Goal: Task Accomplishment & Management: Complete application form

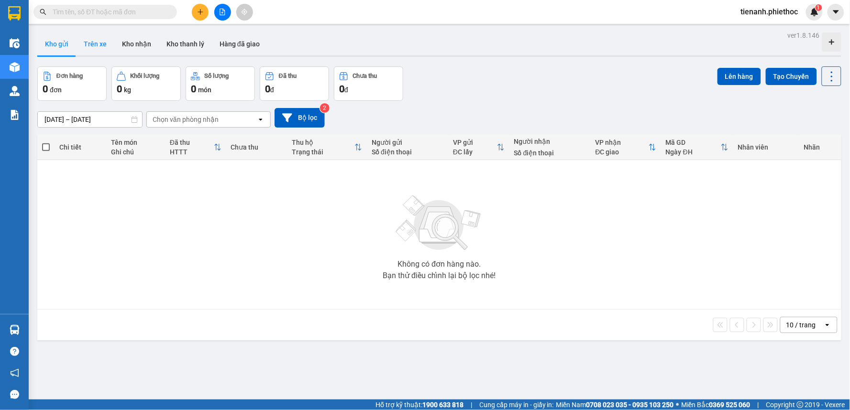
click at [87, 48] on button "Trên xe" at bounding box center [95, 44] width 38 height 23
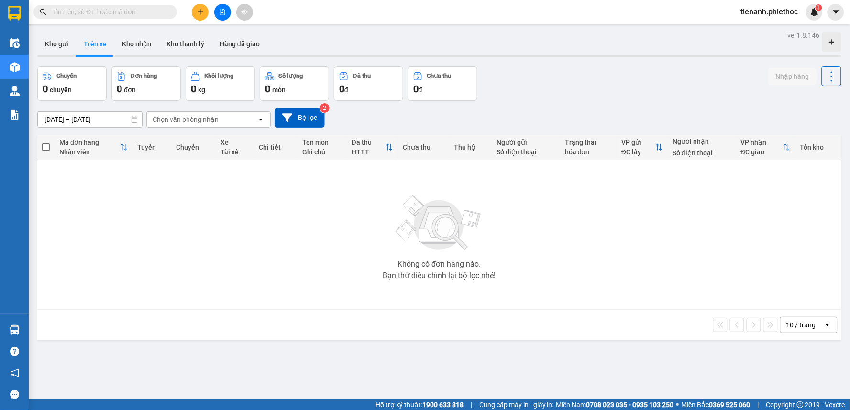
click at [67, 120] on input "[DATE] – [DATE]" at bounding box center [90, 119] width 104 height 15
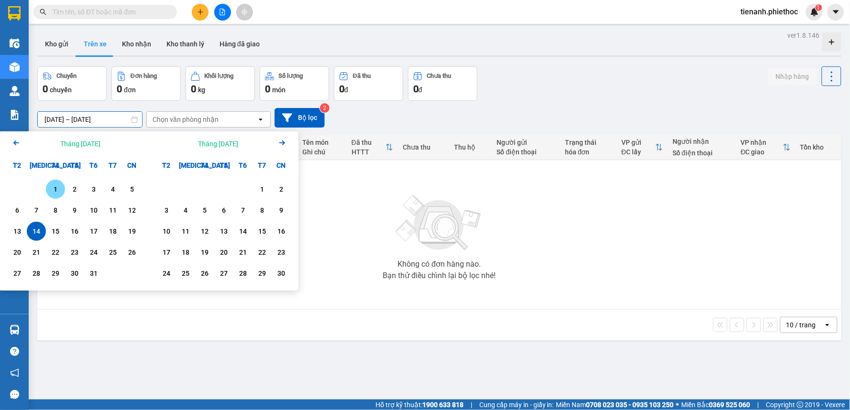
click at [55, 192] on div "1" at bounding box center [55, 189] width 13 height 11
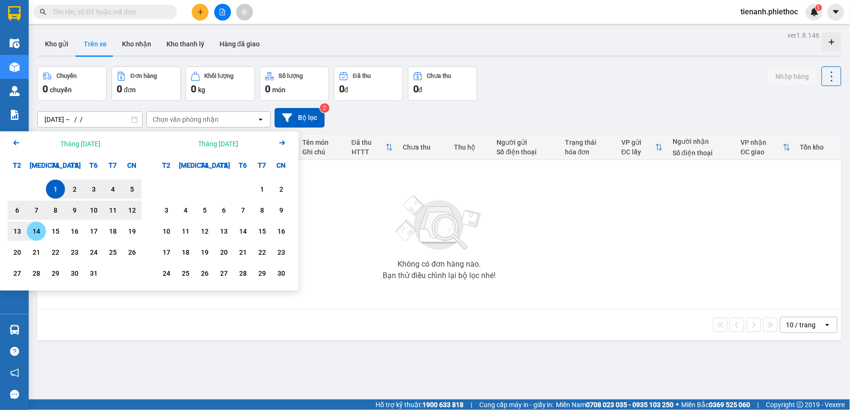
click at [30, 231] on div "14" at bounding box center [36, 231] width 13 height 11
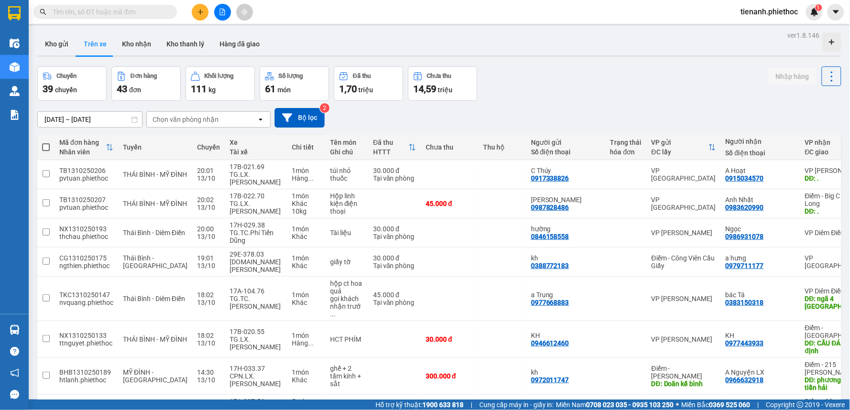
click at [190, 119] on div "Chọn văn phòng nhận" at bounding box center [186, 120] width 66 height 10
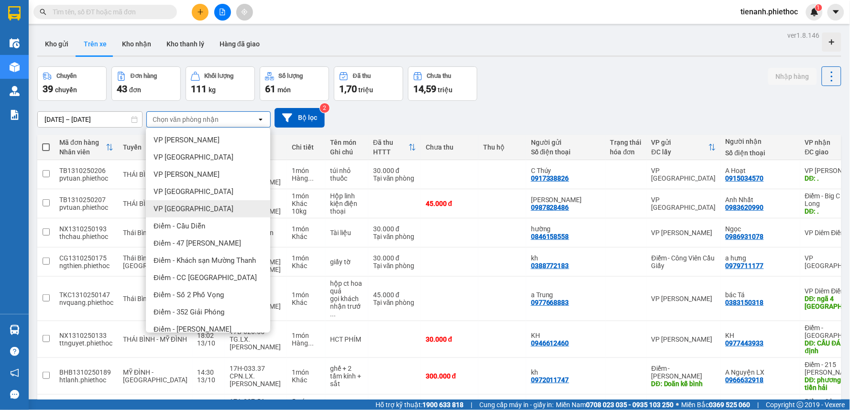
click at [191, 212] on div "VP [GEOGRAPHIC_DATA]" at bounding box center [208, 208] width 124 height 17
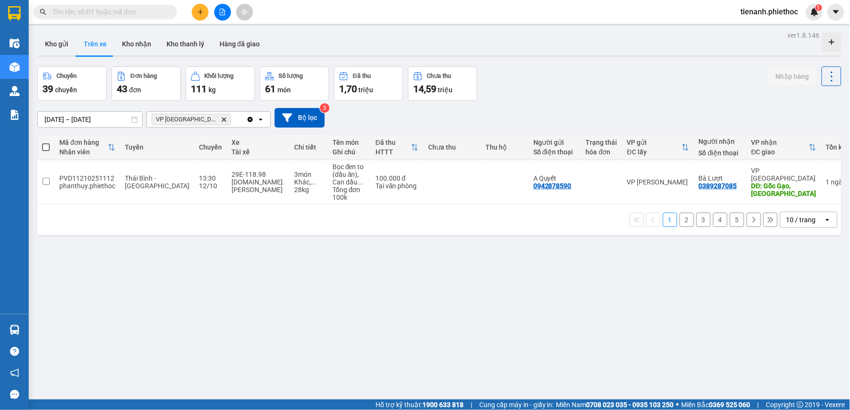
click at [796, 220] on div "10 / trang" at bounding box center [801, 220] width 30 height 10
click at [783, 321] on div "100 / trang" at bounding box center [800, 326] width 57 height 17
click at [135, 40] on button "Kho nhận" at bounding box center [136, 44] width 44 height 23
type input "[DATE] – [DATE]"
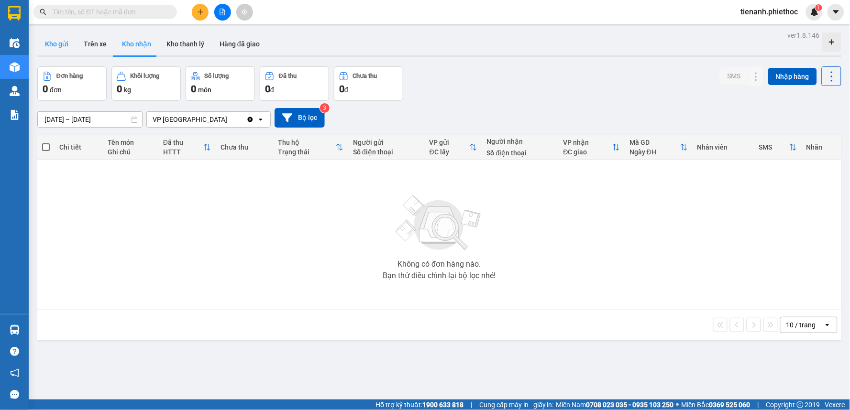
drag, startPoint x: 57, startPoint y: 47, endPoint x: 184, endPoint y: 87, distance: 132.3
click at [58, 47] on button "Kho gửi" at bounding box center [56, 44] width 39 height 23
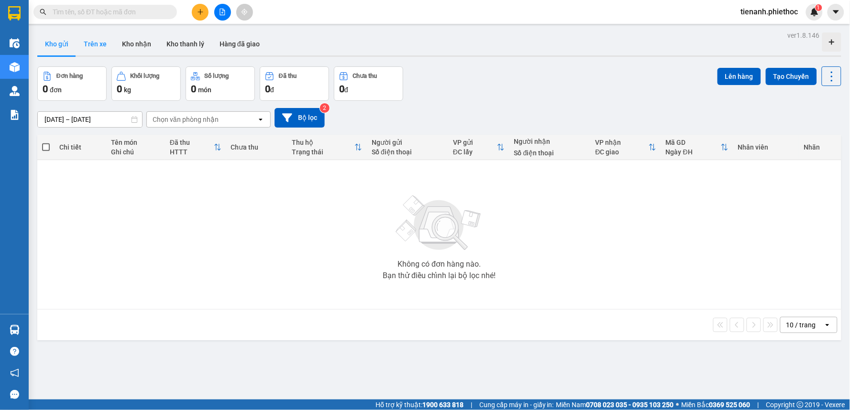
click at [97, 41] on button "Trên xe" at bounding box center [95, 44] width 38 height 23
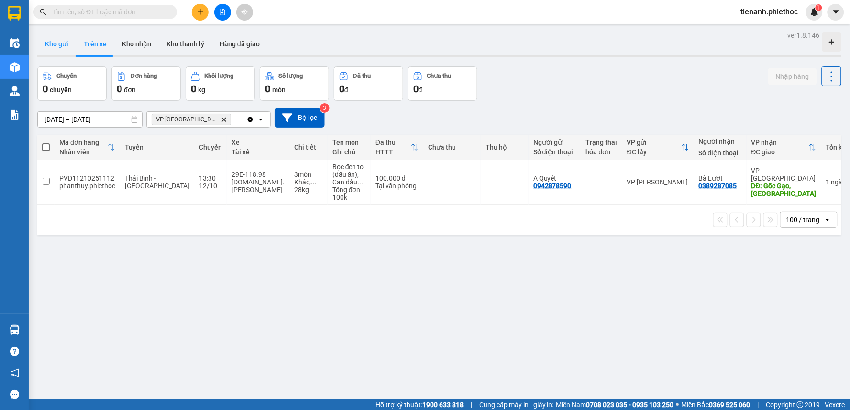
click at [64, 46] on button "Kho gửi" at bounding box center [56, 44] width 39 height 23
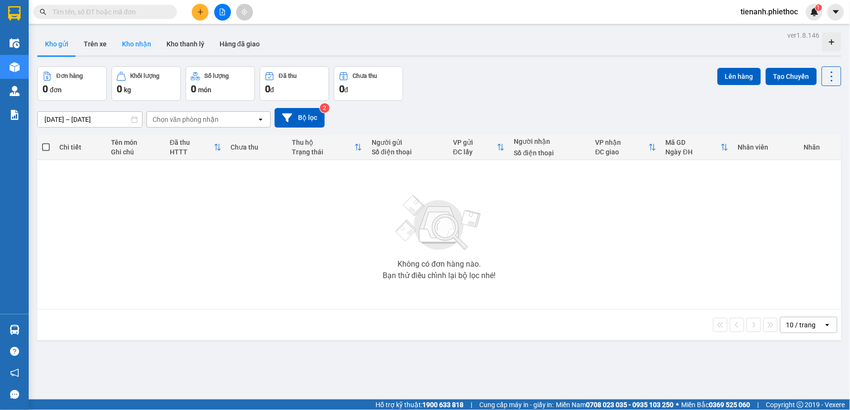
click at [123, 44] on button "Kho nhận" at bounding box center [136, 44] width 44 height 23
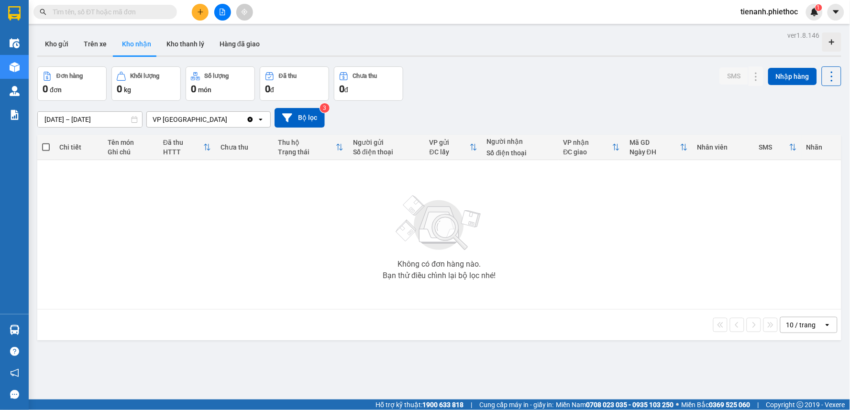
click at [57, 123] on input "[DATE] – [DATE]" at bounding box center [90, 119] width 104 height 15
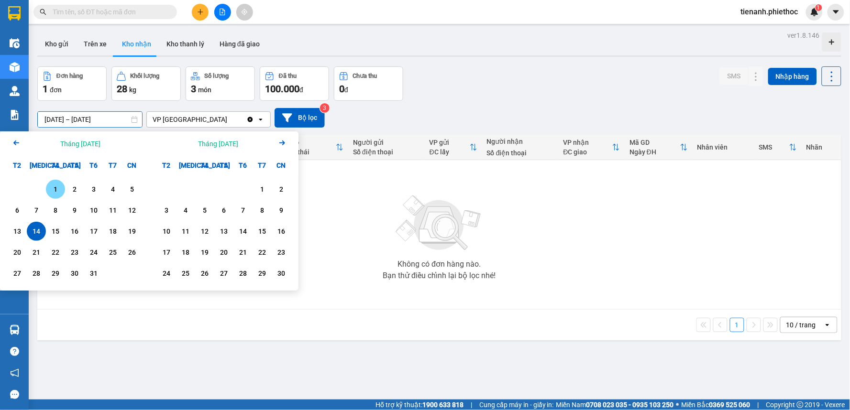
click at [56, 189] on div "1" at bounding box center [55, 189] width 13 height 11
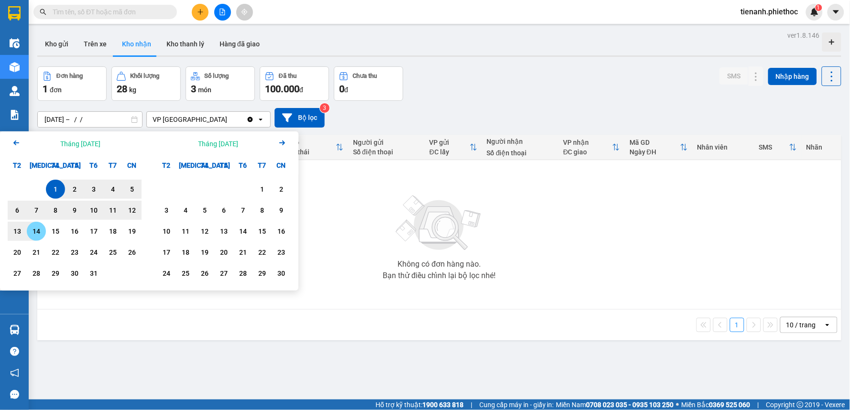
click at [38, 231] on div "14" at bounding box center [36, 231] width 13 height 11
type input "[DATE] – [DATE]"
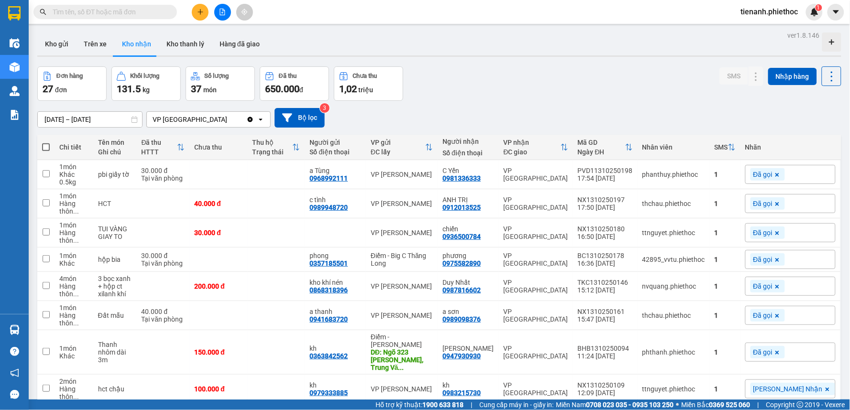
click at [560, 102] on div "[DATE] – [DATE] Press the down arrow key to interact with the calendar and sele…" at bounding box center [439, 118] width 804 height 34
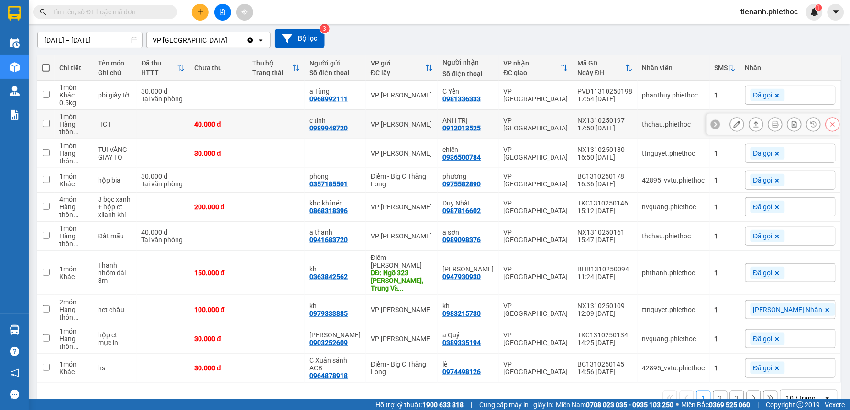
scroll to position [87, 0]
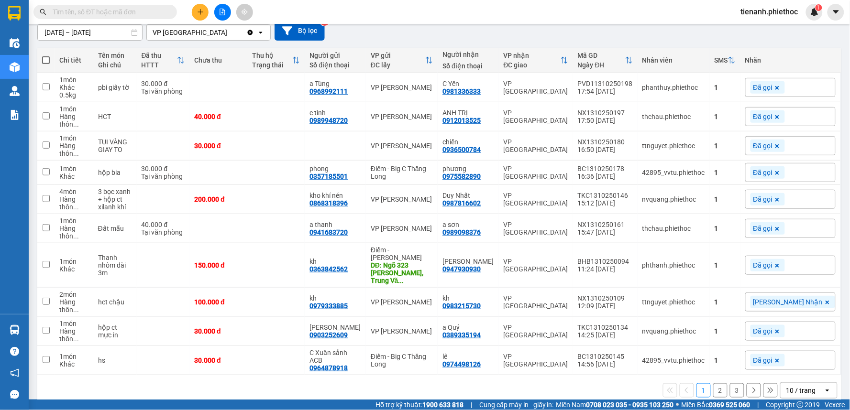
click at [795, 386] on div "10 / trang" at bounding box center [801, 391] width 30 height 10
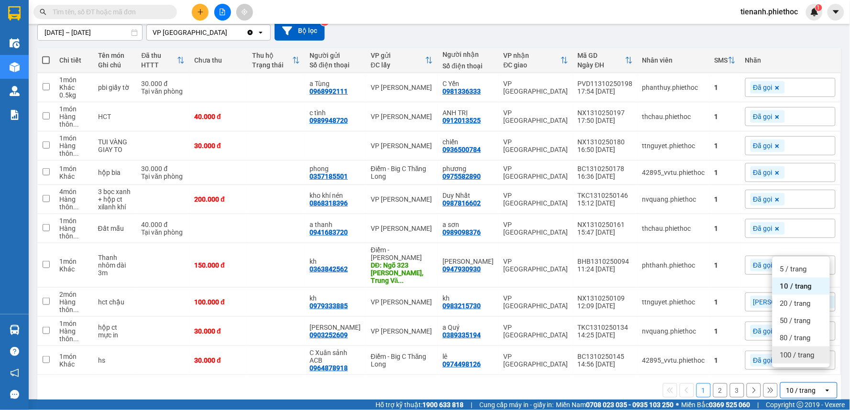
click at [795, 358] on span "100 / trang" at bounding box center [797, 355] width 34 height 10
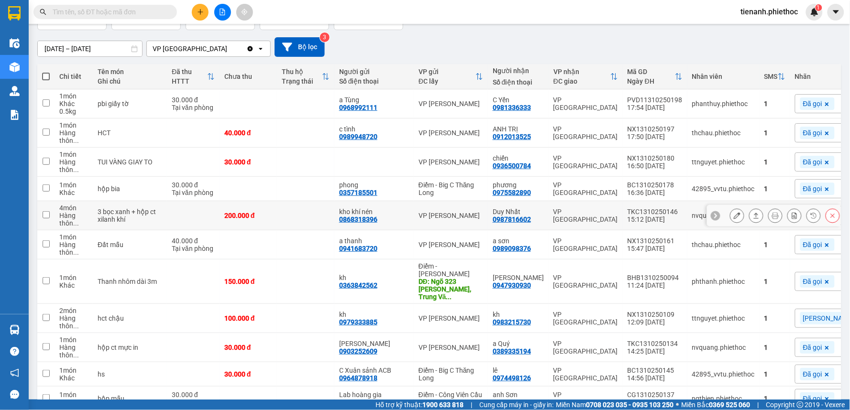
scroll to position [0, 0]
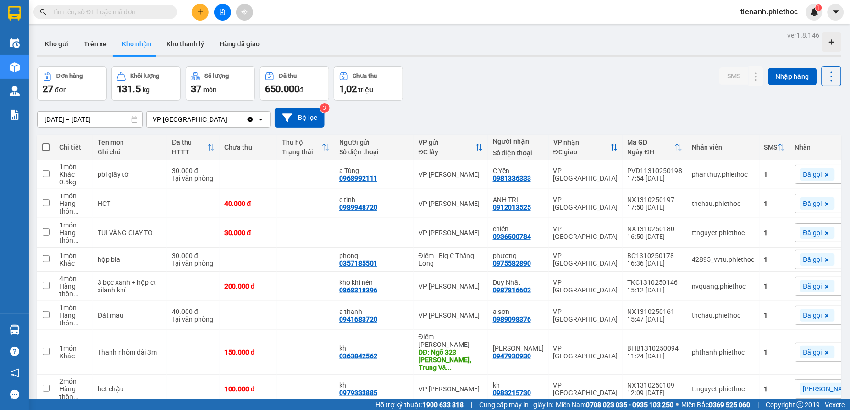
click at [509, 73] on div "Đơn hàng 27 đơn Khối lượng 131.5 kg Số lượng 37 món Đã thu 650.000 đ Chưa thu 1…" at bounding box center [439, 83] width 804 height 34
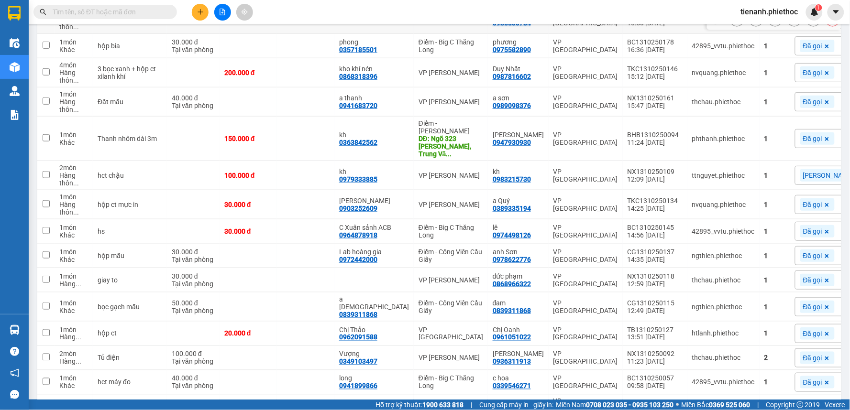
scroll to position [212, 0]
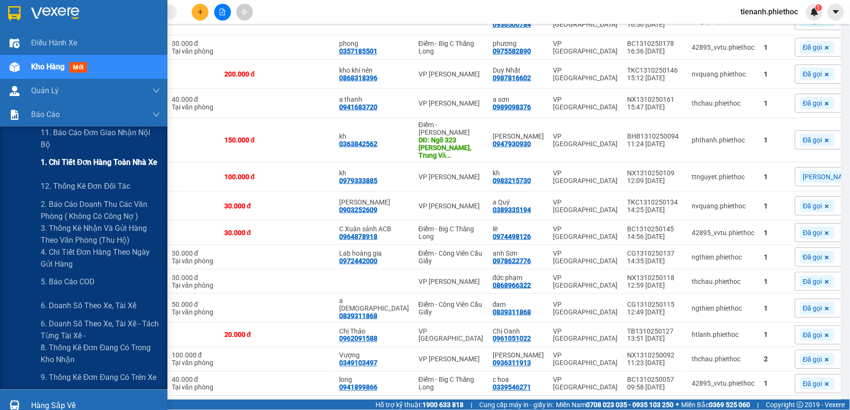
click at [60, 161] on span "1. Chi tiết đơn hàng toàn nhà xe" at bounding box center [99, 162] width 117 height 12
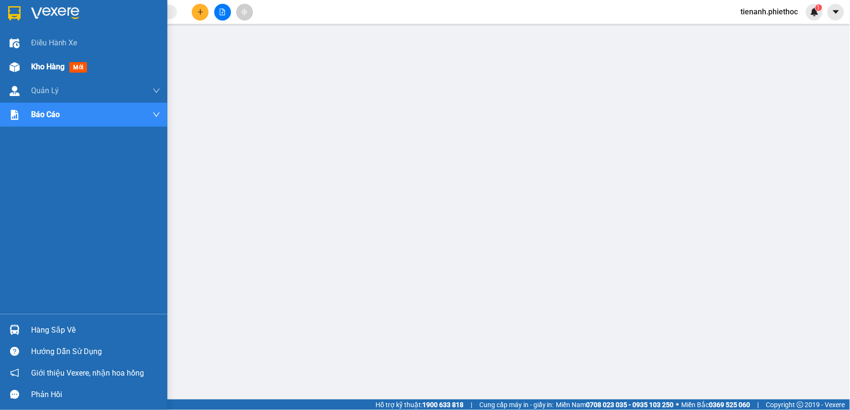
click at [44, 59] on div "Kho hàng mới" at bounding box center [95, 67] width 129 height 24
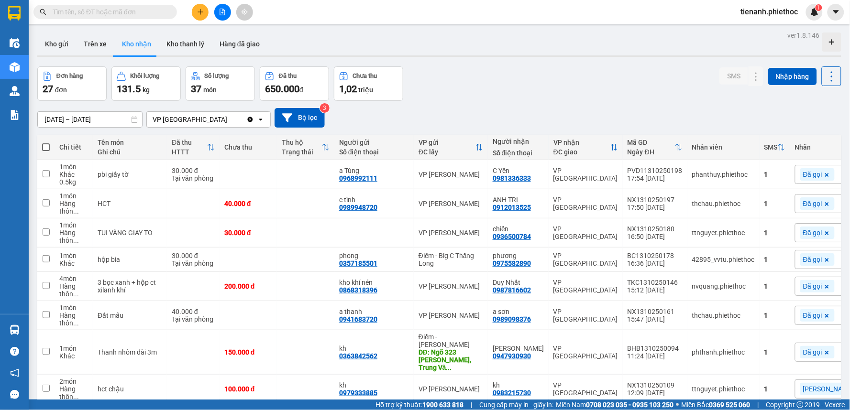
click at [589, 95] on div "Đơn hàng 27 đơn Khối lượng 131.5 kg Số lượng 37 món Đã thu 650.000 đ Chưa thu 1…" at bounding box center [439, 83] width 804 height 34
click at [579, 106] on div "[DATE] – [DATE] Press the down arrow key to interact with the calendar and sele…" at bounding box center [439, 118] width 804 height 34
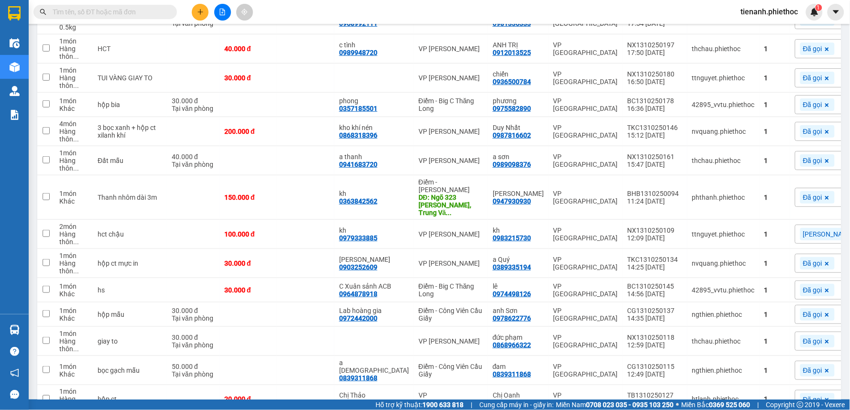
scroll to position [265, 0]
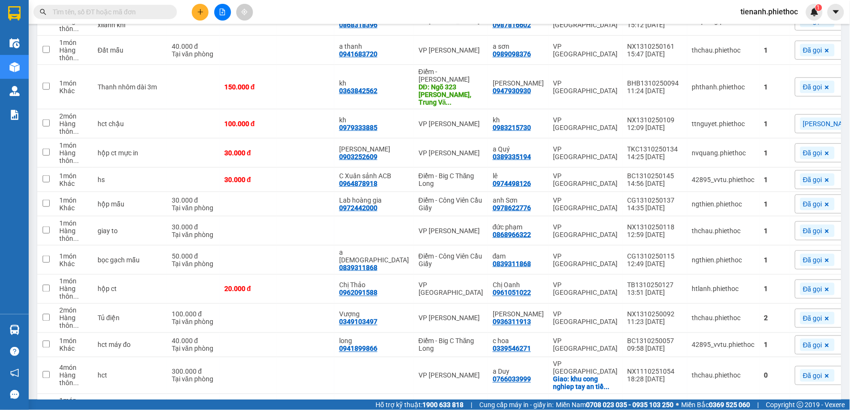
click at [53, 8] on input "text" at bounding box center [109, 12] width 113 height 11
click at [58, 10] on input "text" at bounding box center [109, 12] width 113 height 11
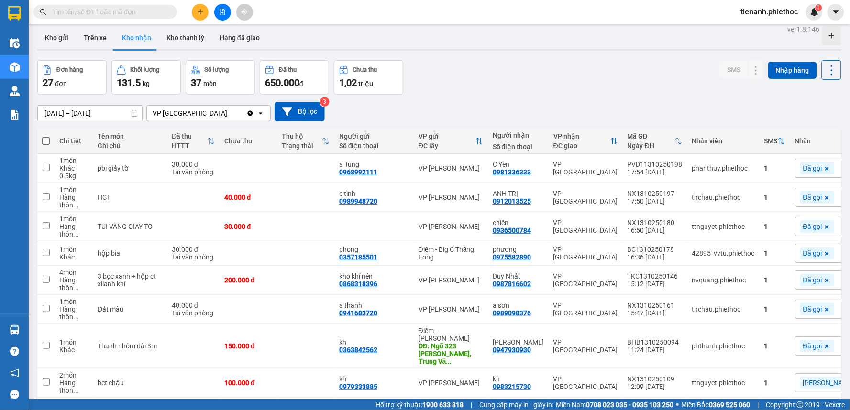
scroll to position [0, 0]
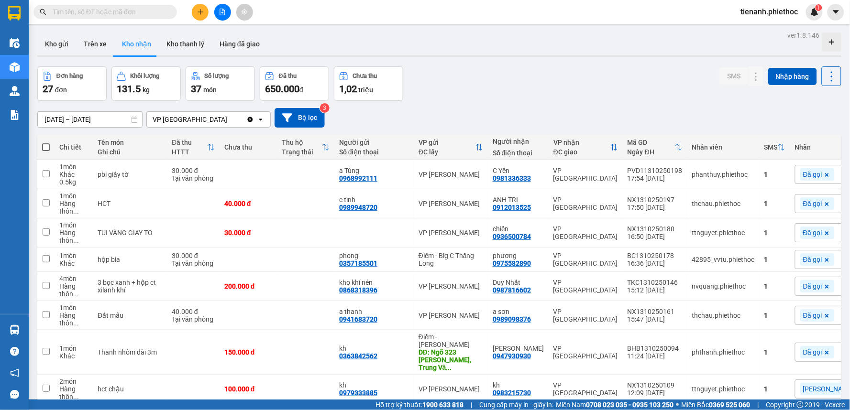
click at [512, 93] on div "Đơn hàng 27 đơn Khối lượng 131.5 kg Số lượng 37 món Đã thu 650.000 đ Chưa thu 1…" at bounding box center [439, 83] width 804 height 34
click at [501, 109] on div "[DATE] – [DATE] Press the down arrow key to interact with the calendar and sele…" at bounding box center [439, 118] width 804 height 20
click at [507, 103] on div "[DATE] – [DATE] Press the down arrow key to interact with the calendar and sele…" at bounding box center [439, 118] width 804 height 34
click at [218, 44] on button "Hàng đã giao" at bounding box center [239, 44] width 55 height 23
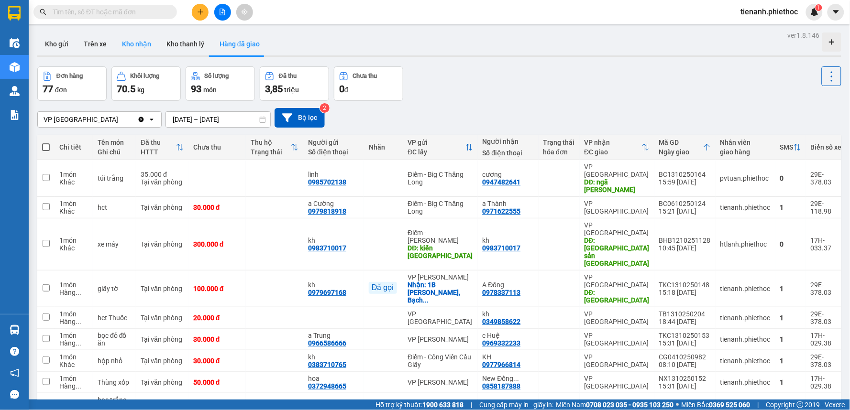
drag, startPoint x: 145, startPoint y: 41, endPoint x: 154, endPoint y: 46, distance: 10.7
click at [154, 46] on button "Kho nhận" at bounding box center [136, 44] width 44 height 23
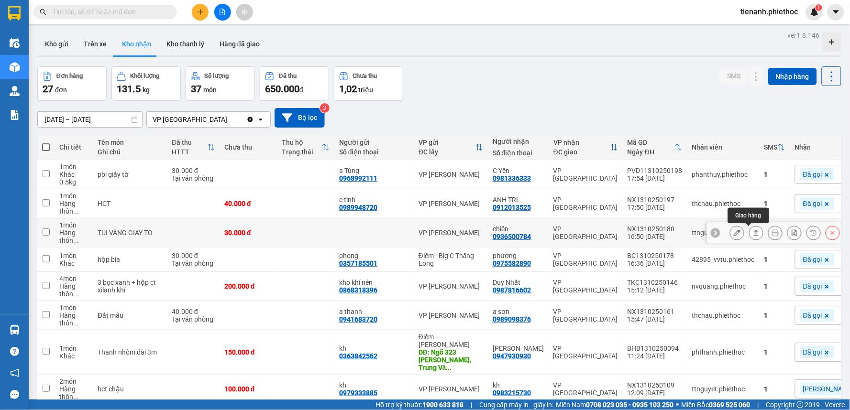
click at [753, 234] on icon at bounding box center [756, 233] width 7 height 7
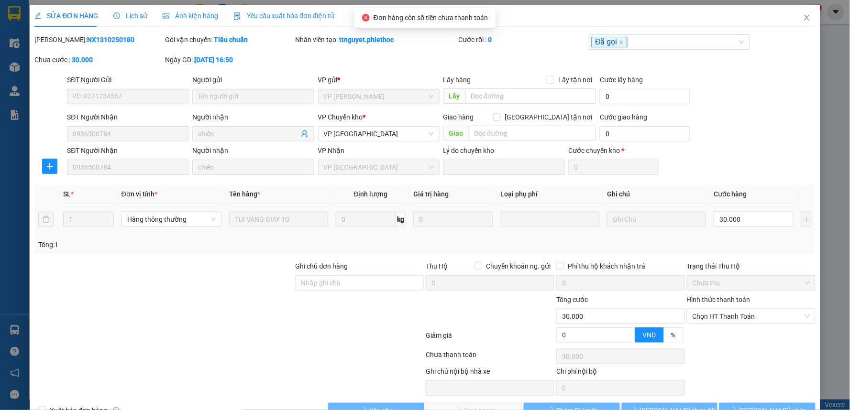
type input "0936500784"
type input "chiến"
type input "0"
type input "30.000"
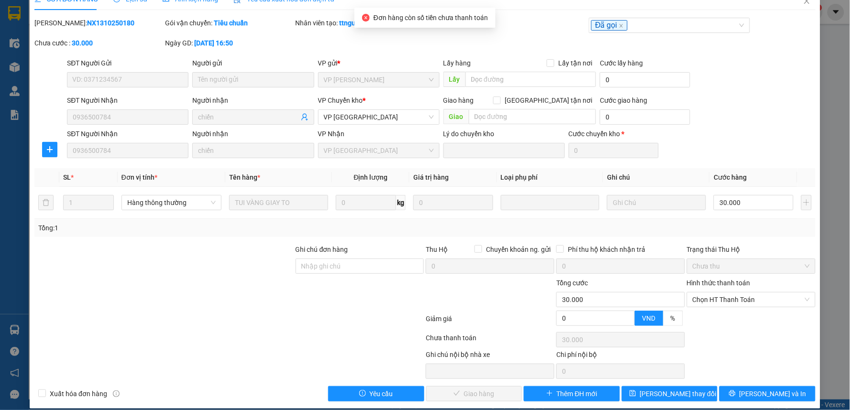
scroll to position [26, 0]
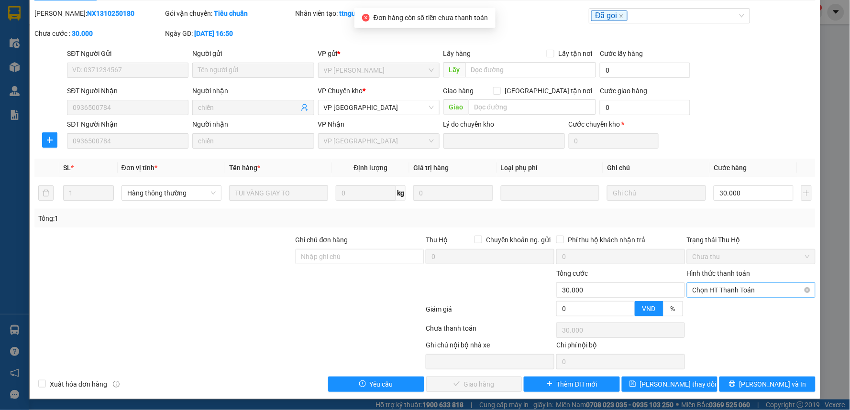
click at [742, 286] on span "Chọn HT Thanh Toán" at bounding box center [750, 290] width 117 height 14
drag, startPoint x: 728, startPoint y: 313, endPoint x: 618, endPoint y: 359, distance: 119.0
click at [726, 313] on div "Tại văn phòng" at bounding box center [745, 309] width 116 height 11
type input "0"
click at [500, 382] on span "[PERSON_NAME] và Giao hàng" at bounding box center [490, 384] width 92 height 11
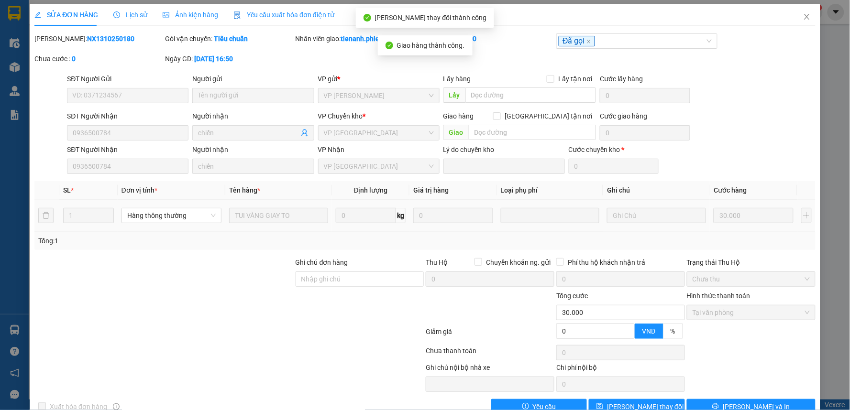
scroll to position [0, 0]
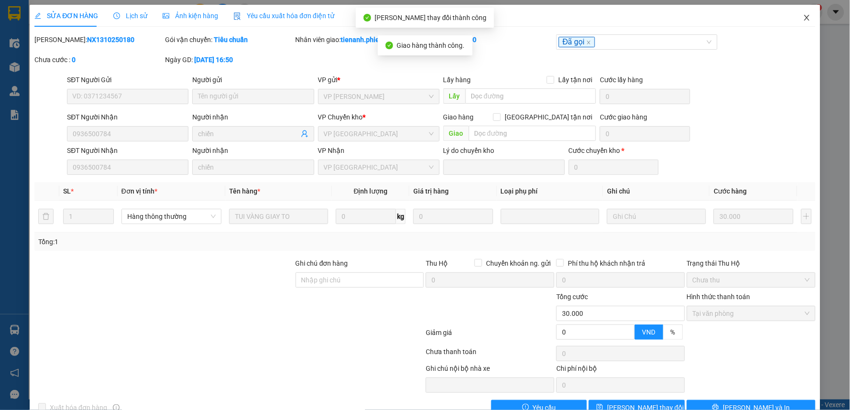
click at [804, 16] on span "Close" at bounding box center [806, 18] width 27 height 27
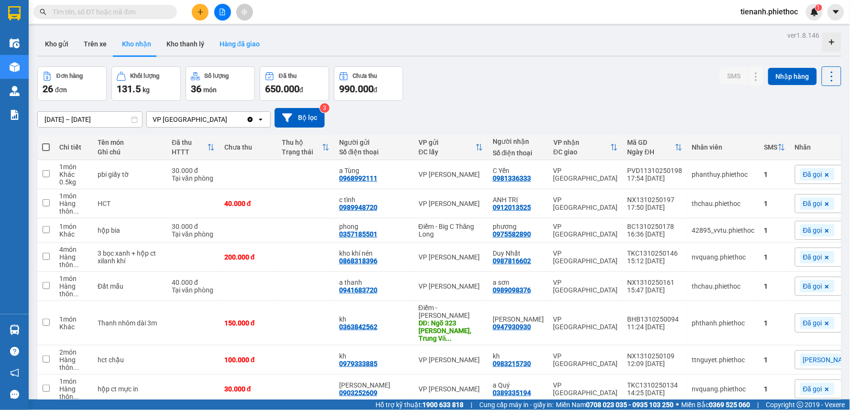
click at [227, 50] on button "Hàng đã giao" at bounding box center [239, 44] width 55 height 23
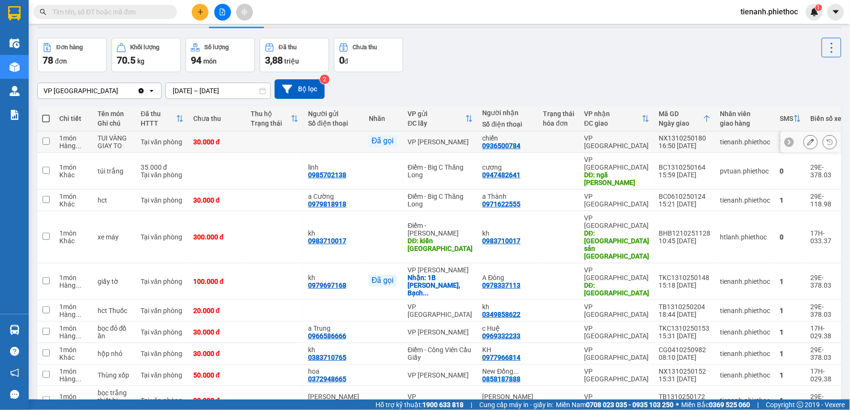
scroll to position [44, 0]
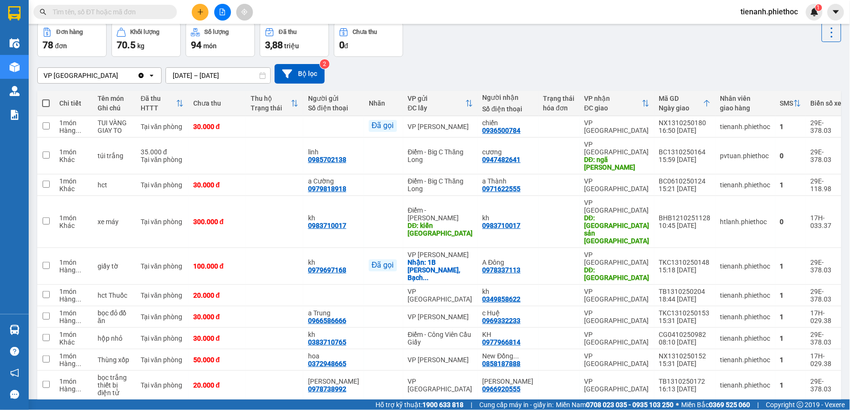
click at [786, 410] on div "10 / trang" at bounding box center [801, 416] width 30 height 10
click at [786, 351] on span "100 / trang" at bounding box center [797, 350] width 34 height 10
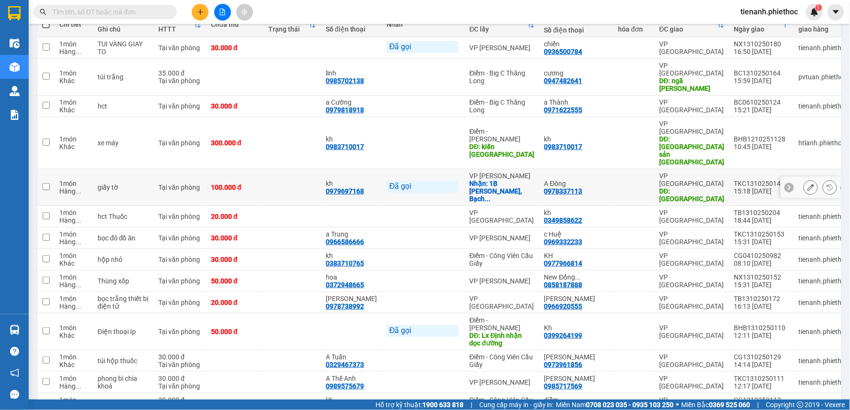
scroll to position [150, 0]
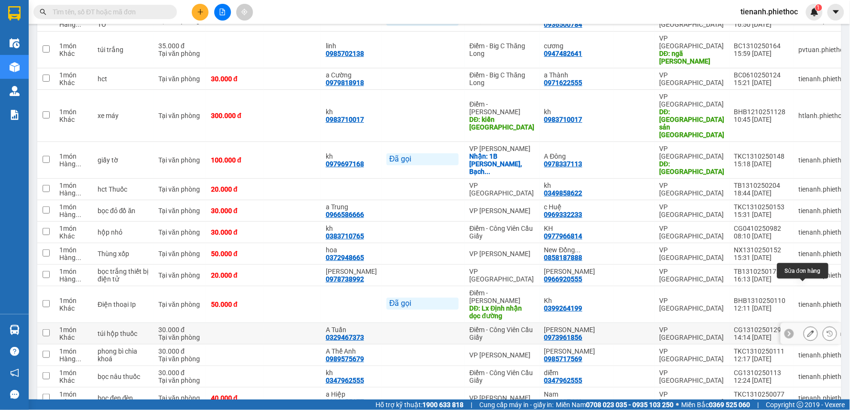
click at [807, 330] on icon at bounding box center [810, 333] width 7 height 7
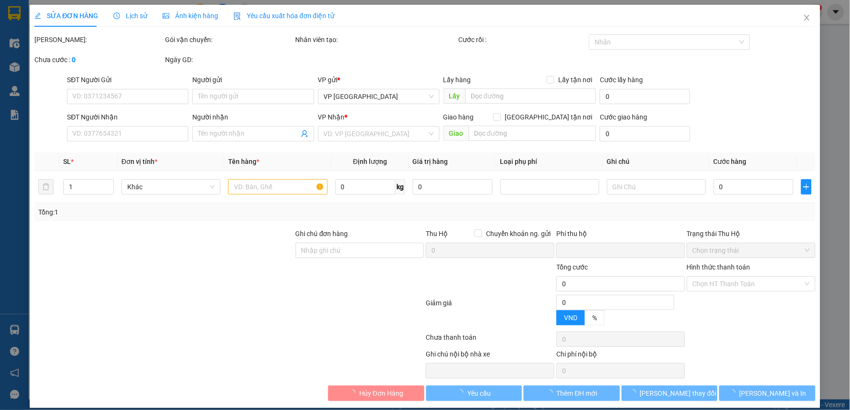
type input "0329467373"
type input "A Tuấn"
type input "0973961856"
type input "[PERSON_NAME]"
type input "0"
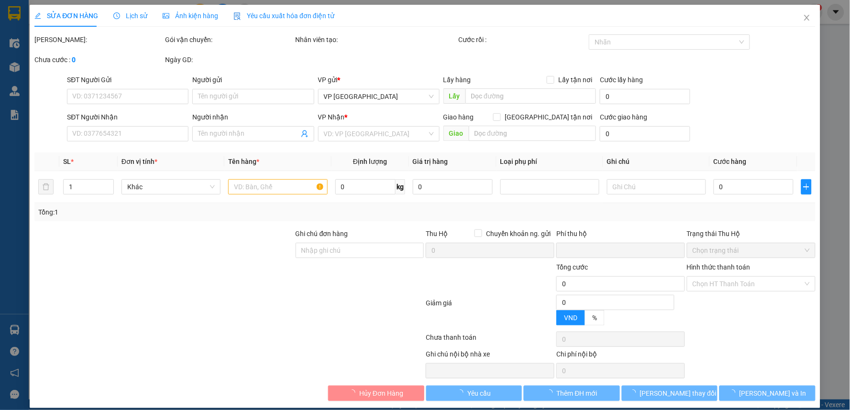
type input "30.000"
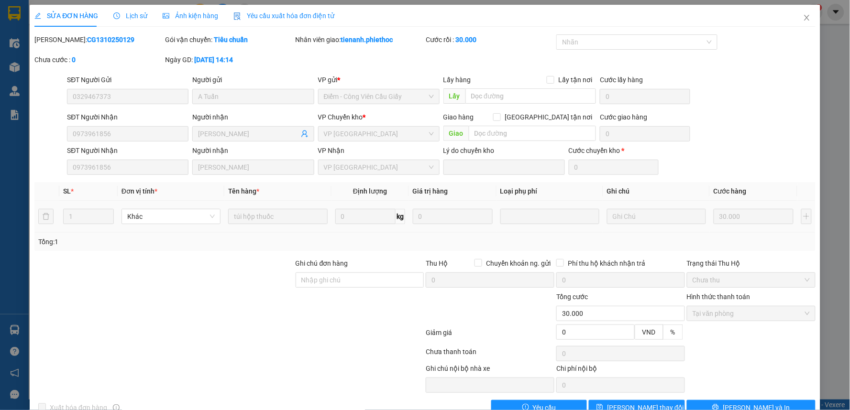
click at [140, 16] on span "Lịch sử" at bounding box center [130, 16] width 34 height 8
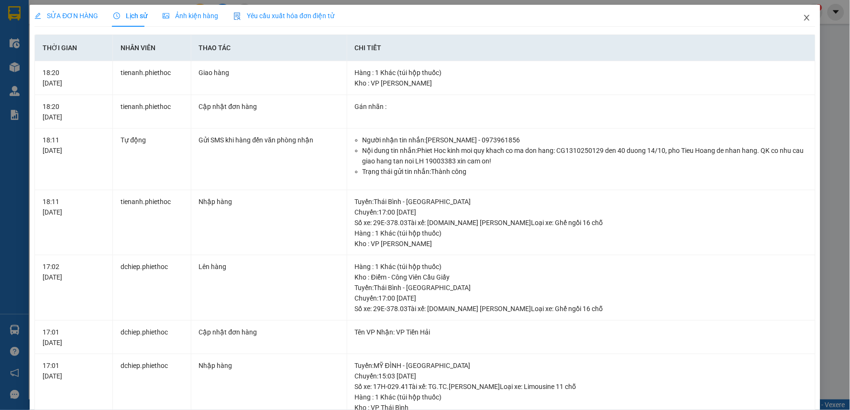
click at [803, 15] on icon "close" at bounding box center [807, 18] width 8 height 8
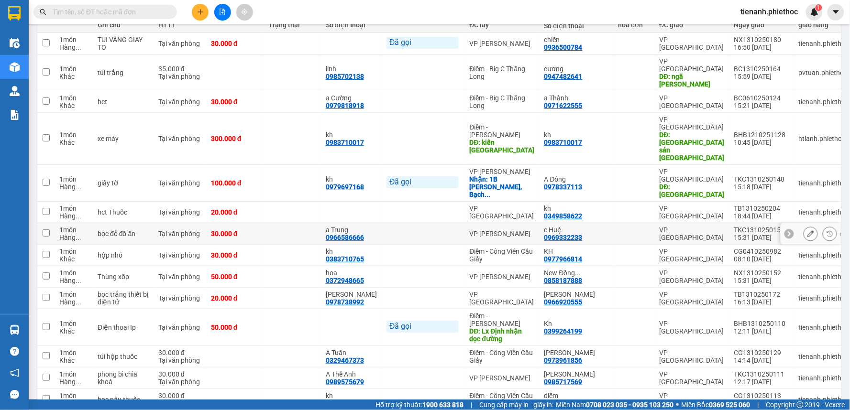
scroll to position [159, 0]
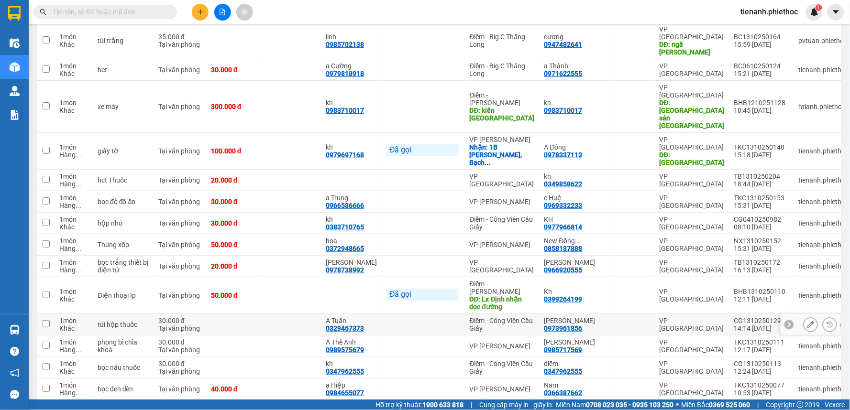
click at [806, 317] on button at bounding box center [810, 325] width 13 height 17
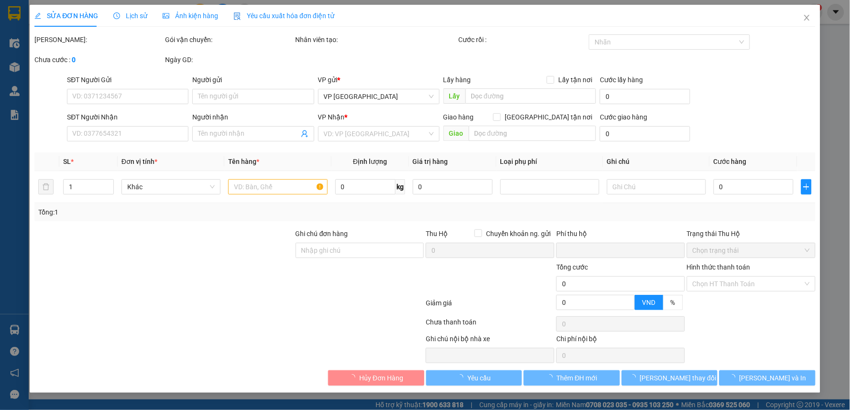
click at [126, 18] on span "Lịch sử" at bounding box center [130, 16] width 34 height 8
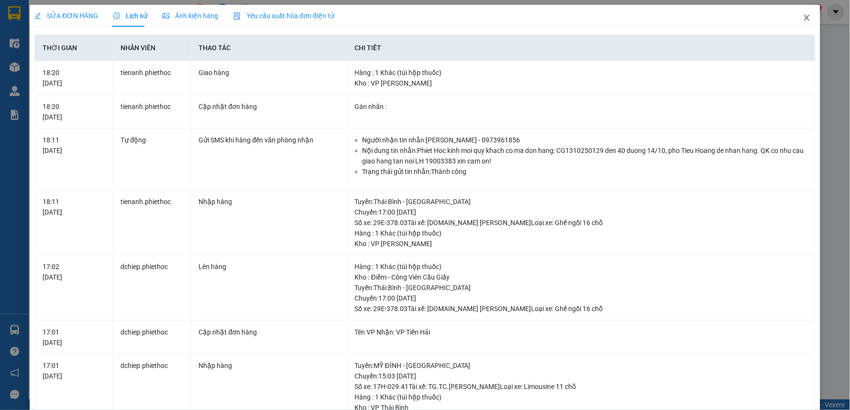
click at [803, 17] on icon "close" at bounding box center [807, 18] width 8 height 8
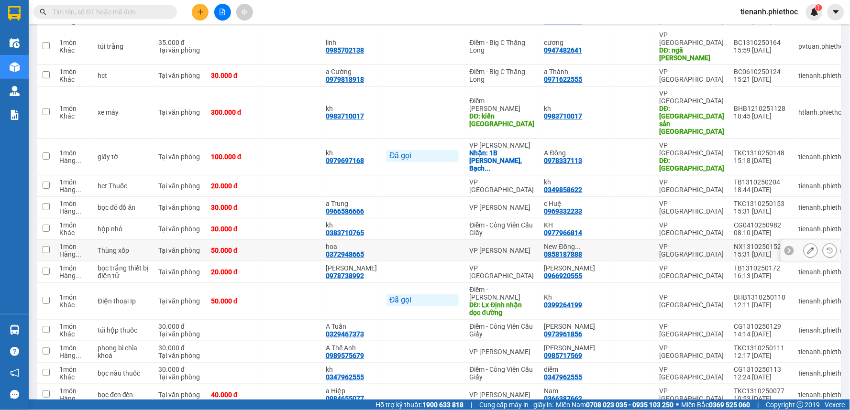
scroll to position [212, 0]
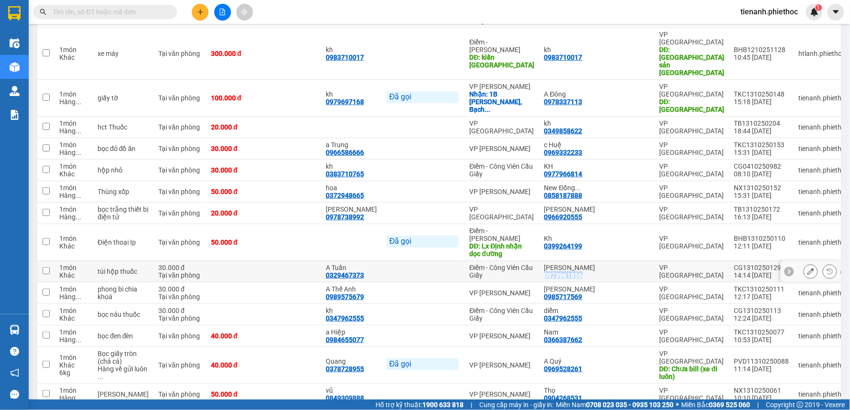
drag, startPoint x: 513, startPoint y: 231, endPoint x: 551, endPoint y: 230, distance: 38.3
click at [551, 261] on td "[PERSON_NAME] hồi 0973961856" at bounding box center [576, 272] width 74 height 22
checkbox input "true"
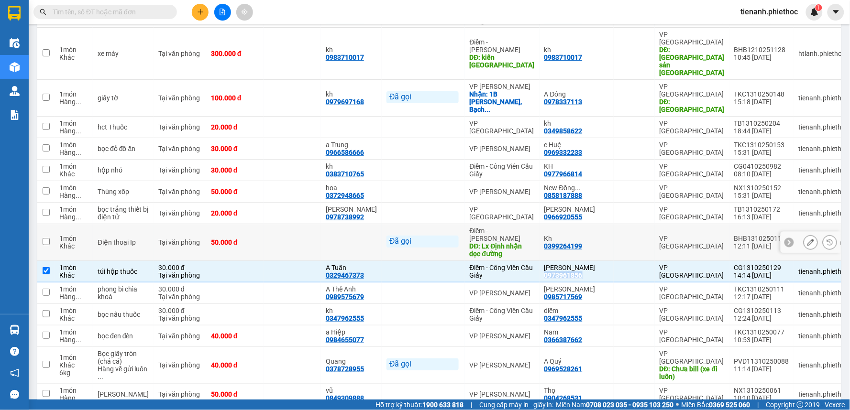
copy div "0973961856"
click at [132, 11] on input "text" at bounding box center [109, 12] width 113 height 11
paste input "0973961856"
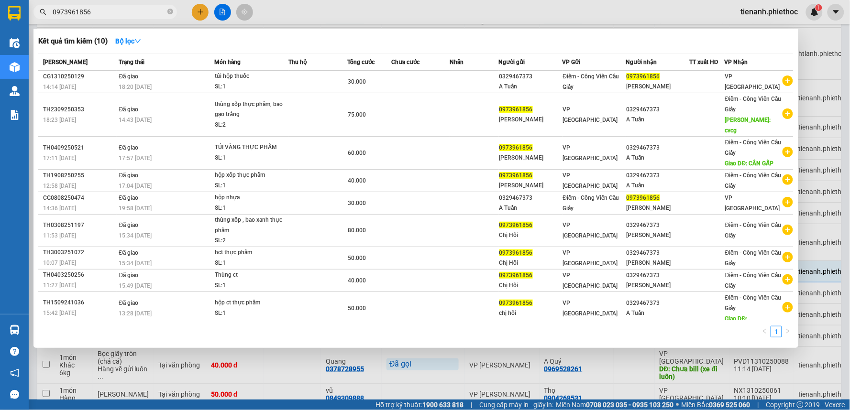
type input "0973961856"
click at [336, 14] on div at bounding box center [425, 205] width 850 height 410
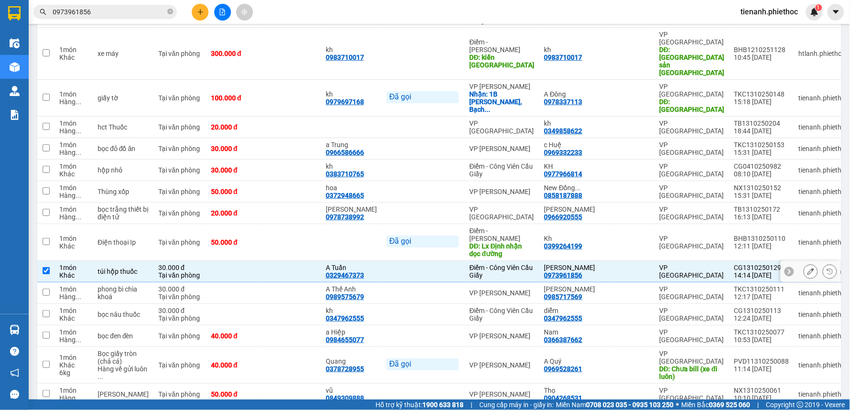
click at [46, 267] on input "checkbox" at bounding box center [46, 270] width 7 height 7
checkbox input "false"
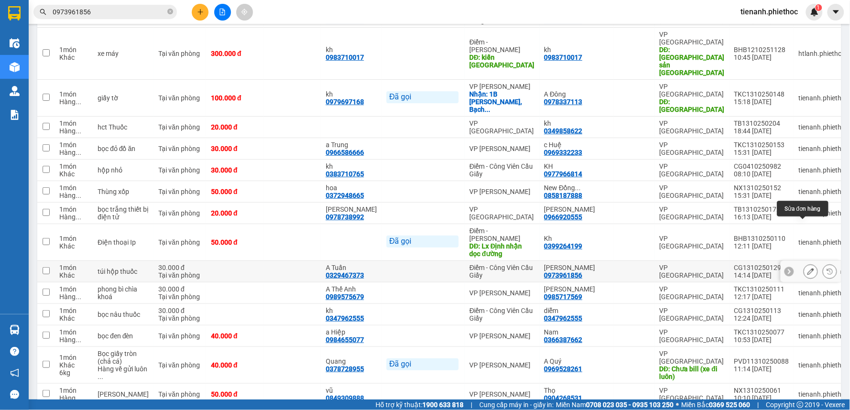
click at [804, 263] on button at bounding box center [810, 271] width 13 height 17
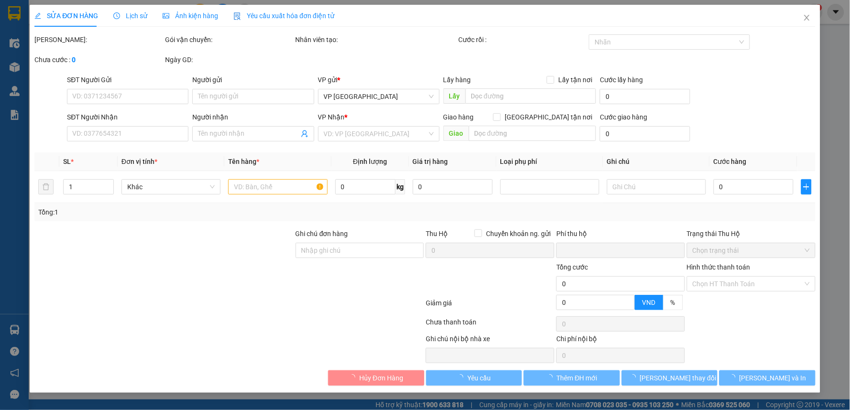
click at [140, 20] on span "Lịch sử" at bounding box center [130, 16] width 34 height 8
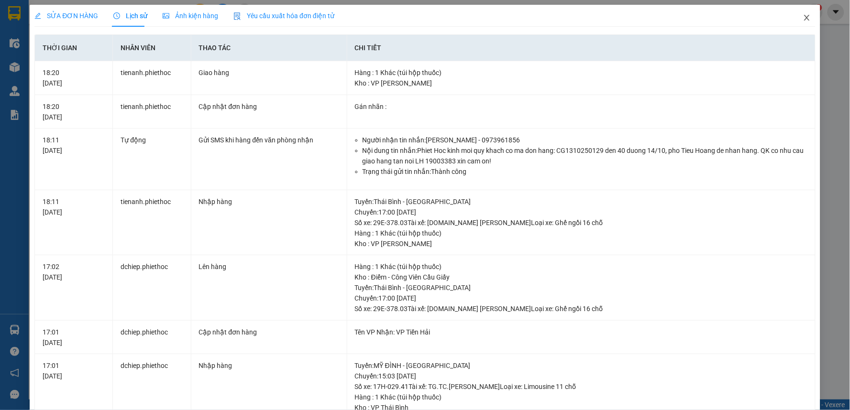
click at [799, 13] on span "Close" at bounding box center [806, 18] width 27 height 27
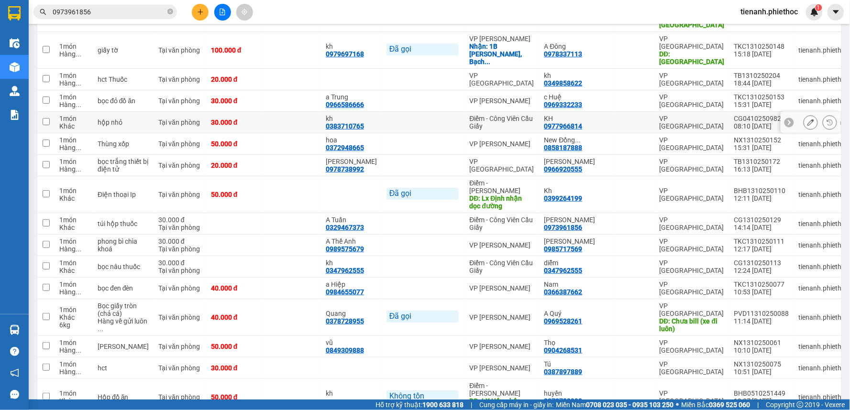
scroll to position [265, 0]
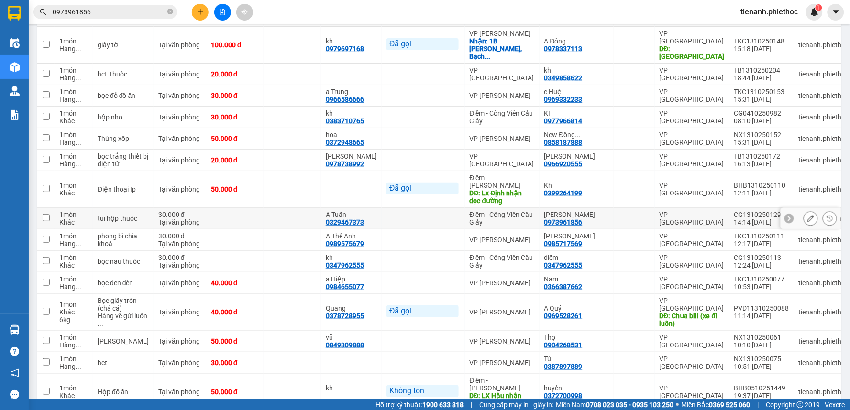
click at [807, 215] on icon at bounding box center [810, 218] width 7 height 7
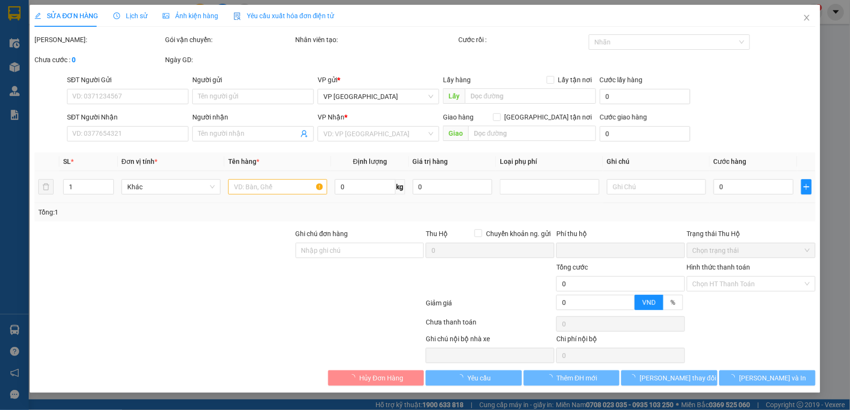
type input "0329467373"
type input "A Tuấn"
type input "0973961856"
type input "[PERSON_NAME]"
type input "0"
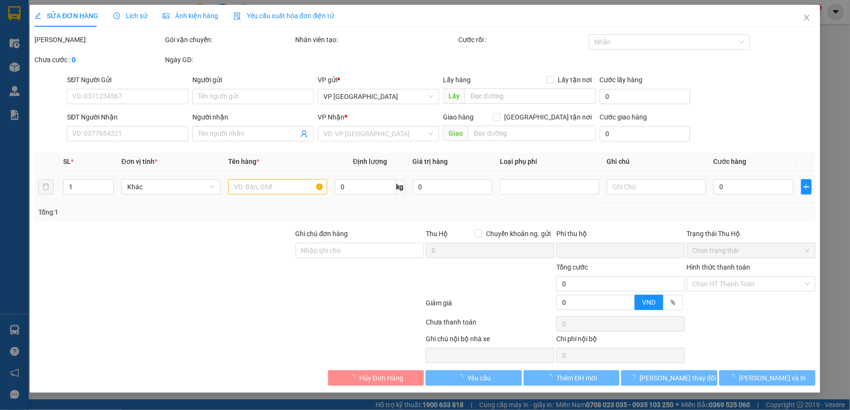
type input "30.000"
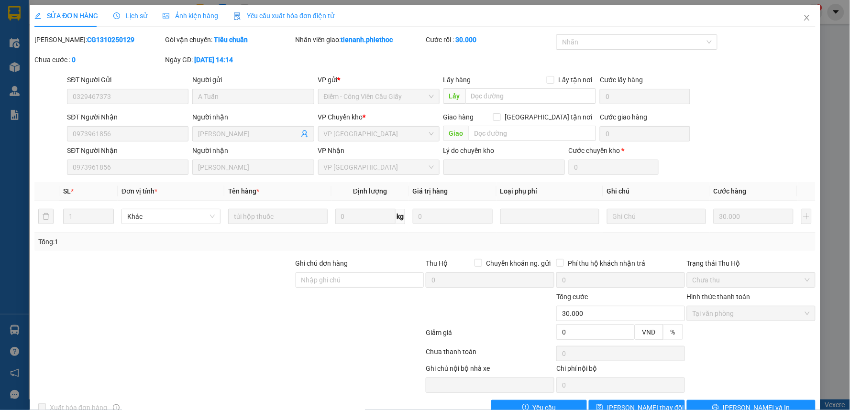
click at [130, 14] on span "Lịch sử" at bounding box center [130, 16] width 34 height 8
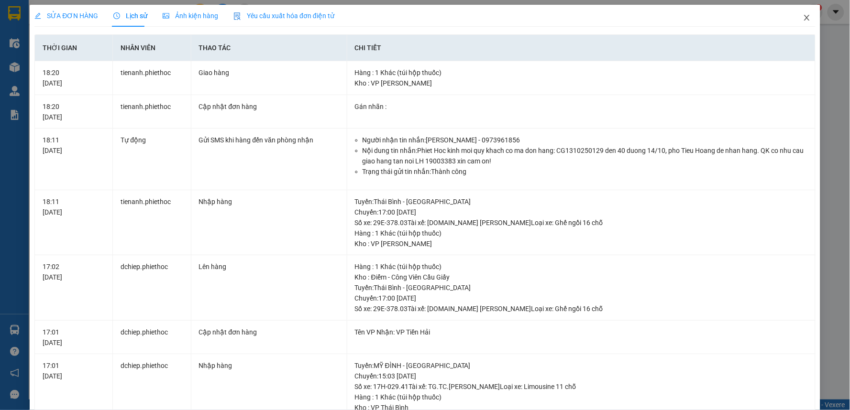
click at [803, 15] on icon "close" at bounding box center [807, 18] width 8 height 8
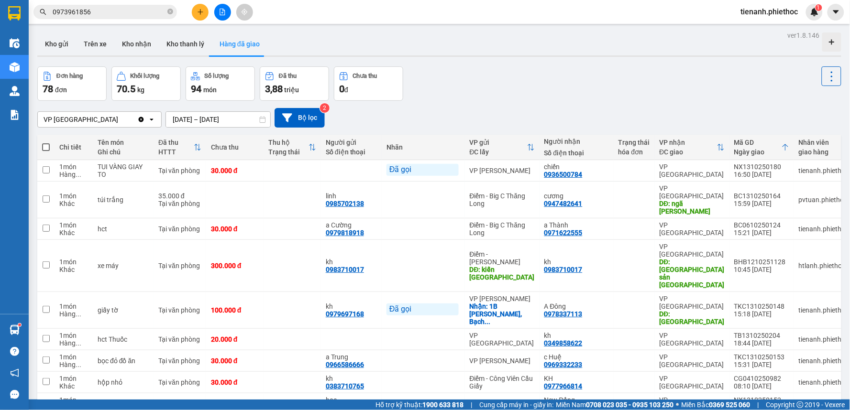
click at [201, 14] on icon "plus" at bounding box center [200, 12] width 7 height 7
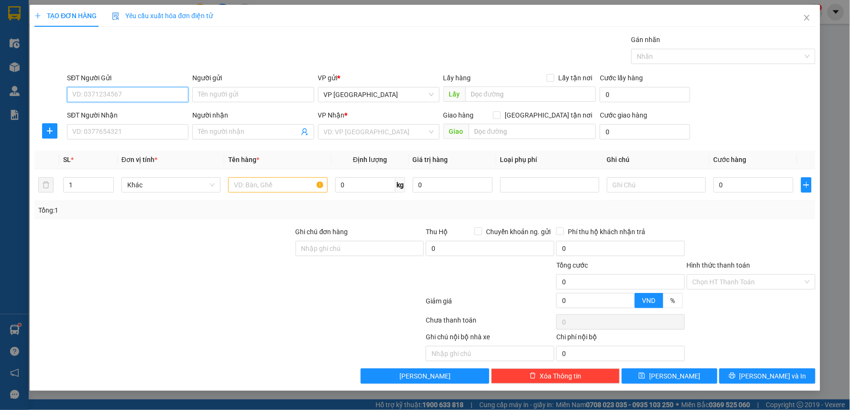
click at [151, 96] on input "SĐT Người Gửi" at bounding box center [127, 94] width 121 height 15
click at [151, 96] on input "0386924300" at bounding box center [127, 94] width 121 height 15
click at [153, 99] on input "0386924300" at bounding box center [127, 94] width 121 height 15
type input "0386924300"
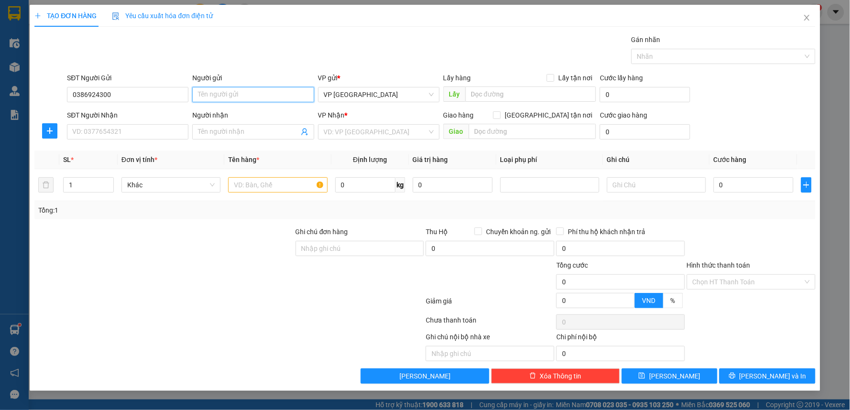
click at [230, 97] on input "Người gửi" at bounding box center [252, 94] width 121 height 15
type input "a"
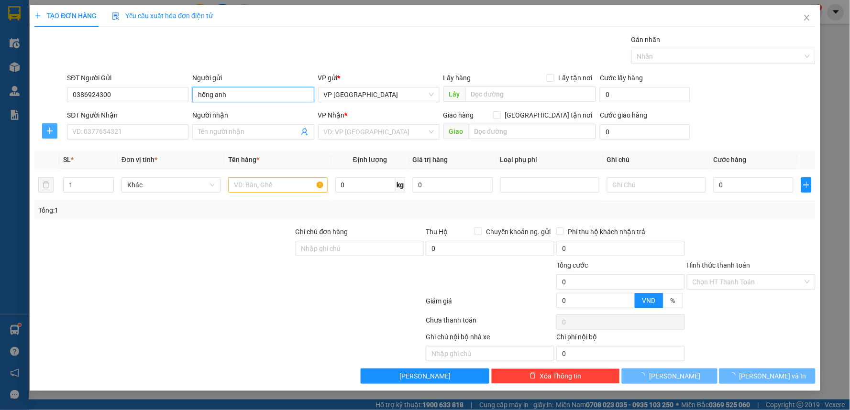
type input "hồng anh"
drag, startPoint x: 52, startPoint y: 135, endPoint x: 75, endPoint y: 134, distance: 23.4
click at [52, 134] on button "button" at bounding box center [49, 130] width 15 height 15
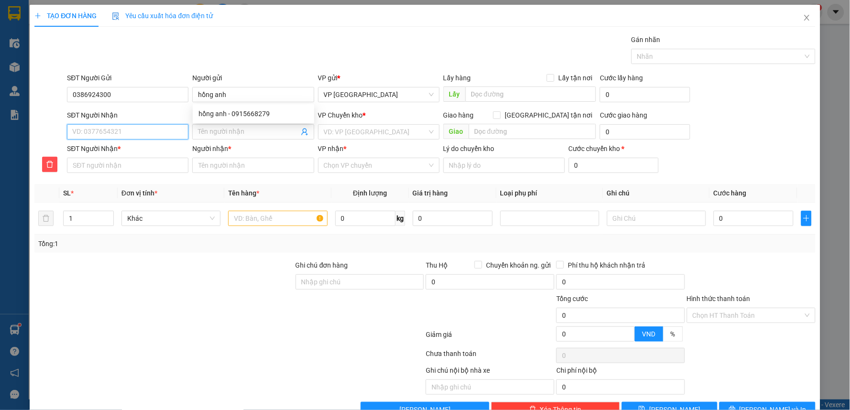
click at [110, 133] on input "SĐT Người Nhận" at bounding box center [127, 131] width 121 height 15
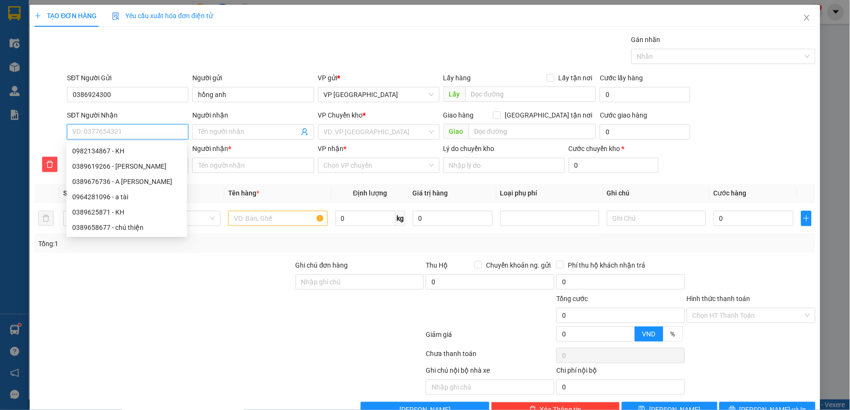
type input "0"
type input "09"
type input "097"
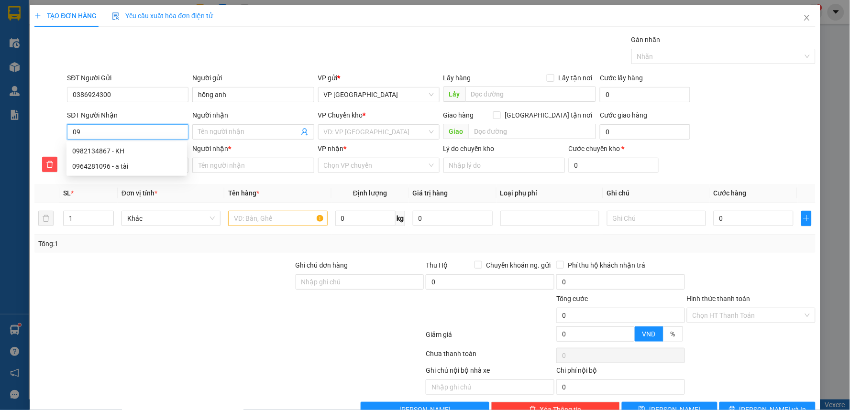
type input "097"
type input "0972"
type input "09725"
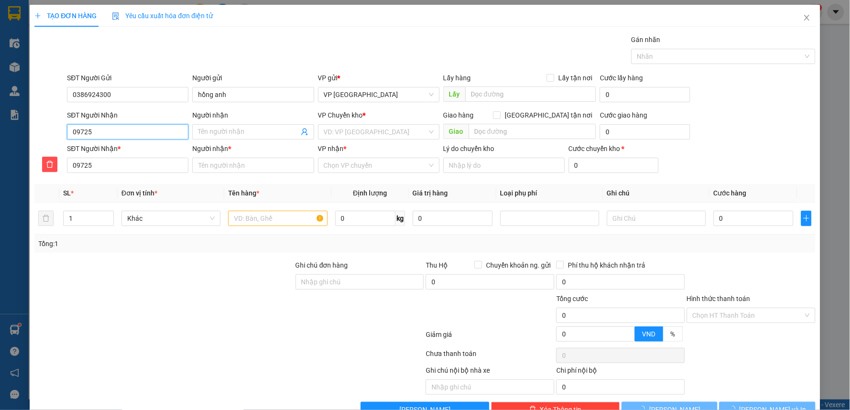
type input "097252"
type input "0972528"
type input "09725283"
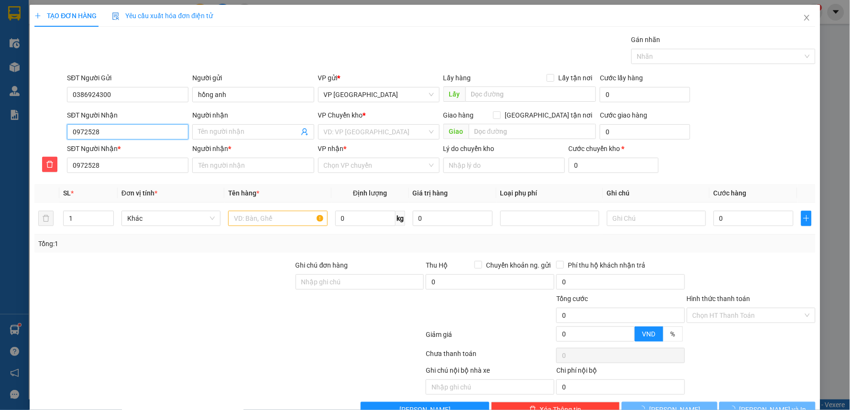
type input "09725283"
type input "097252838"
type input "0972528382"
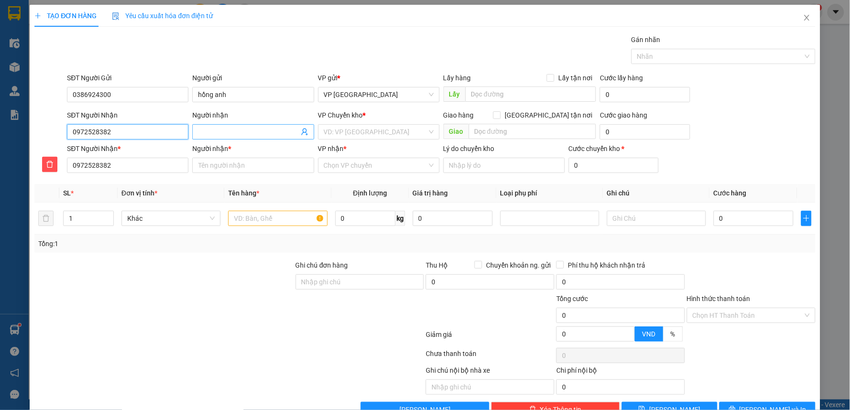
type input "0972528382"
click at [237, 131] on input "Người nhận" at bounding box center [248, 132] width 100 height 11
type input "c"
type input "ch"
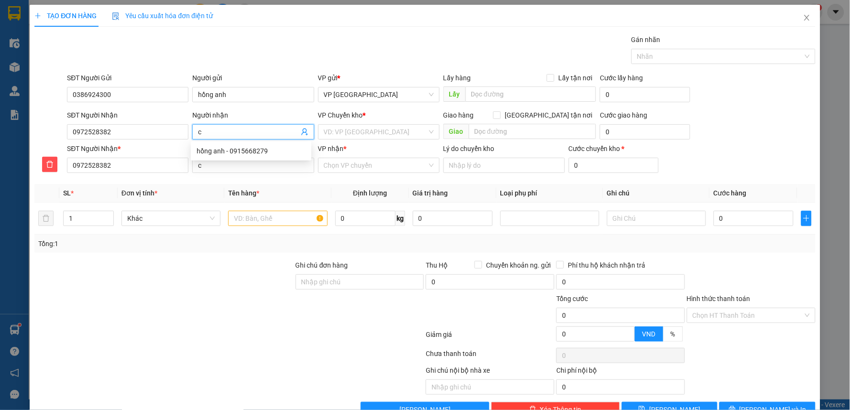
type input "ch"
type input "chi"
type input "chị"
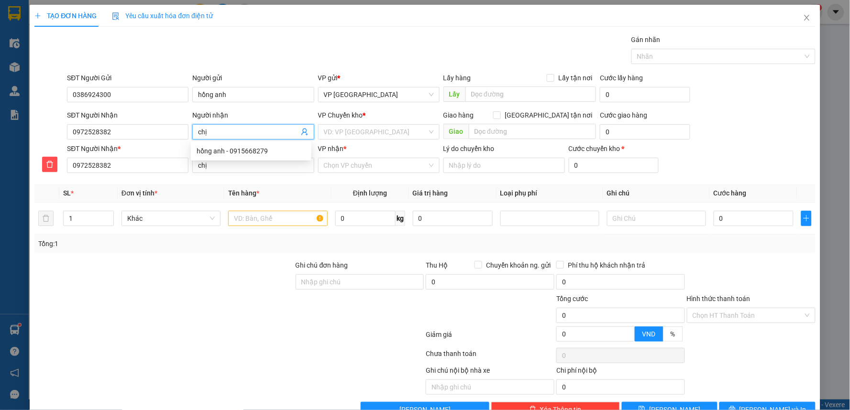
type input "chị h"
type input "chị ho"
type input "chị hô"
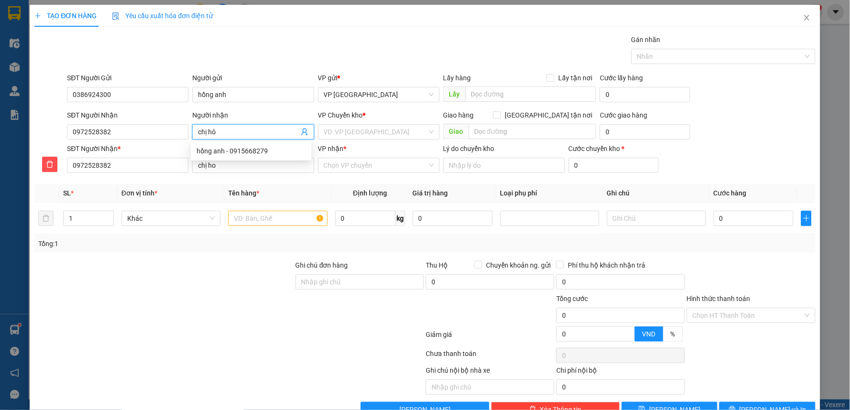
type input "chị hô"
type input "chị hồ"
type input "chị hồn"
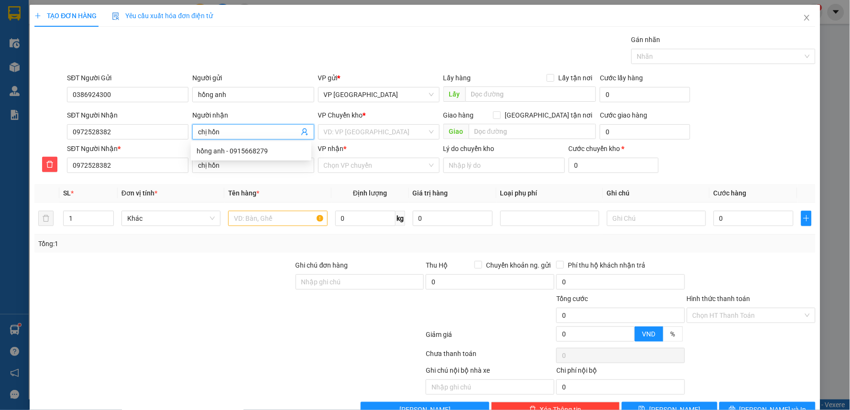
type input "chị hồng"
click at [211, 292] on div at bounding box center [163, 276] width 261 height 33
click at [365, 134] on input "search" at bounding box center [375, 132] width 103 height 14
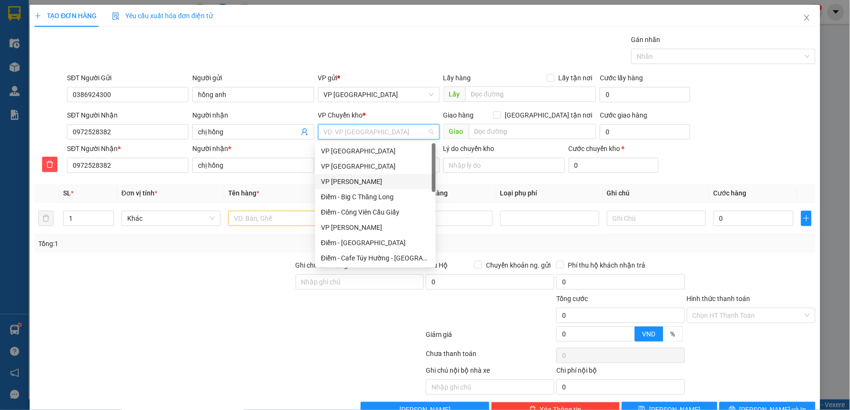
click at [359, 182] on div "VP [PERSON_NAME]" at bounding box center [375, 181] width 109 height 11
type input "ca"
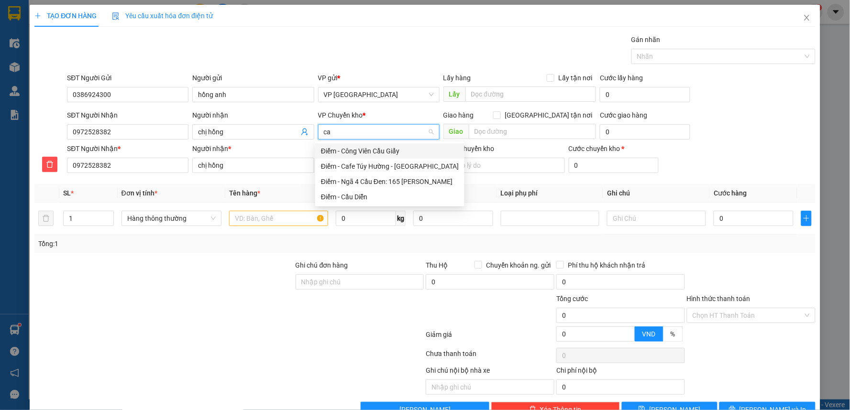
click at [379, 153] on div "Điểm - Công Viên Cầu Giấy" at bounding box center [390, 151] width 138 height 11
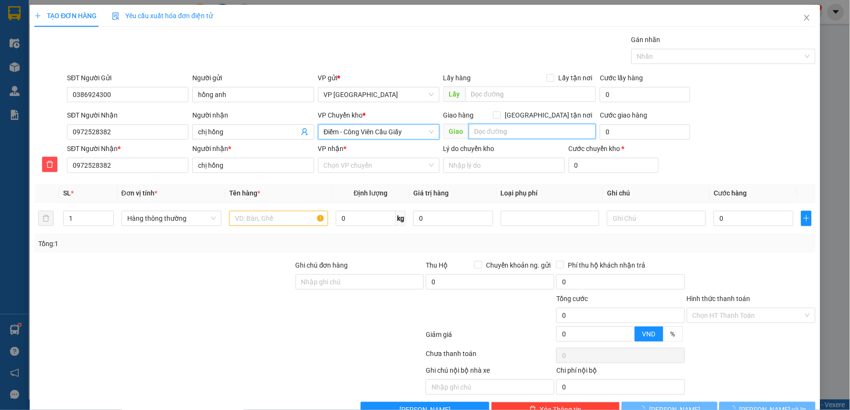
click at [534, 129] on input "text" at bounding box center [533, 131] width 128 height 15
paste input "Số 9 P. [PERSON_NAME], [PERSON_NAME], [GEOGRAPHIC_DATA], [GEOGRAPHIC_DATA], [GE…"
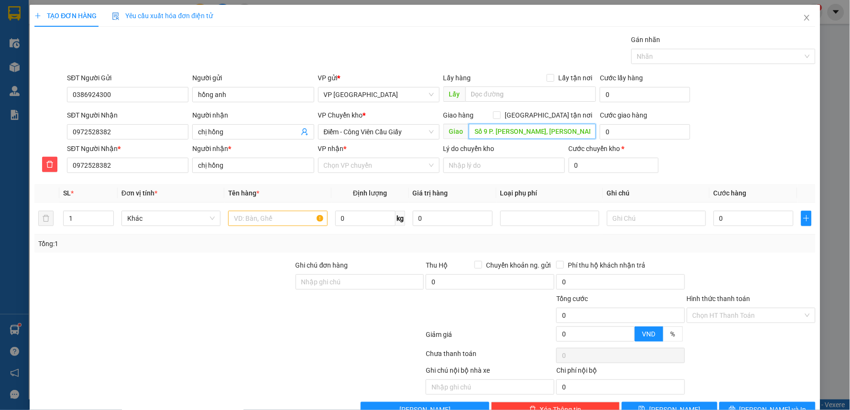
drag, startPoint x: 523, startPoint y: 131, endPoint x: 443, endPoint y: 139, distance: 80.3
click at [443, 139] on span "Giao Số 9 P. [PERSON_NAME], [PERSON_NAME], [GEOGRAPHIC_DATA], [GEOGRAPHIC_DATA]…" at bounding box center [519, 131] width 153 height 15
type input "Số 9 P. [PERSON_NAME], [PERSON_NAME], [GEOGRAPHIC_DATA], [GEOGRAPHIC_DATA], [GE…"
click at [501, 115] on span at bounding box center [497, 115] width 8 height 8
click at [500, 115] on input "[GEOGRAPHIC_DATA] tận nơi" at bounding box center [496, 114] width 7 height 7
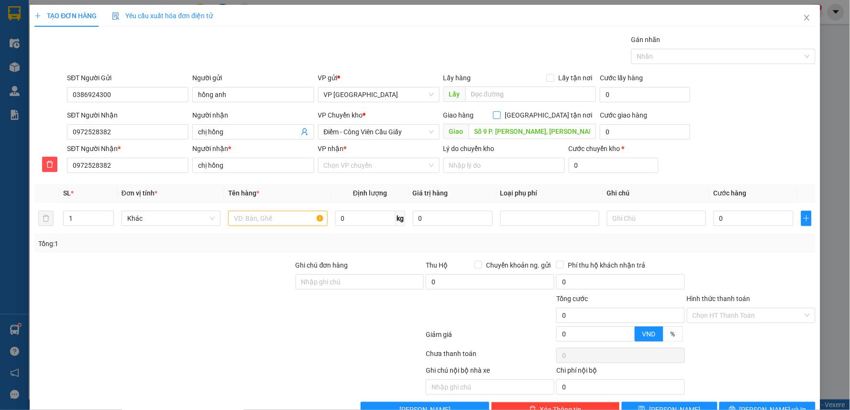
checkbox input "true"
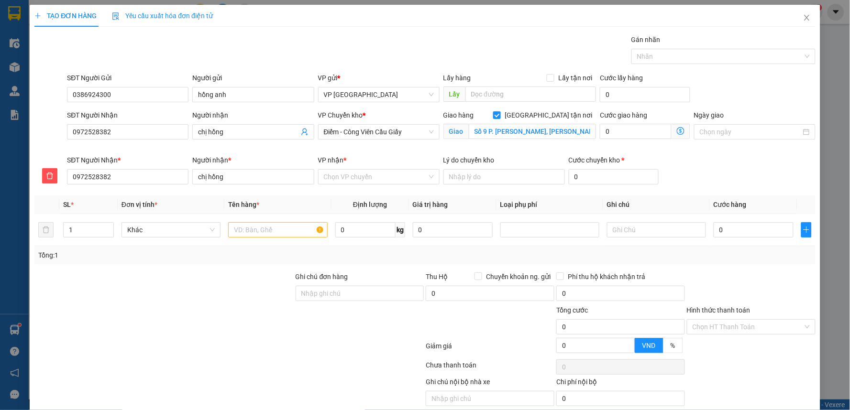
click at [677, 131] on icon "dollar-circle" at bounding box center [681, 131] width 8 height 8
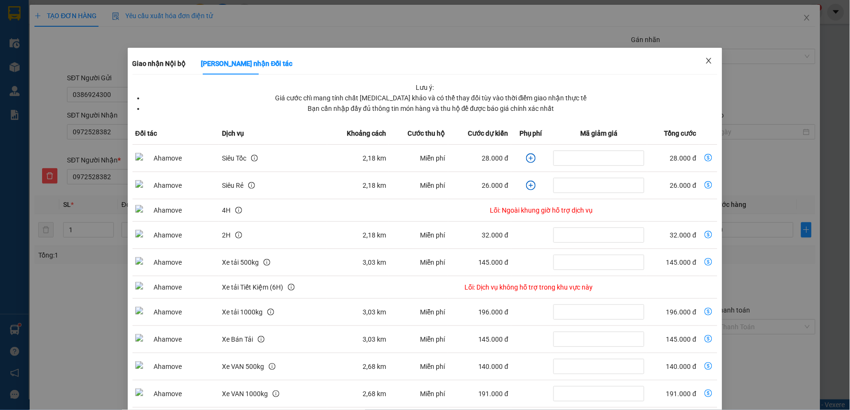
click at [706, 60] on icon "close" at bounding box center [708, 61] width 5 height 6
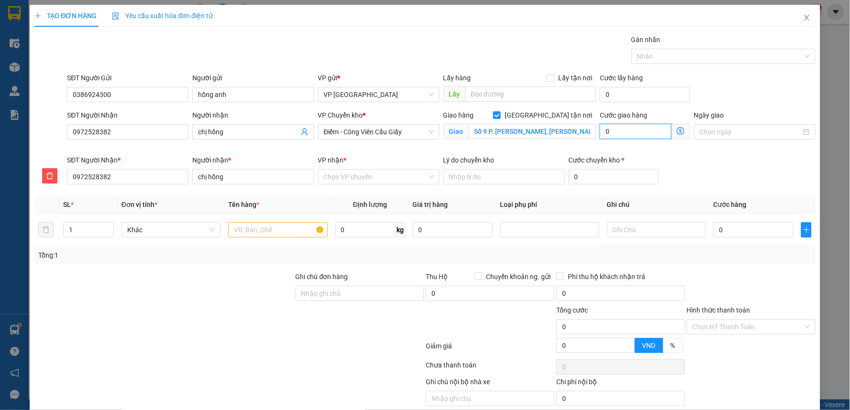
click at [611, 134] on input "0" at bounding box center [636, 131] width 72 height 15
click at [614, 134] on input "0" at bounding box center [636, 131] width 72 height 15
click at [677, 127] on icon "dollar-circle" at bounding box center [681, 131] width 8 height 8
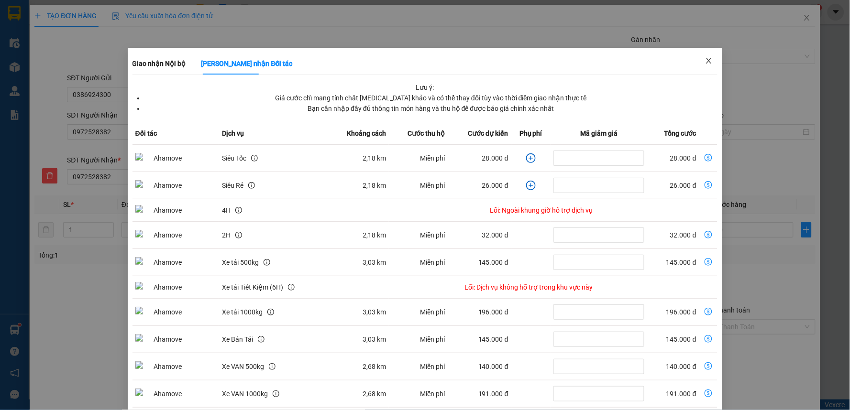
click at [706, 55] on span "Close" at bounding box center [708, 61] width 27 height 27
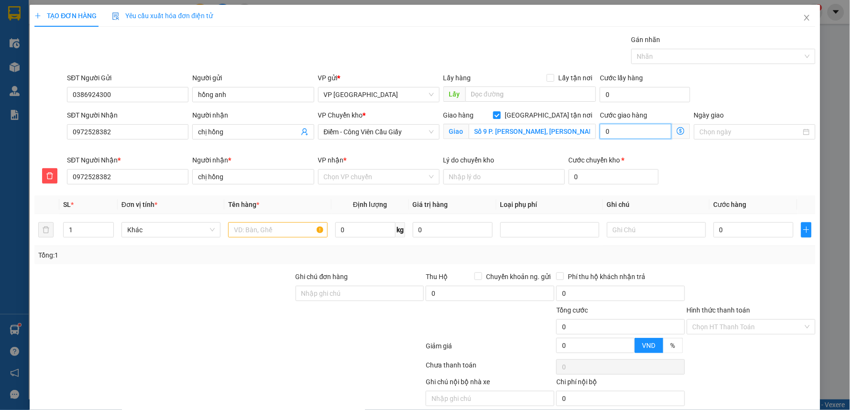
click at [620, 133] on input "0" at bounding box center [636, 131] width 72 height 15
type input "4"
type input "40"
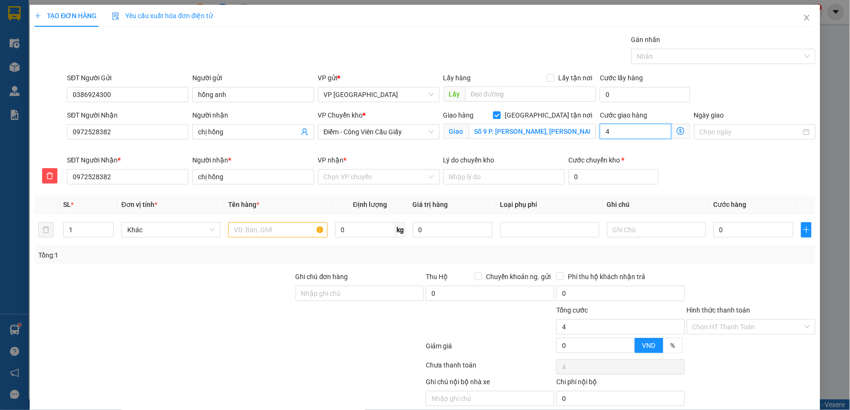
type input "40"
type input "40.000"
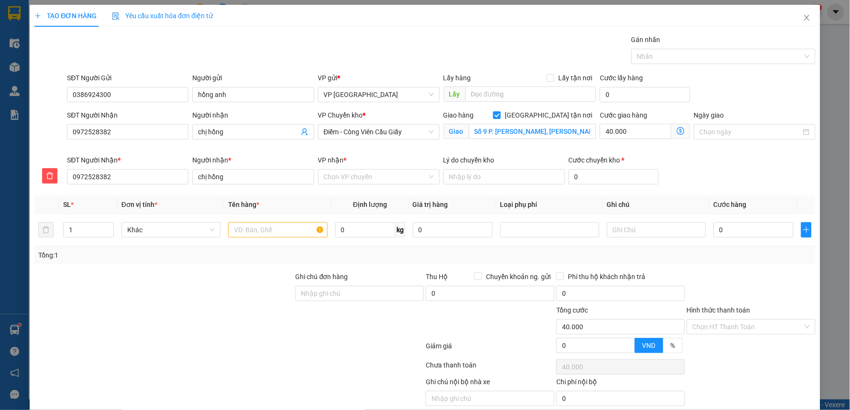
click at [794, 89] on div "SĐT Người Gửi 0386924300 Người gửi hồng anh VP gửi * VP Tiền Hải Lấy hàng Lấy …" at bounding box center [441, 89] width 752 height 33
click at [760, 227] on input "0" at bounding box center [753, 229] width 80 height 15
type input "3"
type input "40.003"
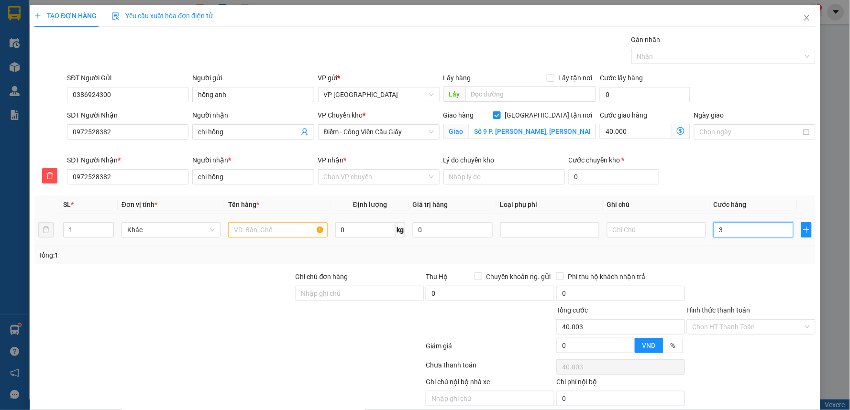
type input "30"
type input "40.030"
type input "30.000"
type input "70.000"
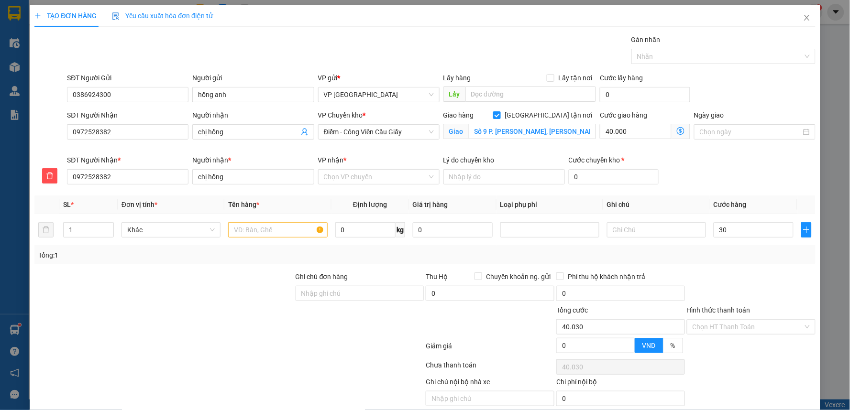
type input "70.000"
click at [777, 175] on div "SĐT Người Nhận * 0972528382 Người nhận * chị hồng VP nhận * Chọn VP chuyển Lý…" at bounding box center [441, 171] width 752 height 33
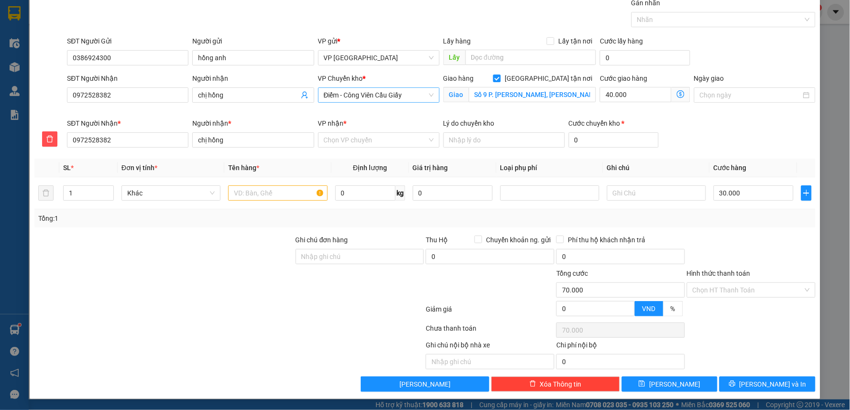
click at [367, 93] on span "Điểm - Công Viên Cầu Giấy" at bounding box center [379, 95] width 110 height 14
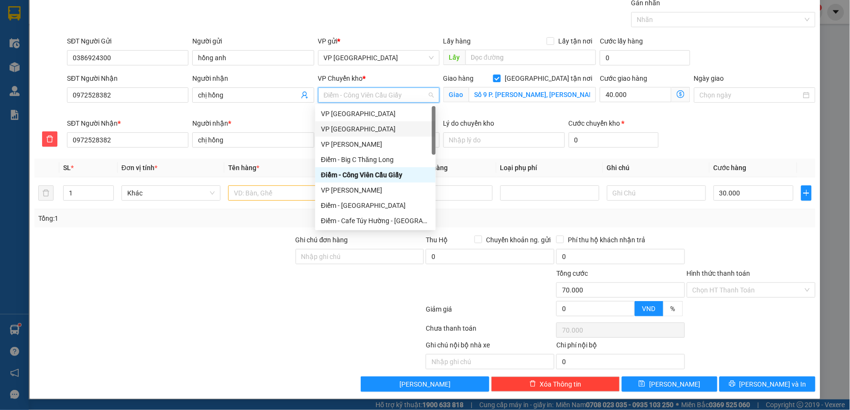
click at [356, 128] on div "VP [GEOGRAPHIC_DATA]" at bounding box center [375, 129] width 109 height 11
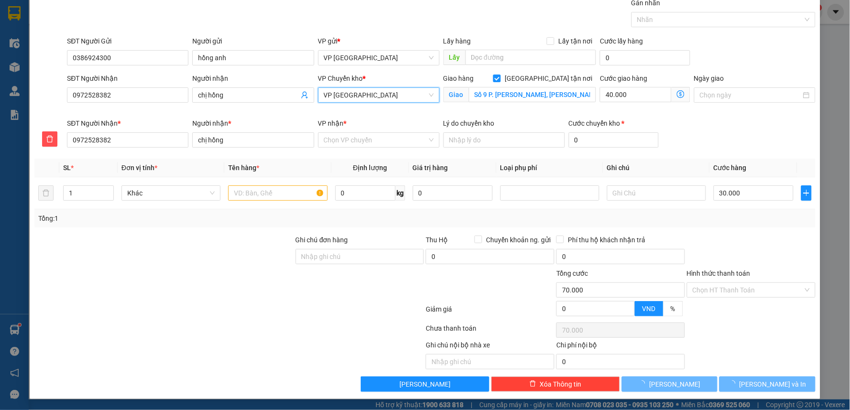
click at [365, 150] on div "VP nhận * Chọn VP chuyển" at bounding box center [378, 134] width 121 height 33
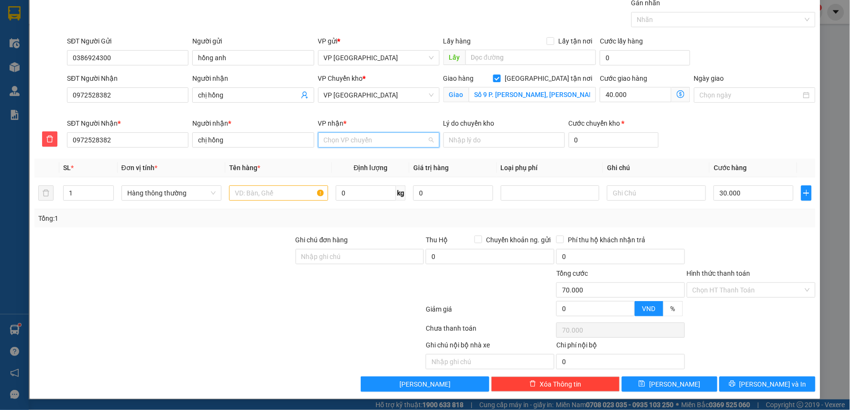
click at [369, 139] on input "VP nhận *" at bounding box center [375, 140] width 103 height 14
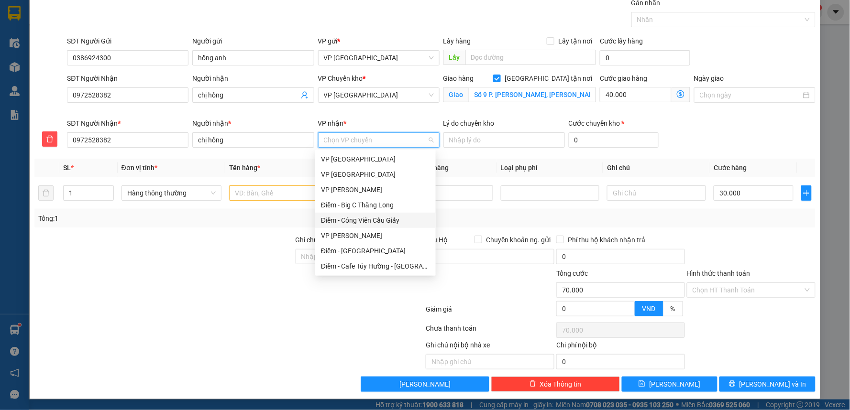
click at [369, 218] on div "Điểm - Công Viên Cầu Giấy" at bounding box center [375, 220] width 109 height 11
click at [365, 222] on div "Điểm - Công Viên Cầu Giấy" at bounding box center [375, 220] width 109 height 11
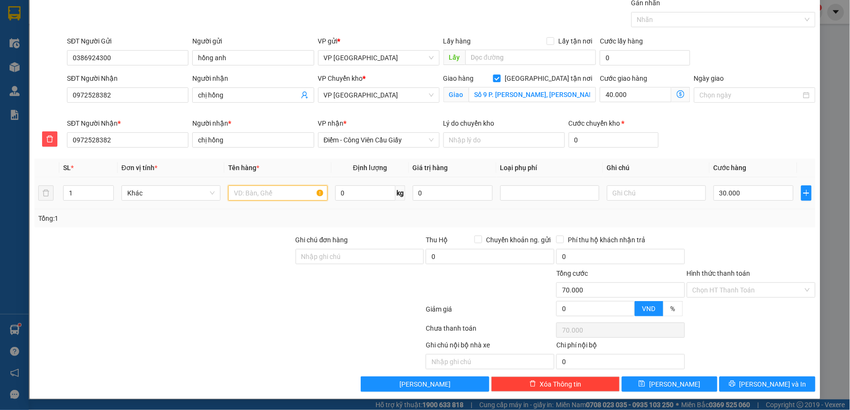
click at [277, 199] on input "text" at bounding box center [277, 193] width 99 height 15
click at [285, 192] on input "text" at bounding box center [277, 193] width 99 height 15
type input "phong bì cccd"
click at [716, 307] on div at bounding box center [751, 312] width 131 height 17
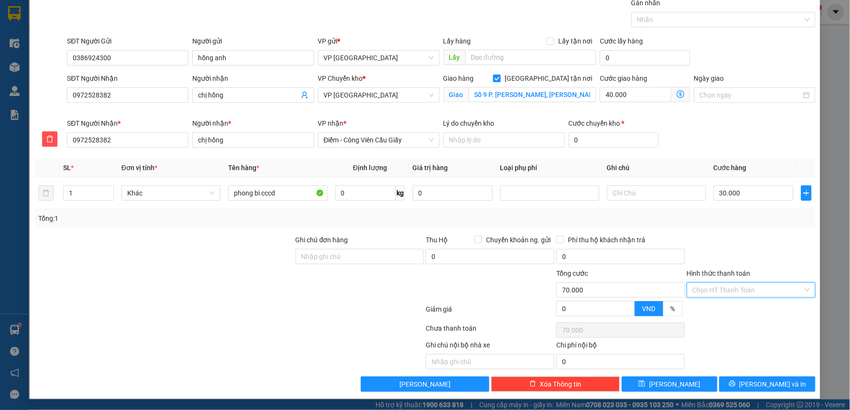
click at [724, 293] on input "Hình thức thanh toán" at bounding box center [747, 290] width 110 height 14
click at [716, 307] on div "Tại văn phòng" at bounding box center [745, 309] width 116 height 11
type input "0"
click at [754, 384] on span "[PERSON_NAME] và In" at bounding box center [772, 384] width 67 height 11
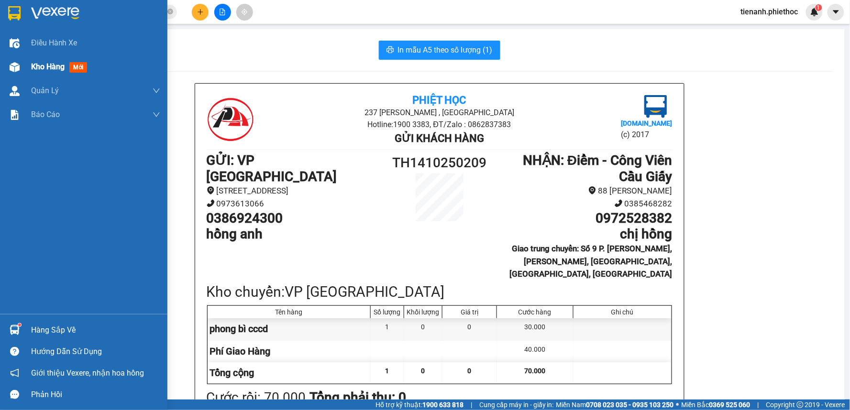
click at [43, 74] on div "Kho hàng mới" at bounding box center [95, 67] width 129 height 24
click at [46, 62] on span "Kho hàng" at bounding box center [47, 66] width 33 height 9
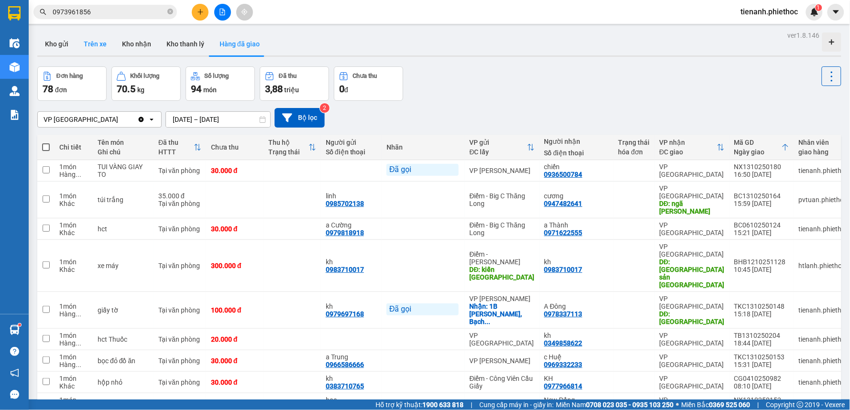
drag, startPoint x: 68, startPoint y: 45, endPoint x: 77, endPoint y: 54, distance: 12.6
click at [67, 46] on button "Kho gửi" at bounding box center [56, 44] width 39 height 23
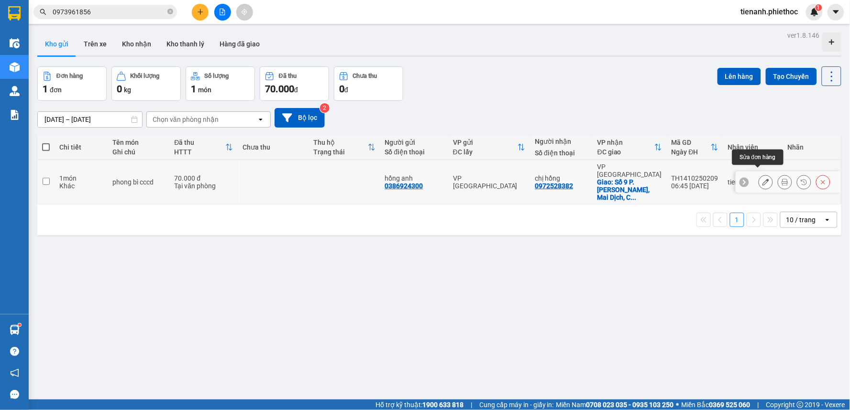
click at [759, 176] on button at bounding box center [765, 182] width 13 height 17
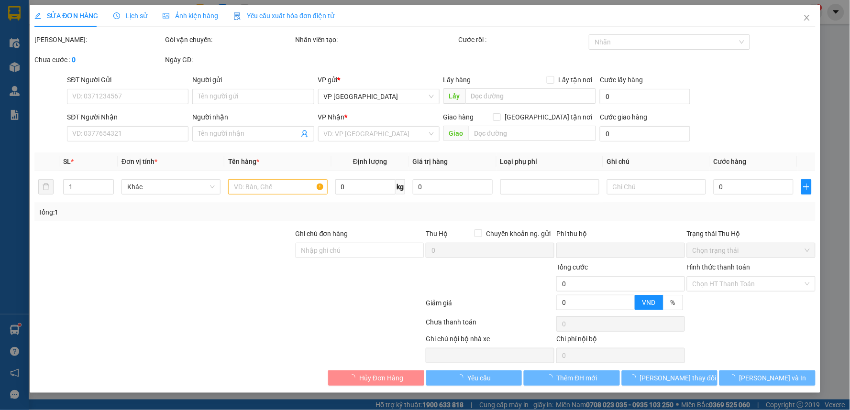
type input "0386924300"
type input "hồng anh"
type input "0972528382"
type input "chị hồng"
checkbox input "true"
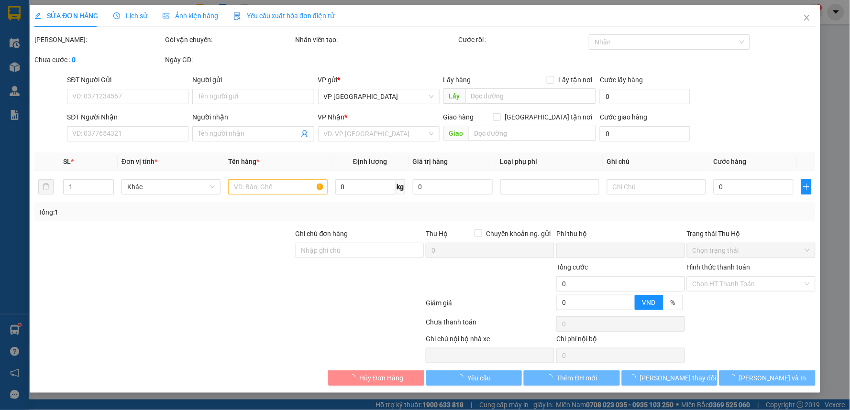
type input "Số 9 P. [PERSON_NAME], [PERSON_NAME], [GEOGRAPHIC_DATA], [GEOGRAPHIC_DATA], [GE…"
type input "0"
type input "70.000"
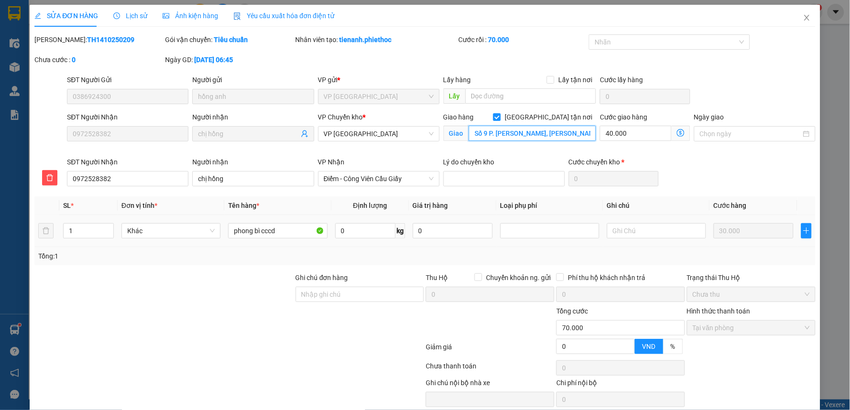
click at [469, 134] on input "Số 9 P. [PERSON_NAME], [PERSON_NAME], [GEOGRAPHIC_DATA], [GEOGRAPHIC_DATA], [GE…" at bounding box center [533, 133] width 128 height 15
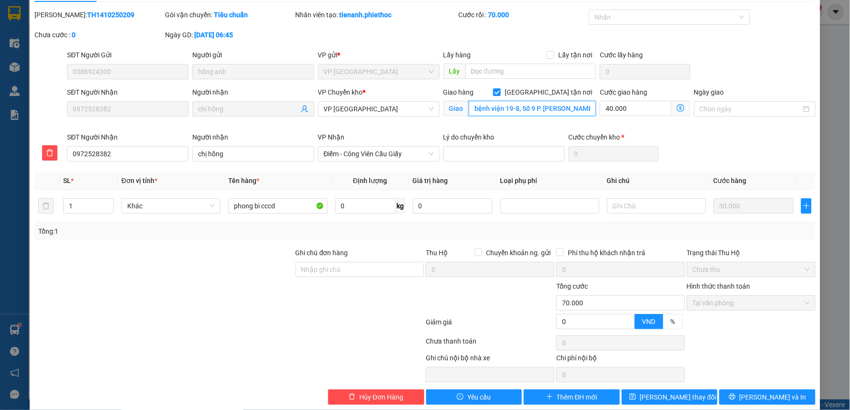
scroll to position [38, 0]
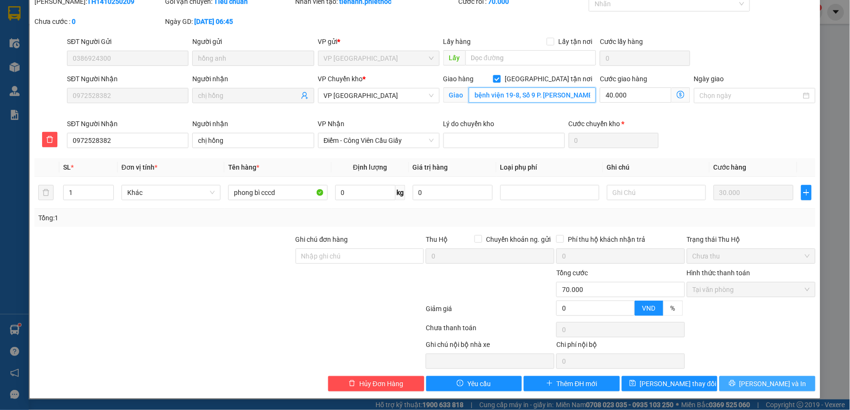
type input "bệnh viện 19-8, Số 9 P. [PERSON_NAME], [PERSON_NAME], [GEOGRAPHIC_DATA], [GEO…"
click at [735, 383] on icon "printer" at bounding box center [732, 384] width 6 height 6
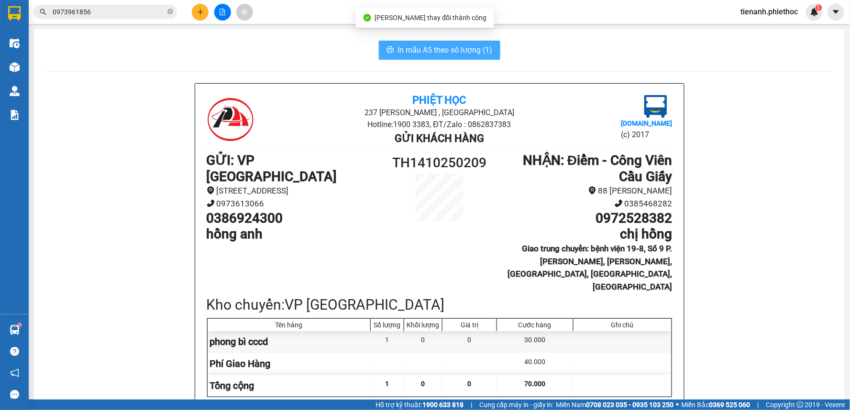
click at [446, 51] on span "In mẫu A5 theo số lượng (1)" at bounding box center [445, 50] width 95 height 12
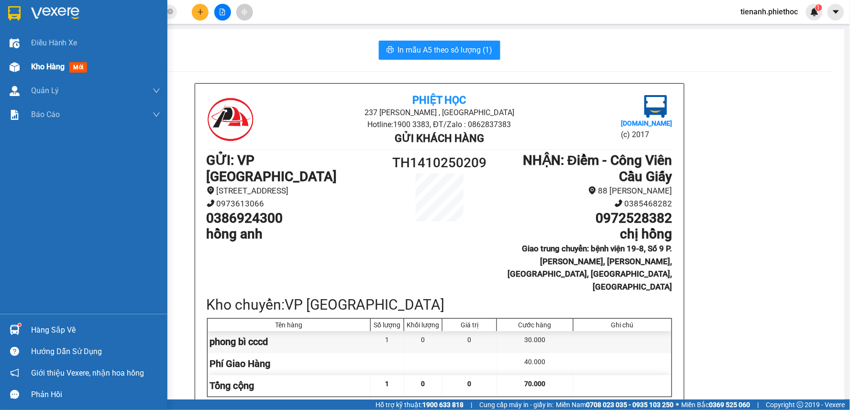
click at [44, 67] on span "Kho hàng" at bounding box center [47, 66] width 33 height 9
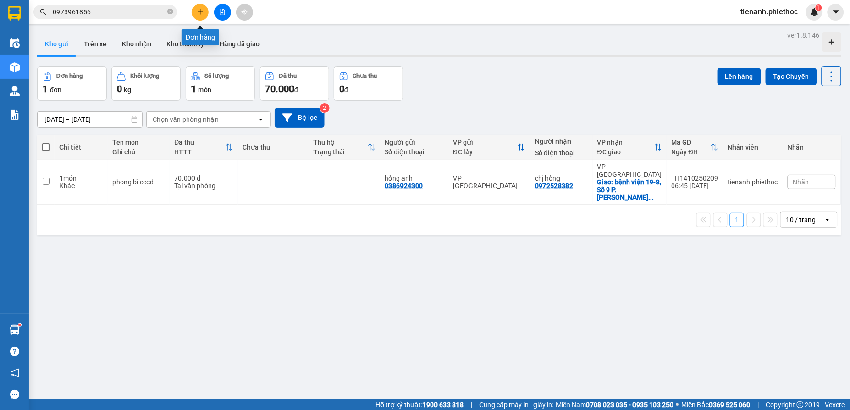
click at [197, 11] on icon "plus" at bounding box center [200, 12] width 7 height 7
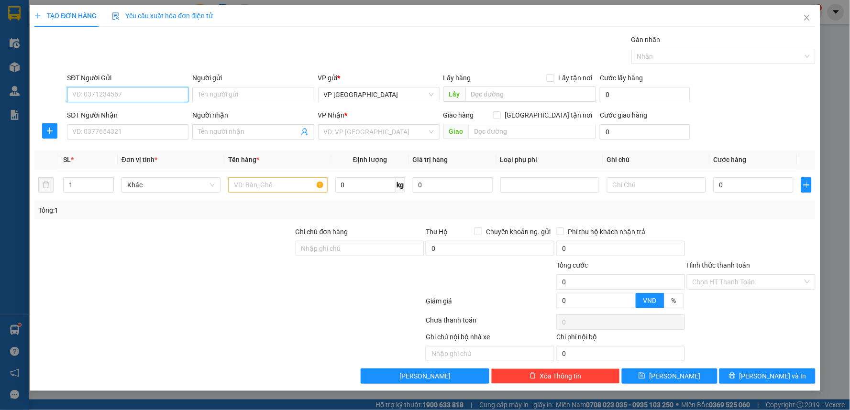
click at [134, 98] on input "SĐT Người Gửi" at bounding box center [127, 94] width 121 height 15
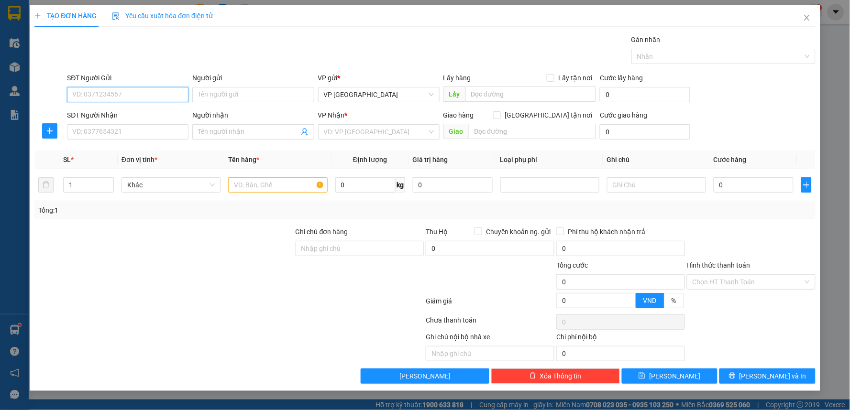
click at [135, 97] on input "SĐT Người Gửi" at bounding box center [127, 94] width 121 height 15
type input "0352081035"
drag, startPoint x: 140, startPoint y: 111, endPoint x: 137, endPoint y: 115, distance: 5.1
click at [140, 112] on div "0352081035 - PKDK đại dương" at bounding box center [128, 114] width 110 height 11
type input "PKDK đại dương"
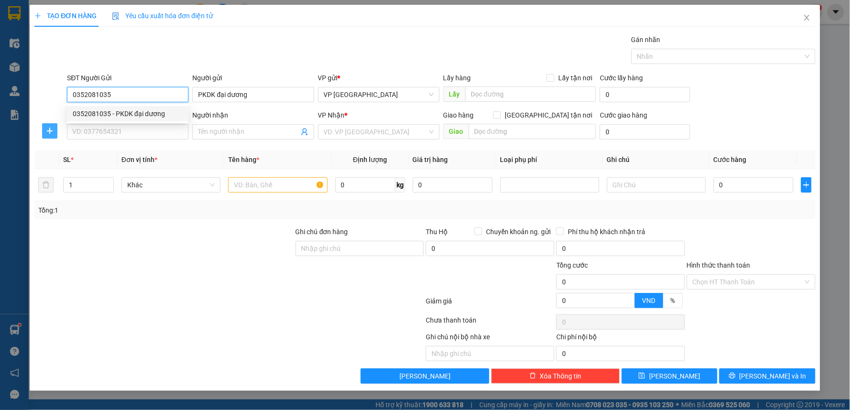
type input "0352081035"
click at [46, 130] on icon "plus" at bounding box center [50, 131] width 8 height 8
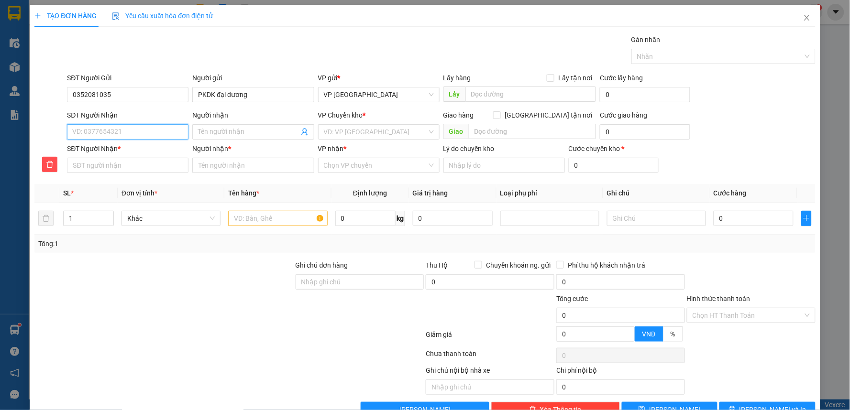
click at [148, 136] on input "SĐT Người Nhận" at bounding box center [127, 131] width 121 height 15
type input "0"
type input "09"
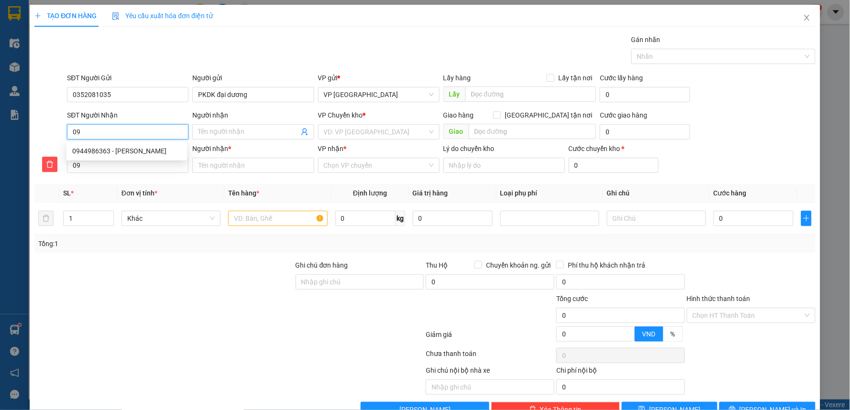
type input "094"
type input "0944"
type input "09449"
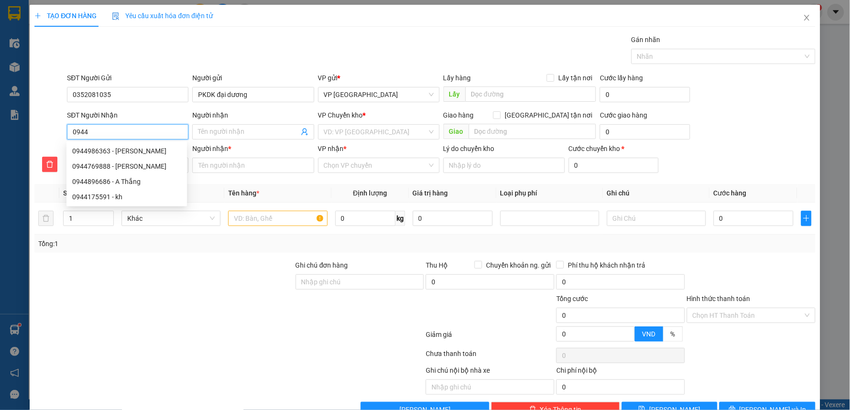
type input "09449"
type input "094498"
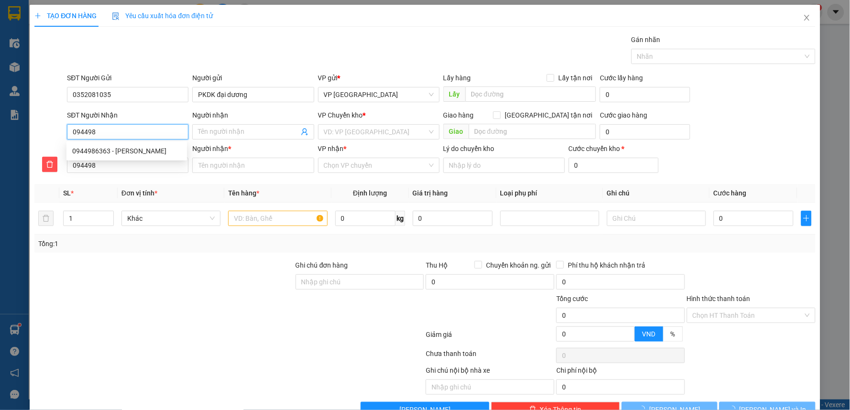
type input "0944986"
type input "09449863"
type input "094498636"
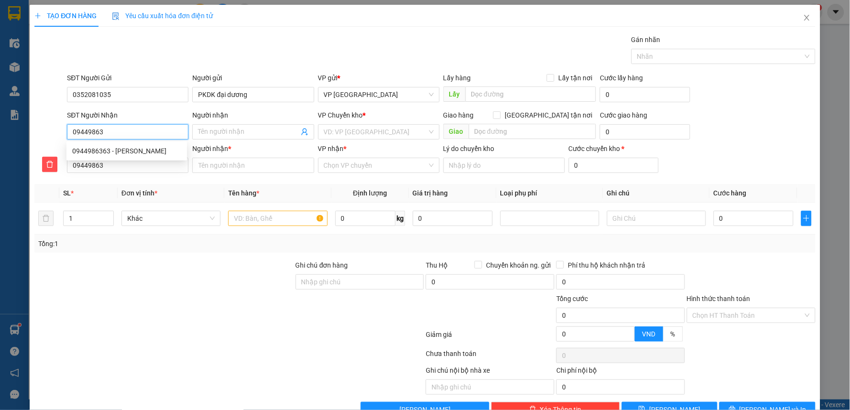
type input "094498636"
type input "0944986363"
click at [145, 149] on div "0944986363 - [PERSON_NAME]" at bounding box center [126, 151] width 109 height 11
type input "C Quyên"
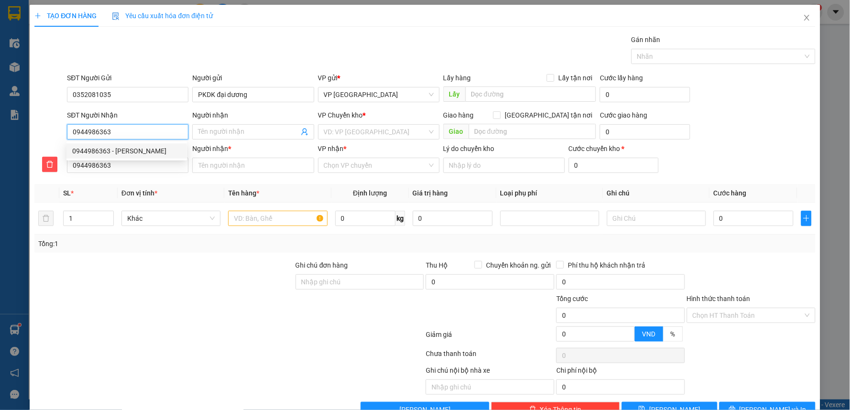
type input "C Quyên"
click at [361, 131] on span "VP [PERSON_NAME]" at bounding box center [379, 132] width 110 height 14
type input "0944986363"
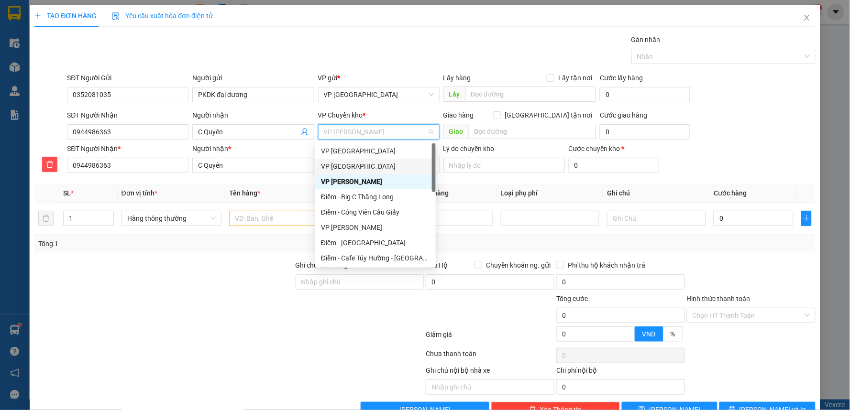
click at [345, 166] on div "VP [GEOGRAPHIC_DATA]" at bounding box center [375, 166] width 109 height 11
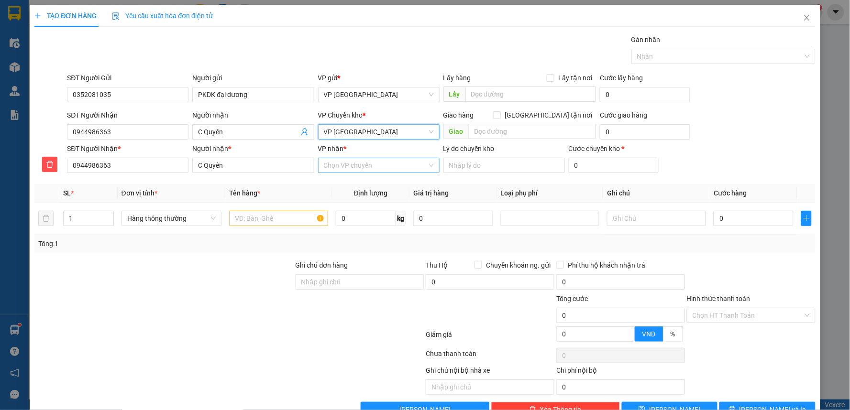
click at [365, 164] on input "VP nhận *" at bounding box center [375, 165] width 103 height 14
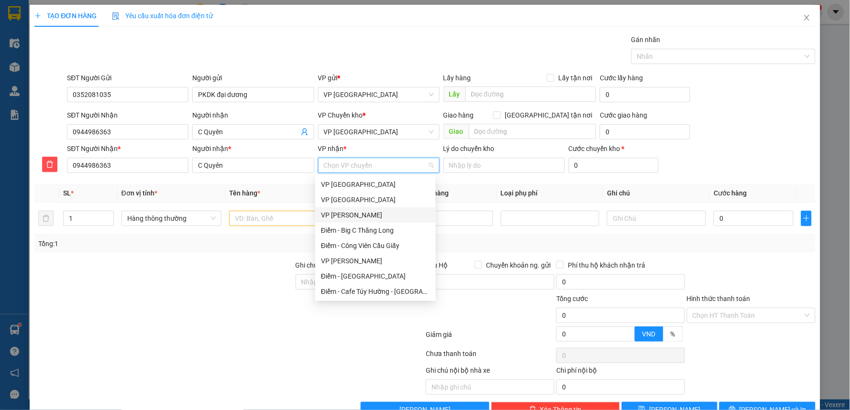
click at [357, 214] on div "VP [PERSON_NAME]" at bounding box center [375, 215] width 109 height 11
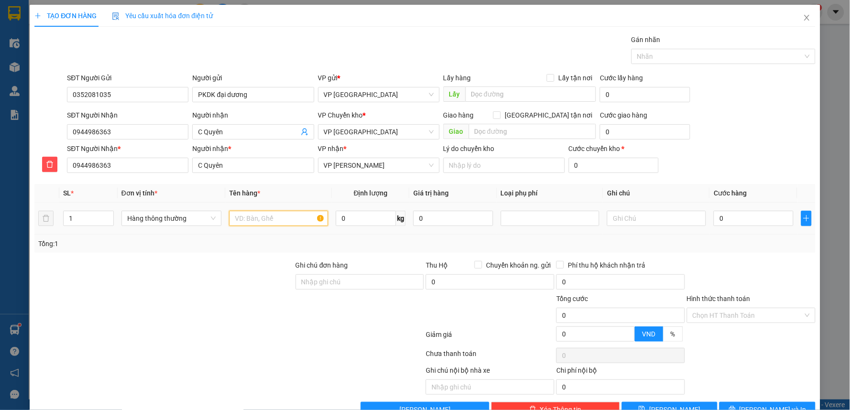
click at [276, 220] on input "text" at bounding box center [278, 218] width 99 height 15
type input "mẫu xét nghiệm"
click at [727, 217] on input "0" at bounding box center [752, 218] width 79 height 15
click at [738, 402] on button "[PERSON_NAME] và In" at bounding box center [767, 409] width 96 height 15
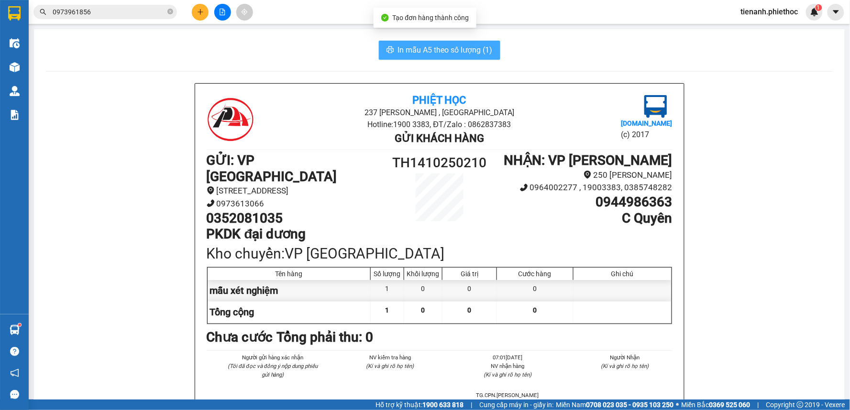
click at [467, 54] on span "In mẫu A5 theo số lượng (1)" at bounding box center [445, 50] width 95 height 12
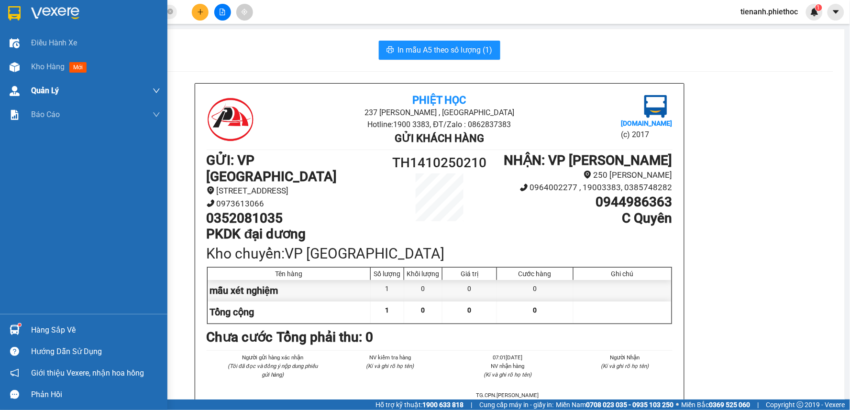
drag, startPoint x: 38, startPoint y: 68, endPoint x: 66, endPoint y: 99, distance: 41.0
click at [40, 69] on span "Kho hàng" at bounding box center [47, 66] width 33 height 9
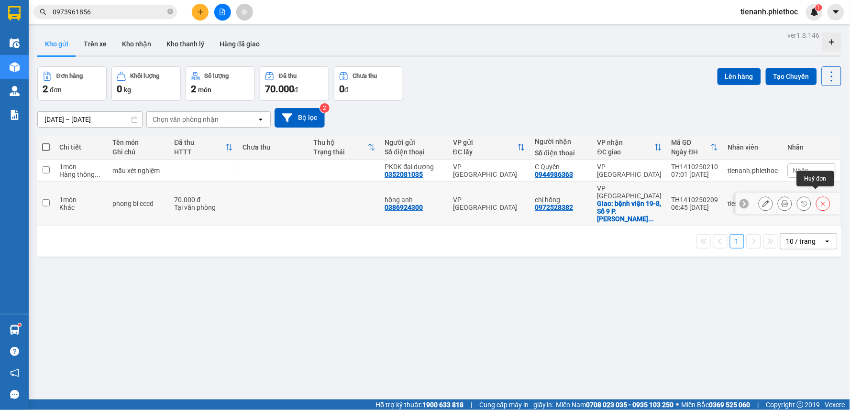
click at [820, 200] on icon at bounding box center [823, 203] width 7 height 7
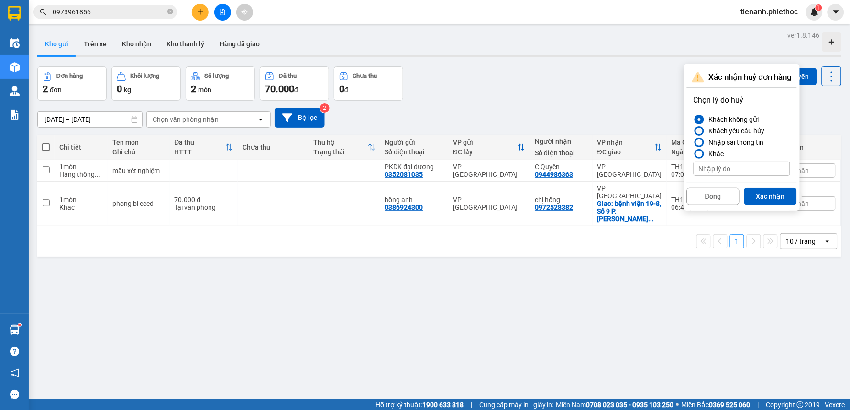
click at [716, 131] on div "Khách yêu cầu hủy" at bounding box center [735, 130] width 60 height 11
click at [693, 131] on input "Khách yêu cầu hủy" at bounding box center [693, 131] width 0 height 0
drag, startPoint x: 772, startPoint y: 197, endPoint x: 752, endPoint y: 205, distance: 21.3
click at [772, 197] on button "Xác nhận" at bounding box center [770, 196] width 53 height 17
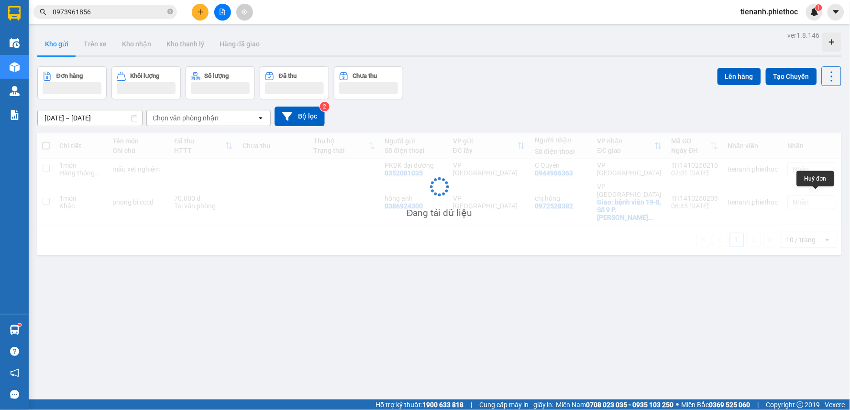
click at [810, 196] on div "Đang tải dữ liệu" at bounding box center [439, 194] width 804 height 122
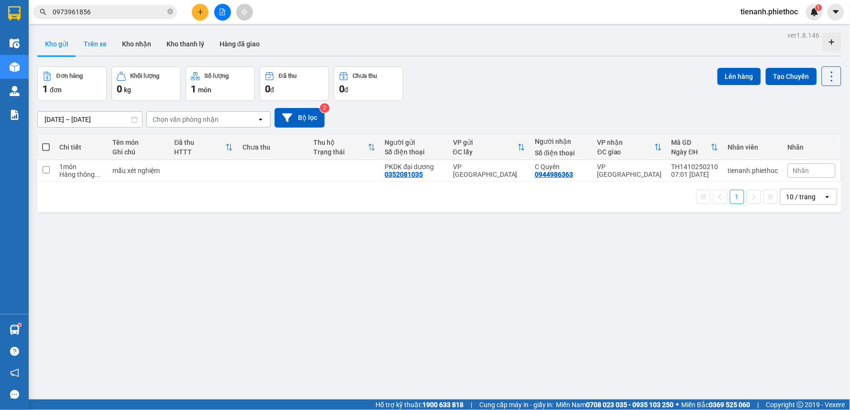
click at [99, 37] on button "Trên xe" at bounding box center [95, 44] width 38 height 23
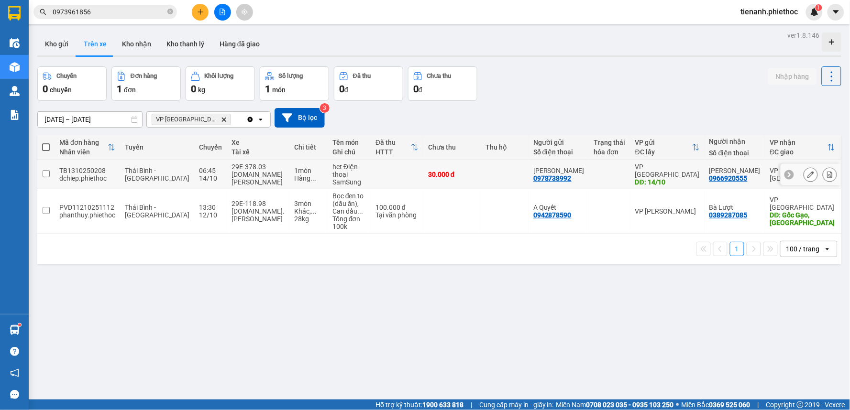
click at [376, 179] on td at bounding box center [397, 174] width 53 height 29
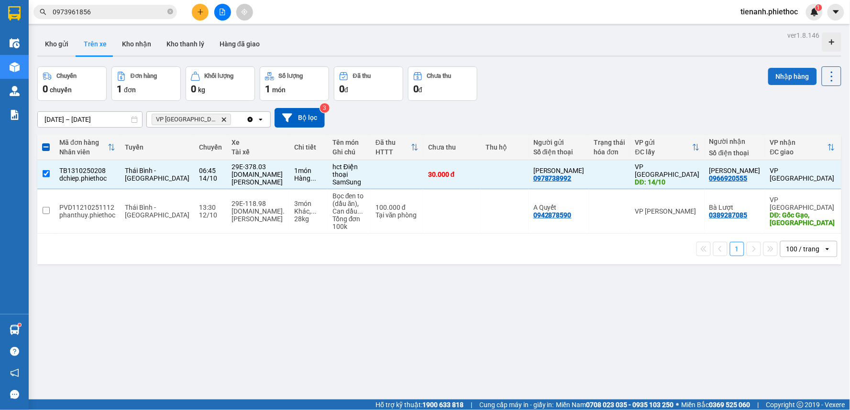
click at [776, 79] on button "Nhập hàng" at bounding box center [792, 76] width 49 height 17
checkbox input "false"
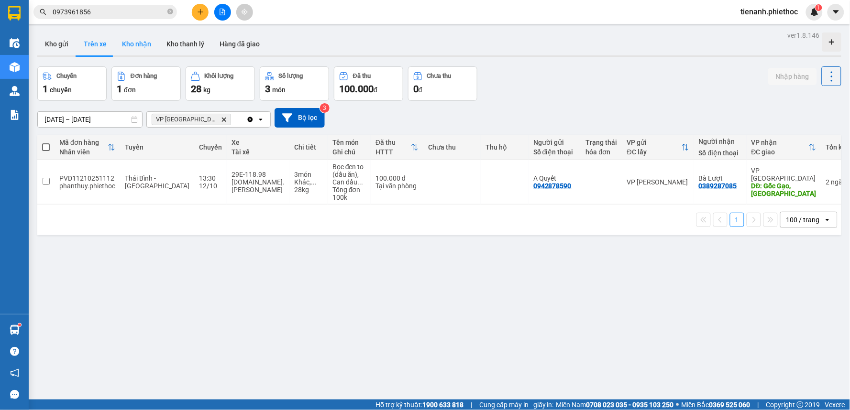
click at [146, 42] on button "Kho nhận" at bounding box center [136, 44] width 44 height 23
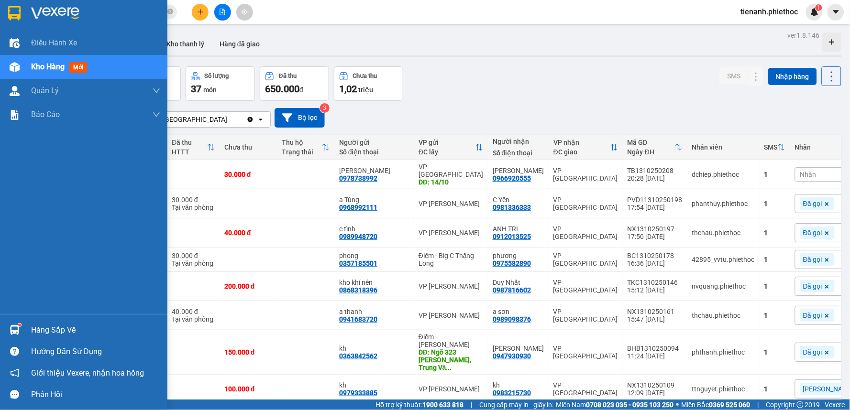
click at [48, 327] on div "Hàng sắp về" at bounding box center [95, 330] width 129 height 14
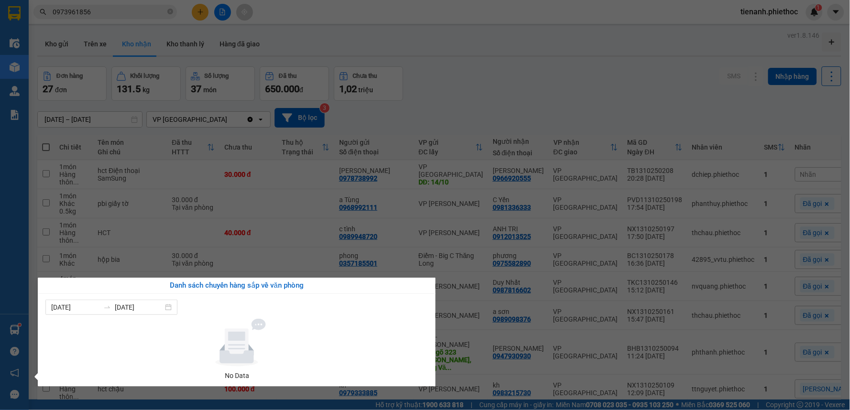
click at [472, 98] on section "Kết quả tìm kiếm ( 10 ) Bộ lọc Mã ĐH Trạng thái Món hàng Thu hộ Tổng cước Chưa …" at bounding box center [425, 205] width 850 height 410
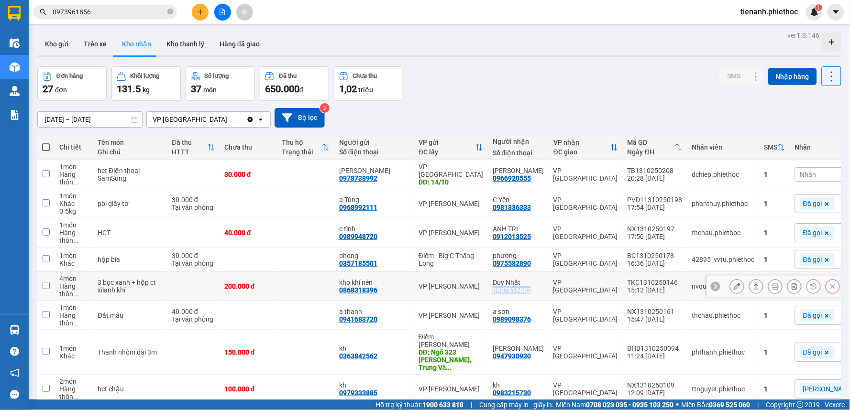
drag, startPoint x: 440, startPoint y: 292, endPoint x: 490, endPoint y: 295, distance: 49.4
click at [490, 295] on td "Duy Nhất 0987816602" at bounding box center [518, 286] width 61 height 29
checkbox input "true"
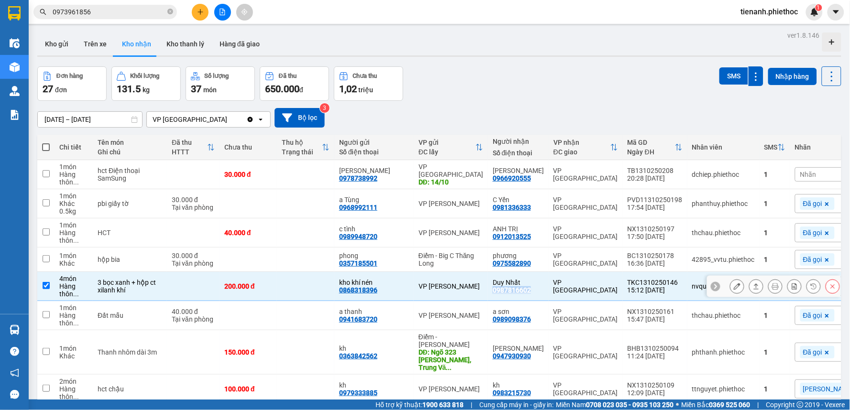
copy div "0987816602"
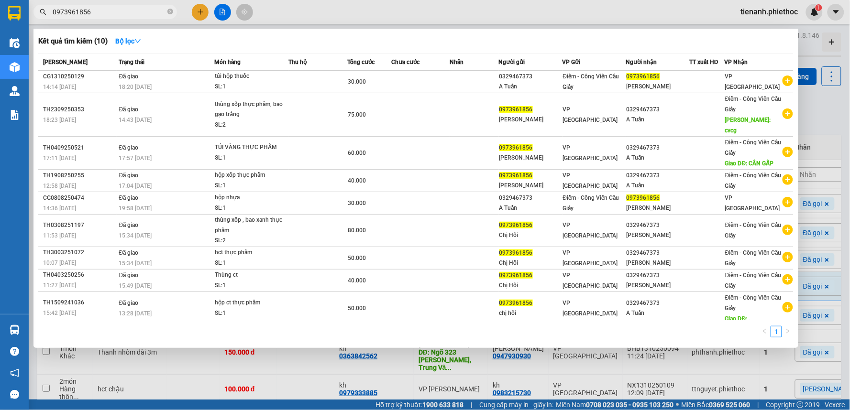
drag, startPoint x: 130, startPoint y: 11, endPoint x: 0, endPoint y: 16, distance: 130.2
click at [0, 16] on section "Kết quả tìm kiếm ( 10 ) Bộ lọc Mã ĐH Trạng thái Món hàng Thu hộ Tổng cước Chưa …" at bounding box center [425, 205] width 850 height 410
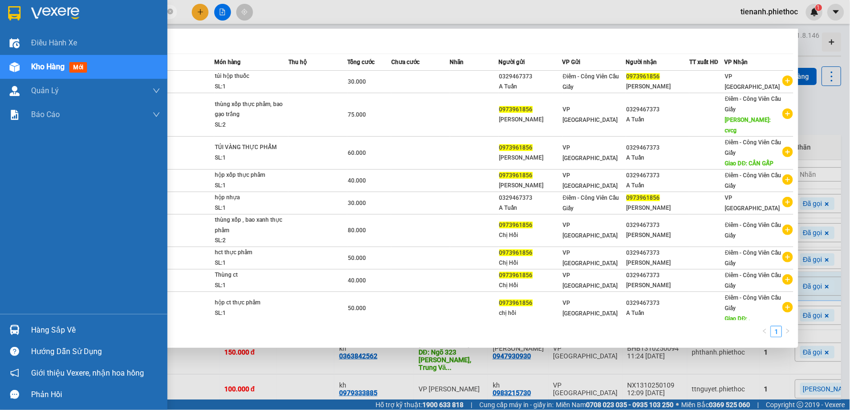
paste input "87816602"
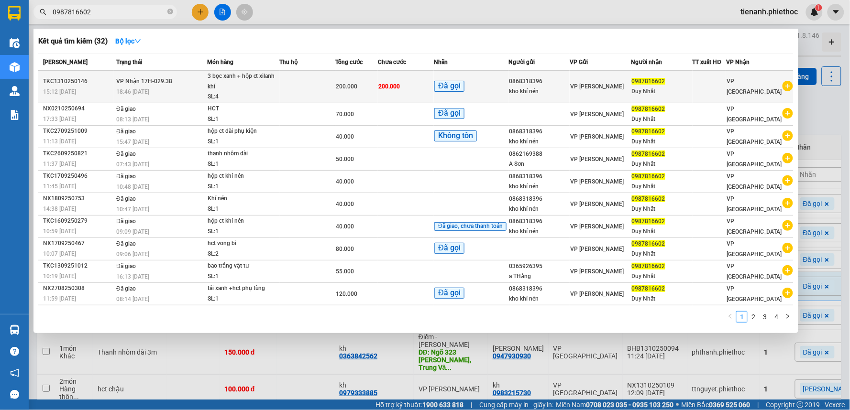
type input "0987816602"
click at [302, 89] on td at bounding box center [308, 87] width 56 height 33
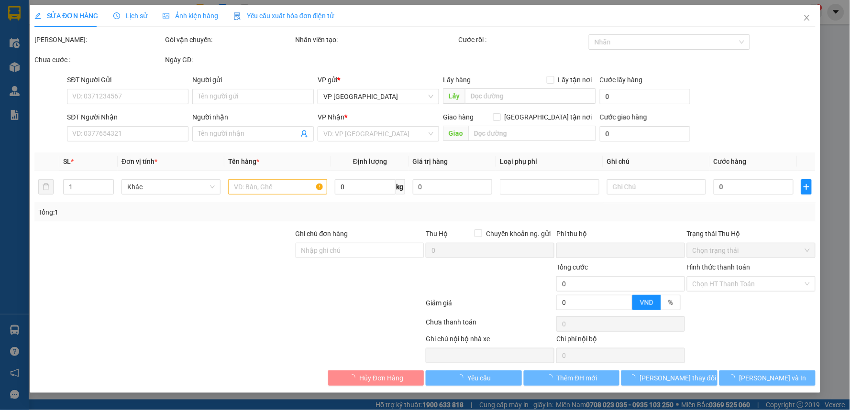
type input "0868318396"
type input "kho khí nén"
type input "0987816602"
type input "Duy Nhất"
type input "0"
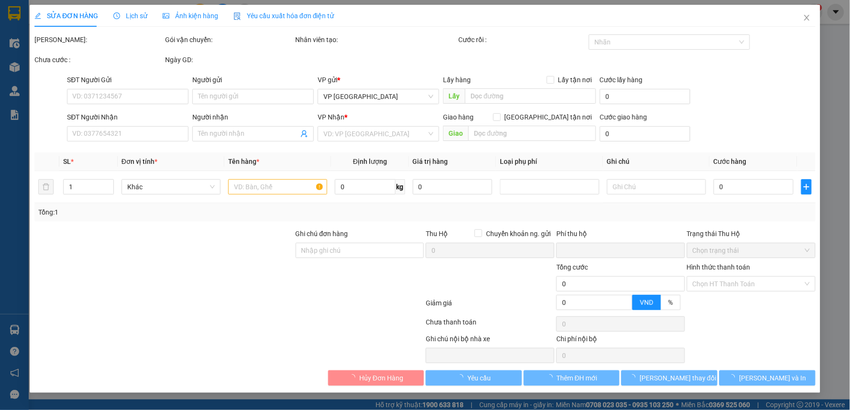
type input "200.000"
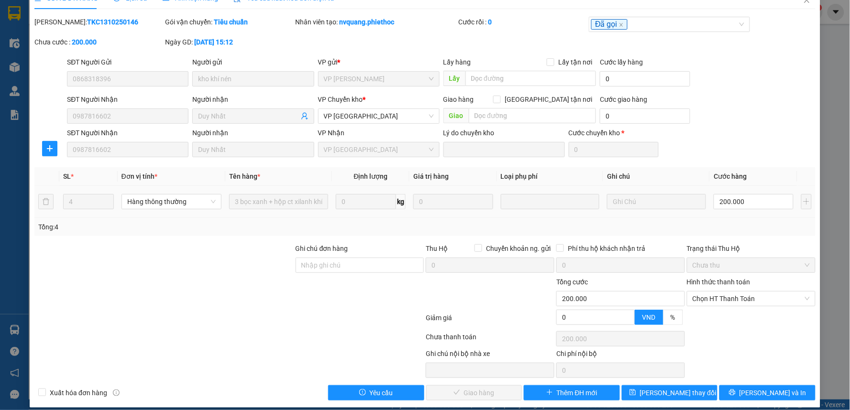
scroll to position [26, 0]
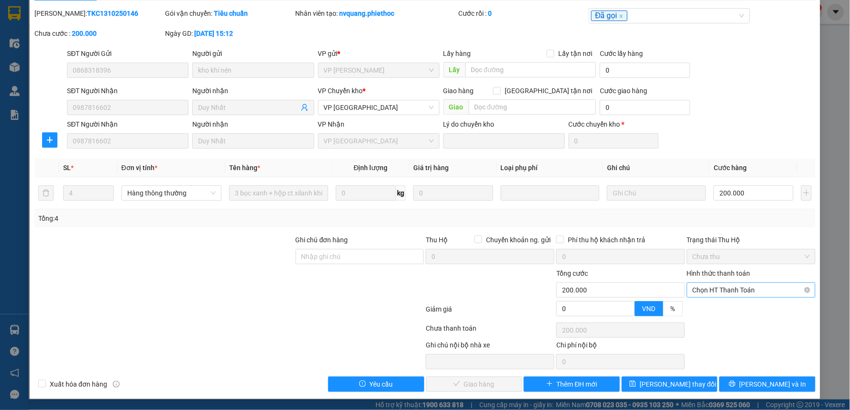
click at [748, 287] on span "Chọn HT Thanh Toán" at bounding box center [750, 290] width 117 height 14
click at [734, 310] on div "Tại văn phòng" at bounding box center [745, 309] width 116 height 11
type input "0"
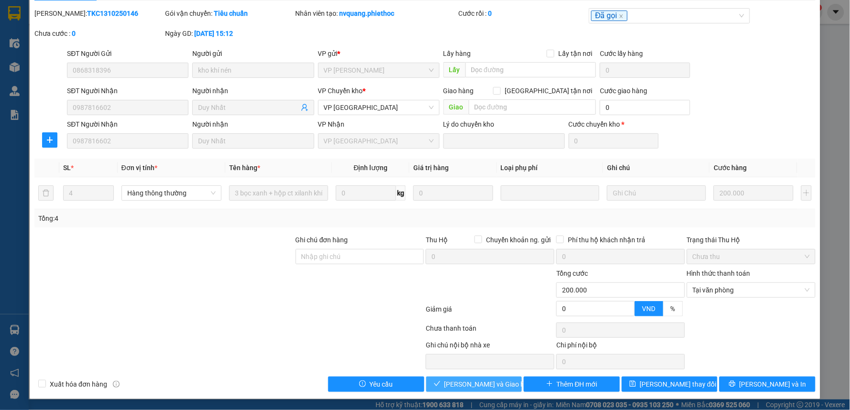
click at [485, 383] on span "[PERSON_NAME] và Giao hàng" at bounding box center [490, 384] width 92 height 11
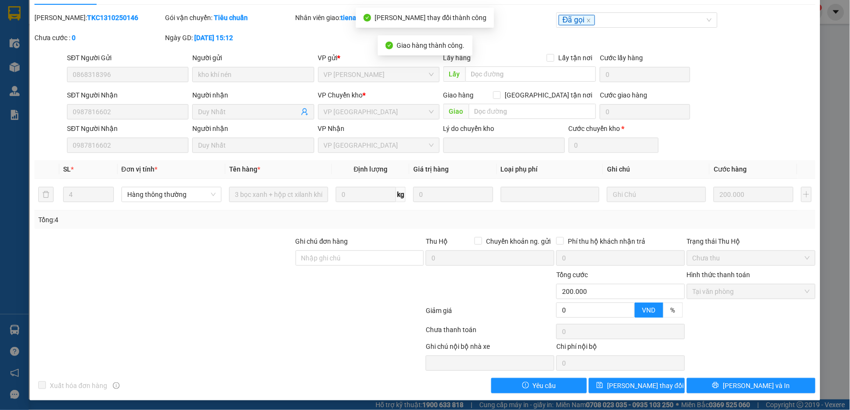
scroll to position [0, 0]
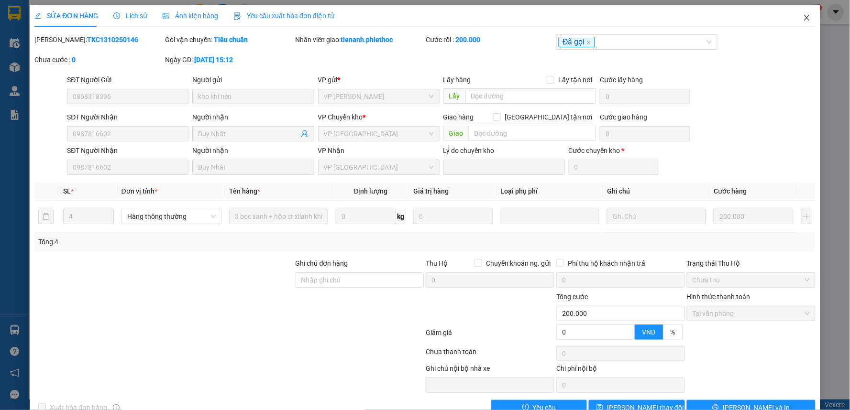
click at [803, 15] on icon "close" at bounding box center [807, 18] width 8 height 8
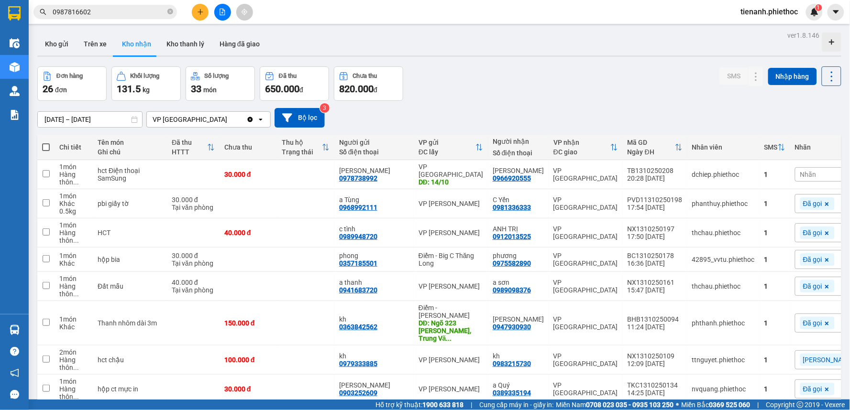
drag, startPoint x: 59, startPoint y: 46, endPoint x: 105, endPoint y: 98, distance: 69.8
click at [59, 46] on button "Kho gửi" at bounding box center [56, 44] width 39 height 23
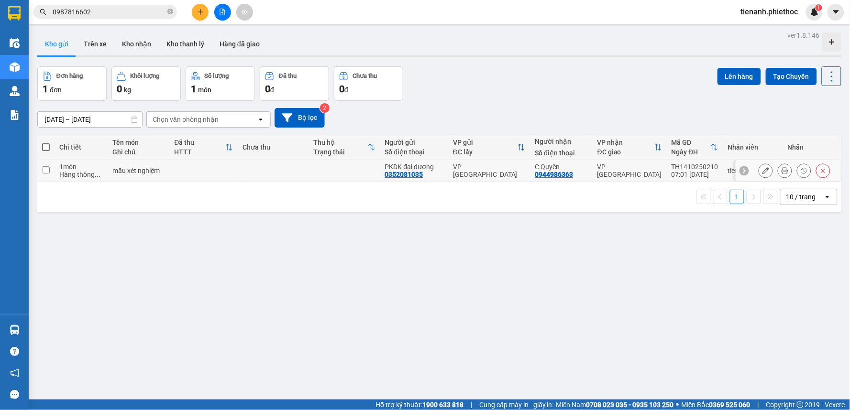
click at [312, 170] on td at bounding box center [344, 171] width 71 height 22
checkbox input "true"
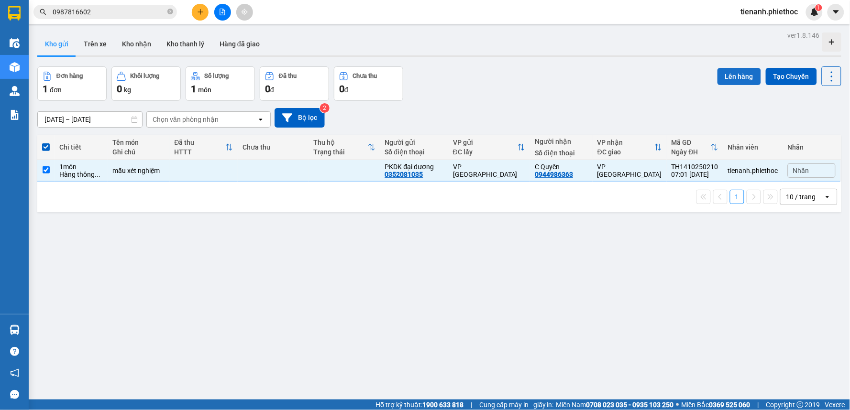
click at [724, 82] on button "Lên hàng" at bounding box center [739, 76] width 44 height 17
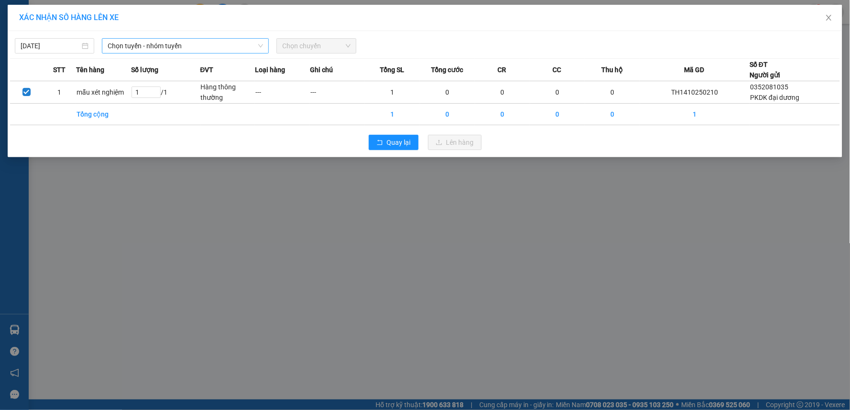
click at [130, 44] on span "Chọn tuyến - nhóm tuyến" at bounding box center [185, 46] width 155 height 14
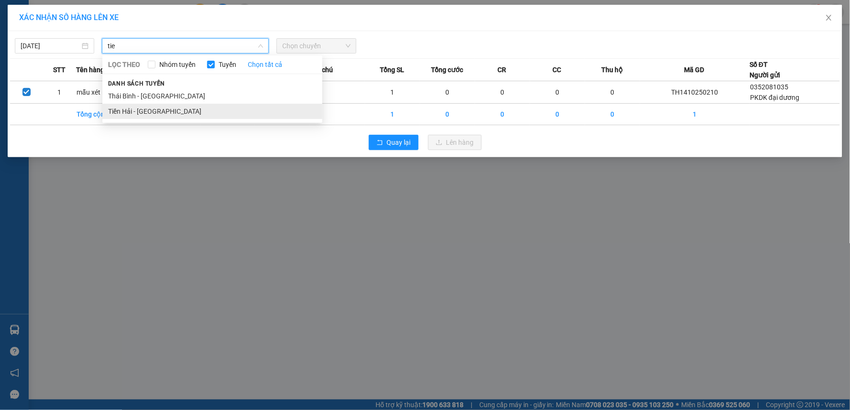
type input "tie"
click at [123, 112] on li "Tiền Hải - Thái Bình" at bounding box center [212, 111] width 220 height 15
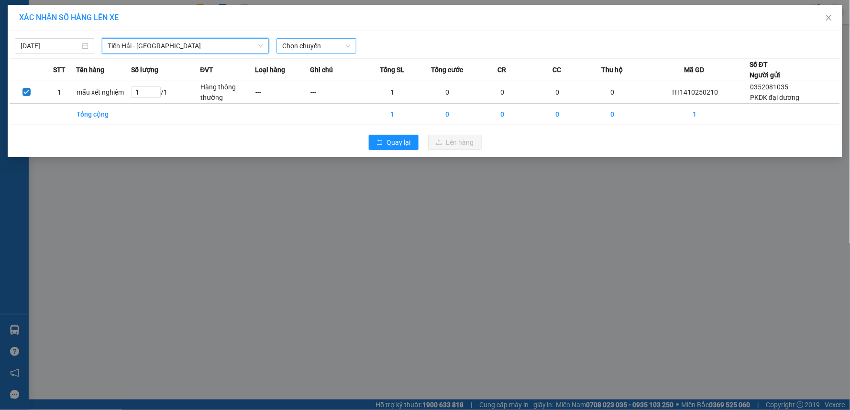
click at [308, 49] on span "Chọn chuyến" at bounding box center [316, 46] width 68 height 14
type input "07"
click at [322, 88] on div "Thêm chuyến " 07:00 "" at bounding box center [328, 81] width 102 height 16
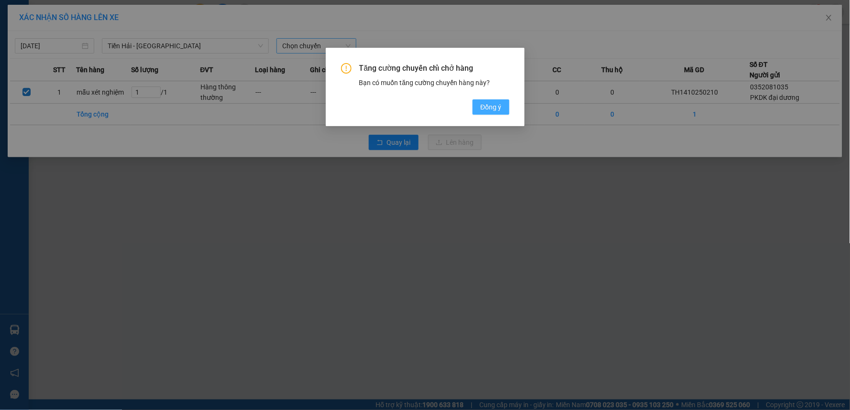
click at [501, 108] on button "Đồng ý" at bounding box center [490, 106] width 36 height 15
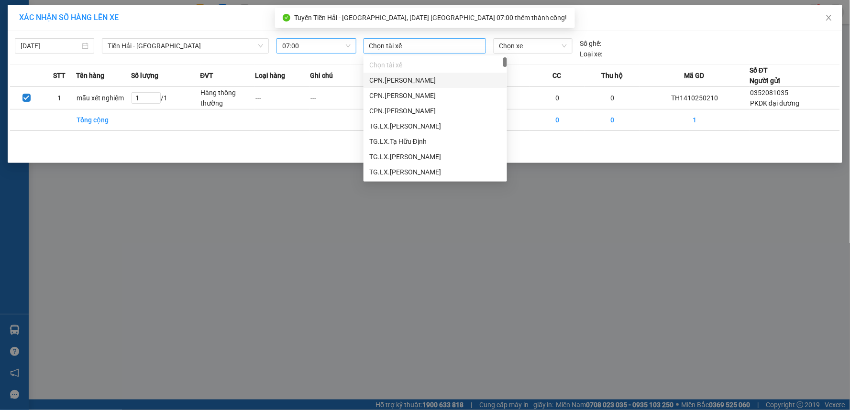
click at [435, 45] on div at bounding box center [425, 45] width 118 height 11
type input "qu"
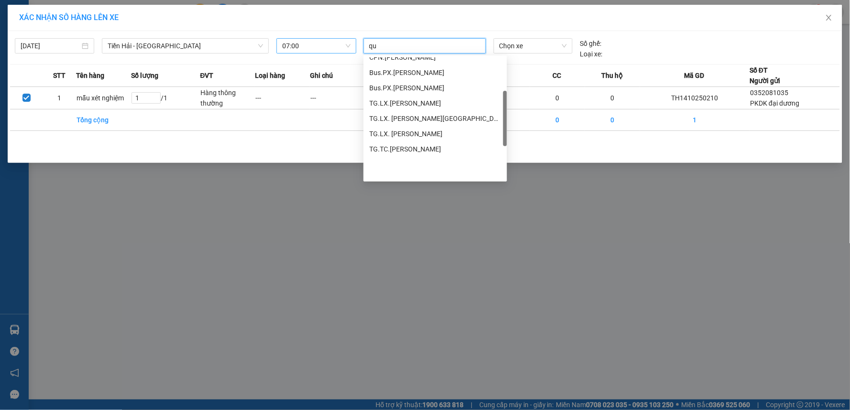
scroll to position [108, 0]
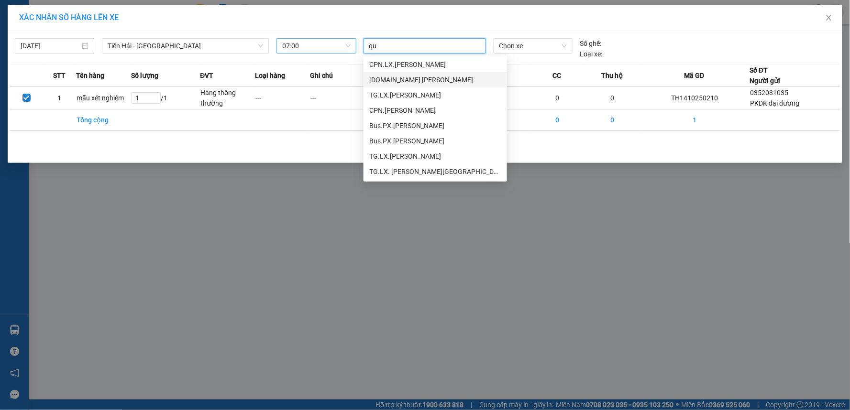
click at [419, 80] on div "[DOMAIN_NAME] [PERSON_NAME]" at bounding box center [435, 80] width 132 height 11
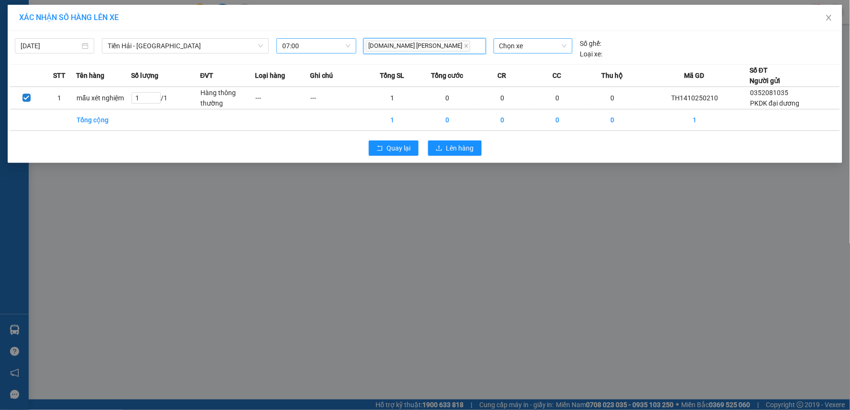
click at [525, 48] on span "Chọn xe" at bounding box center [532, 46] width 67 height 14
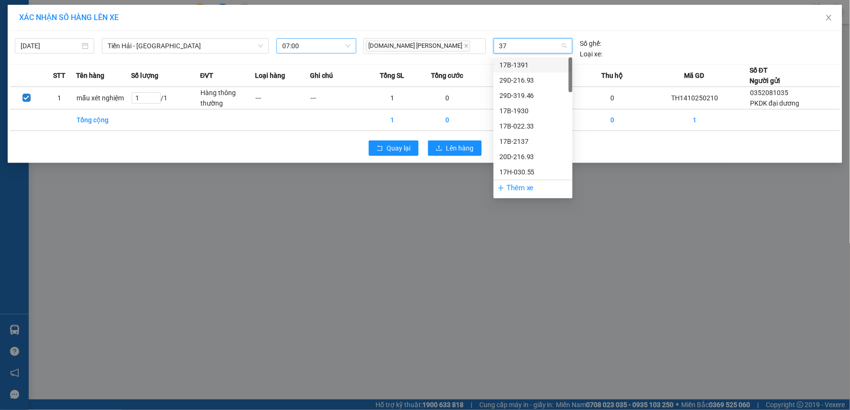
type input "378"
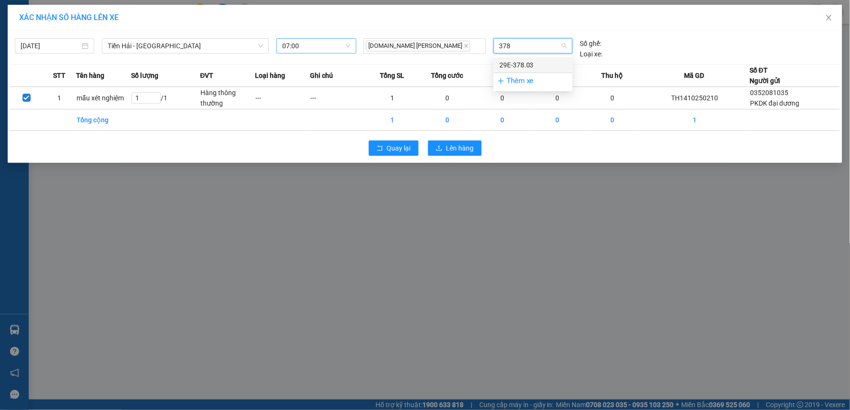
click at [521, 61] on div "29E-378.03" at bounding box center [532, 65] width 67 height 11
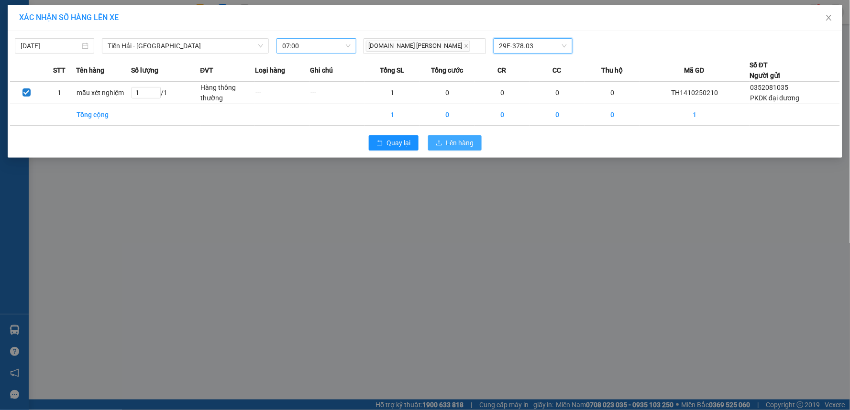
click at [467, 146] on span "Lên hàng" at bounding box center [460, 143] width 28 height 11
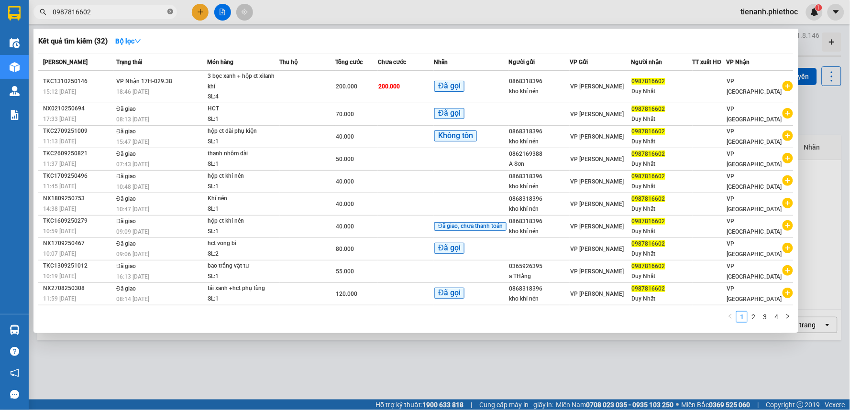
click at [169, 11] on icon "close-circle" at bounding box center [170, 12] width 6 height 6
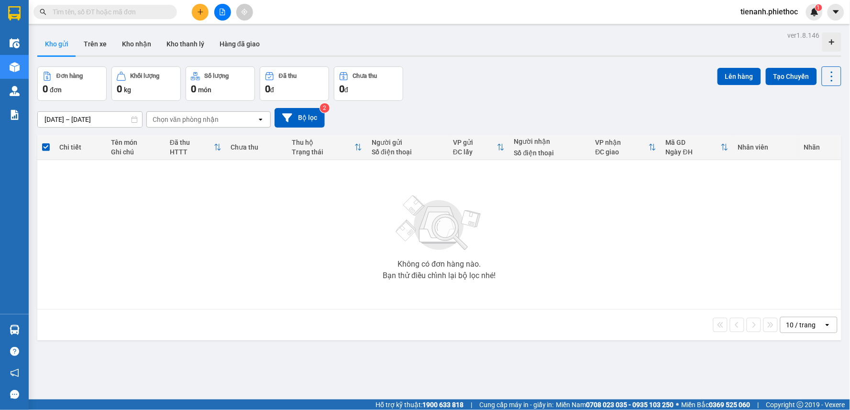
click at [132, 11] on input "text" at bounding box center [109, 12] width 113 height 11
paste input "0868966322"
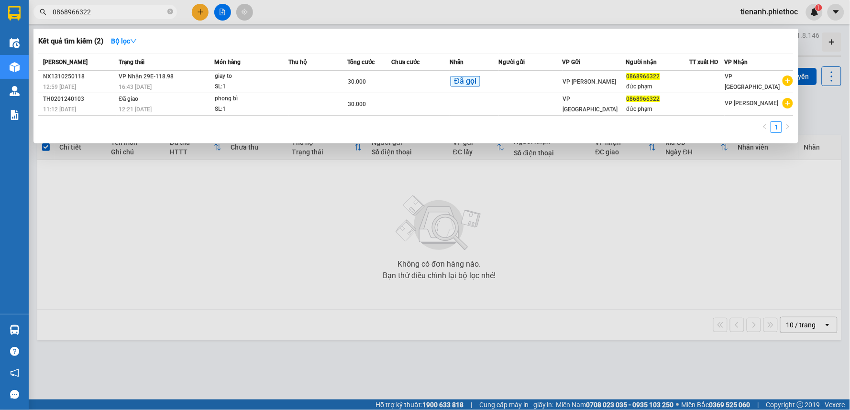
type input "0868966322"
click at [530, 231] on div at bounding box center [425, 205] width 850 height 410
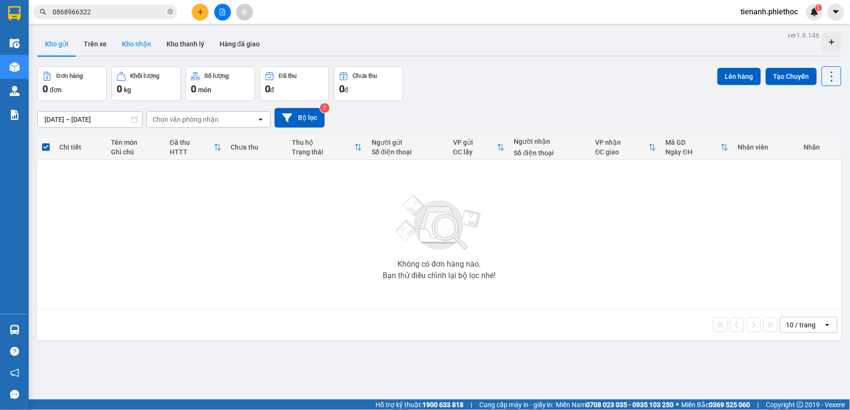
click at [139, 41] on button "Kho nhận" at bounding box center [136, 44] width 44 height 23
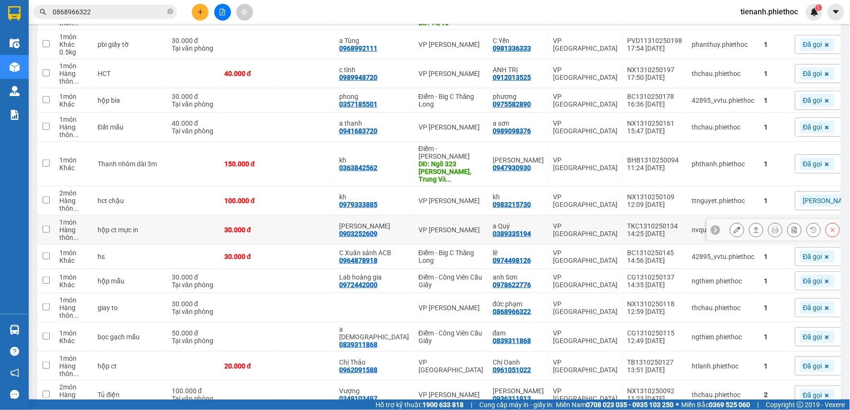
scroll to position [212, 0]
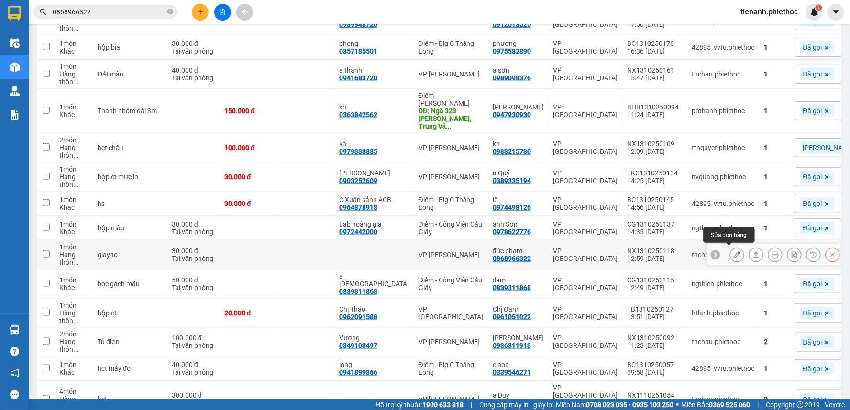
click at [733, 252] on icon at bounding box center [736, 255] width 7 height 7
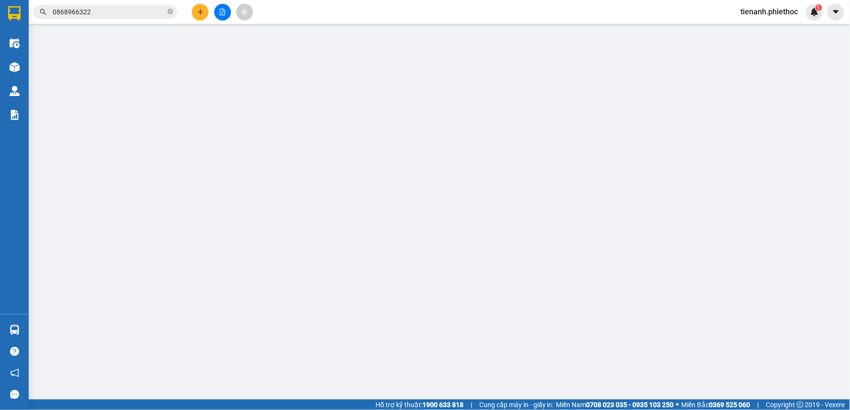
type input "0868966322"
type input "đức phạm"
type input "0"
type input "30.000"
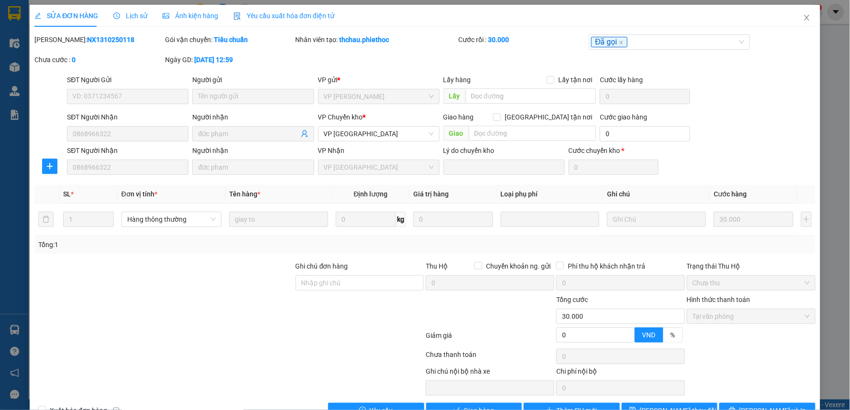
scroll to position [26, 0]
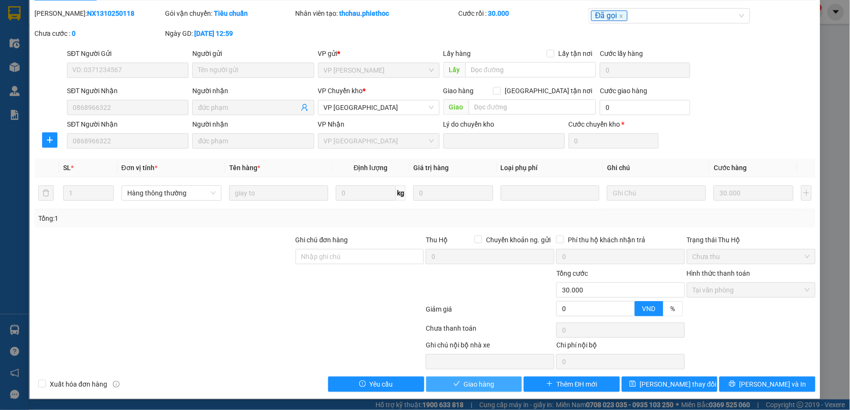
click at [482, 379] on span "Giao hàng" at bounding box center [479, 384] width 31 height 11
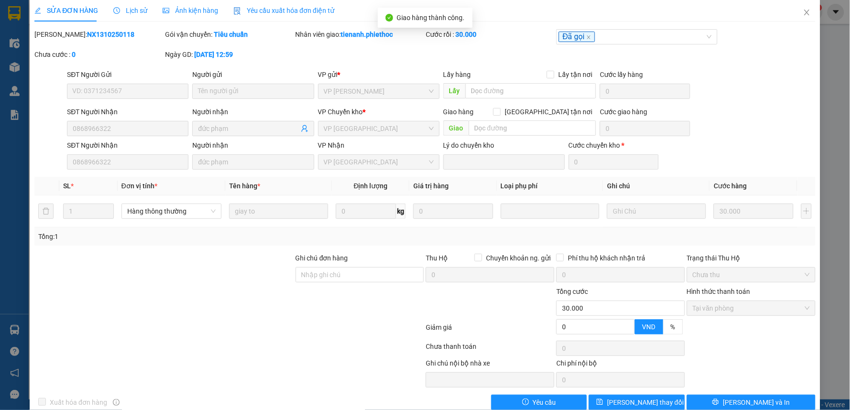
scroll to position [0, 0]
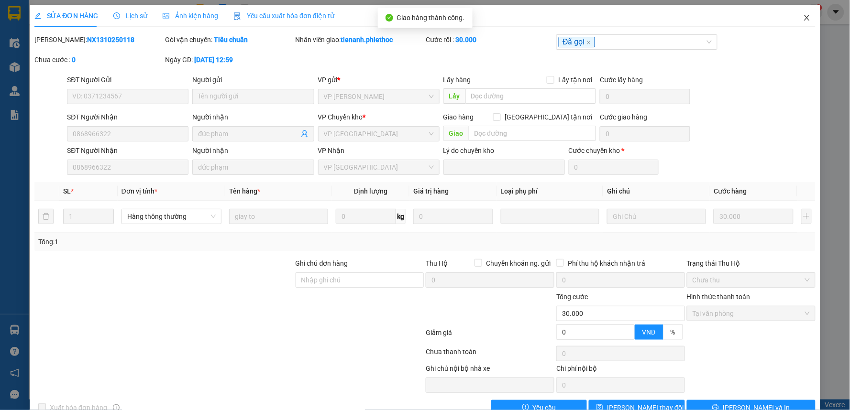
click at [804, 18] on icon "close" at bounding box center [806, 18] width 5 height 6
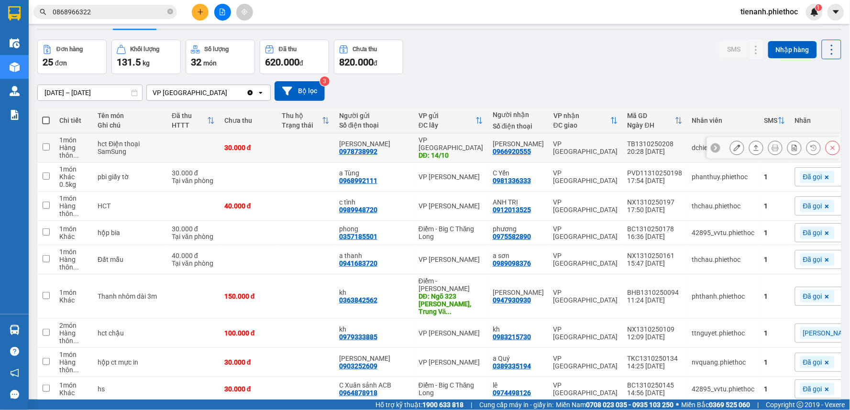
scroll to position [53, 0]
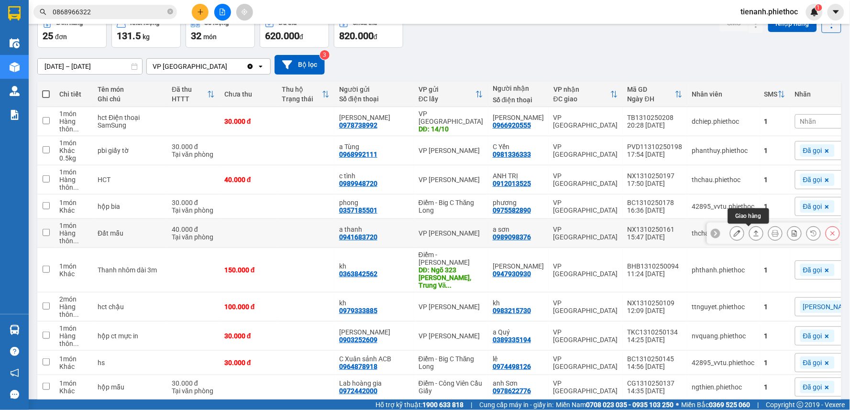
click at [753, 235] on icon at bounding box center [756, 233] width 7 height 7
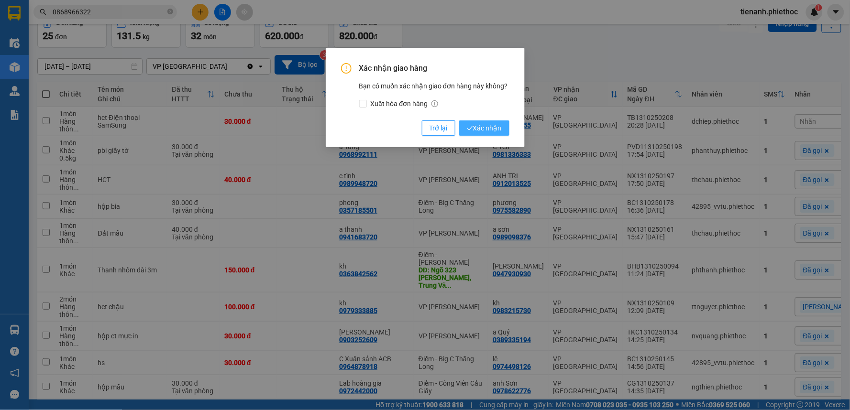
click at [501, 131] on button "Xác nhận" at bounding box center [484, 127] width 50 height 15
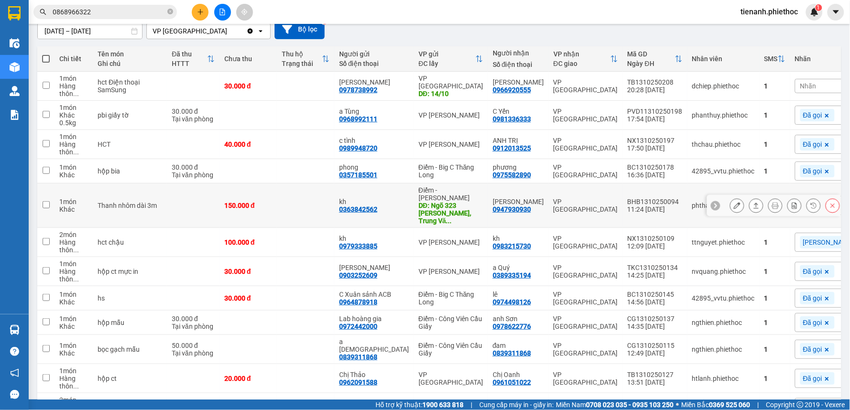
scroll to position [106, 0]
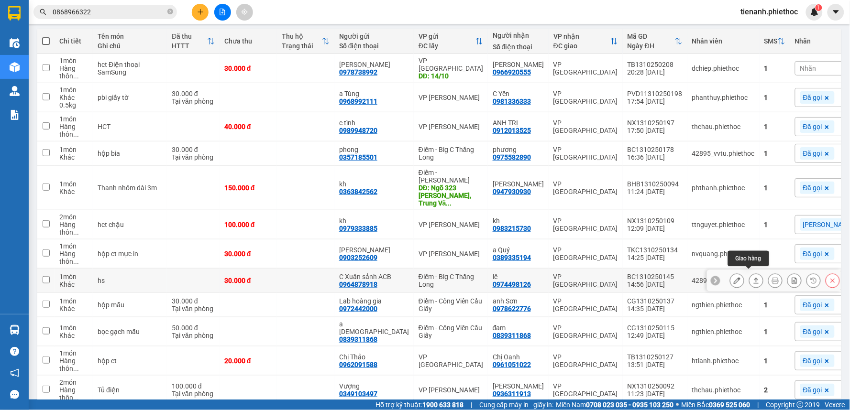
click at [753, 277] on icon at bounding box center [756, 280] width 7 height 7
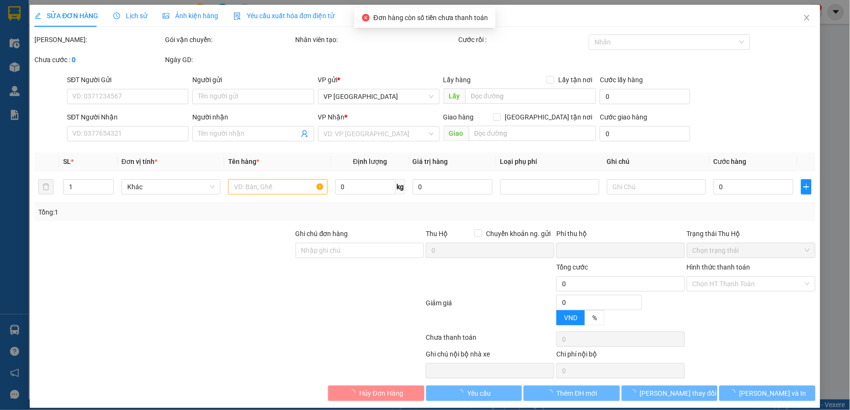
type input "0964878918"
type input "C Xuân sảnh ACB"
type input "0974498126"
type input "lê"
type input "0"
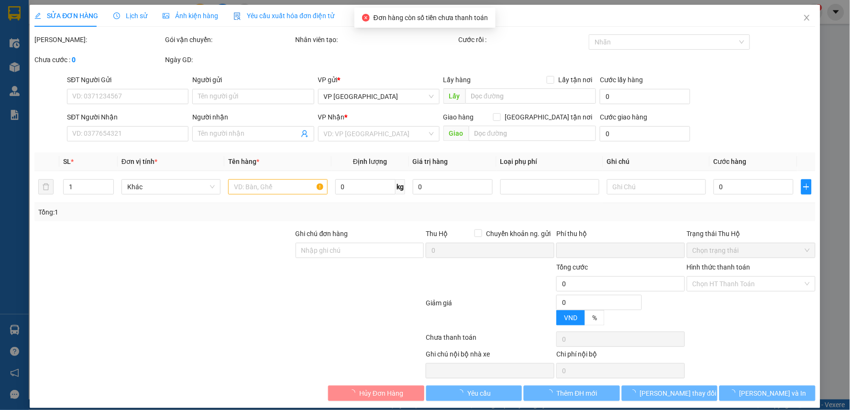
type input "30.000"
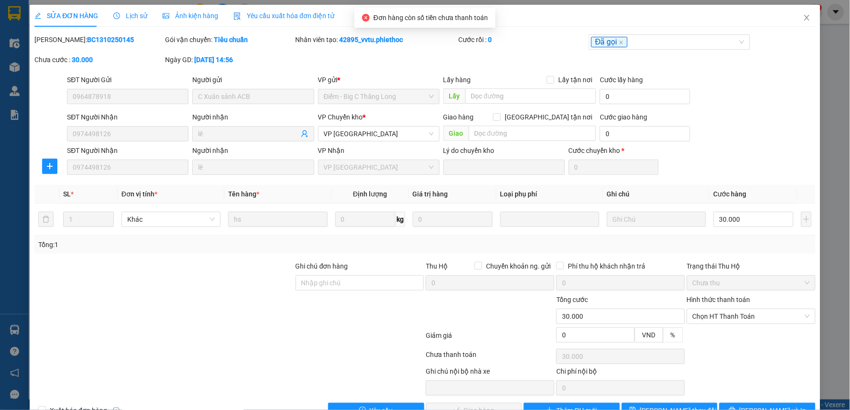
scroll to position [26, 0]
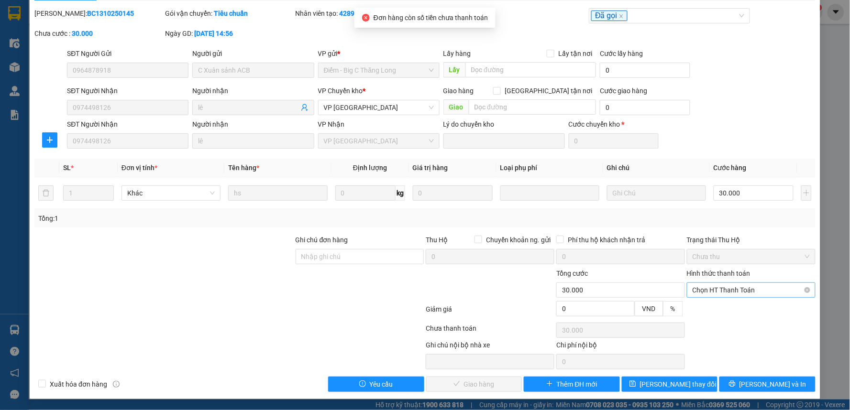
click at [719, 292] on span "Chọn HT Thanh Toán" at bounding box center [750, 290] width 117 height 14
click at [706, 313] on div "Tại văn phòng" at bounding box center [745, 309] width 116 height 11
type input "0"
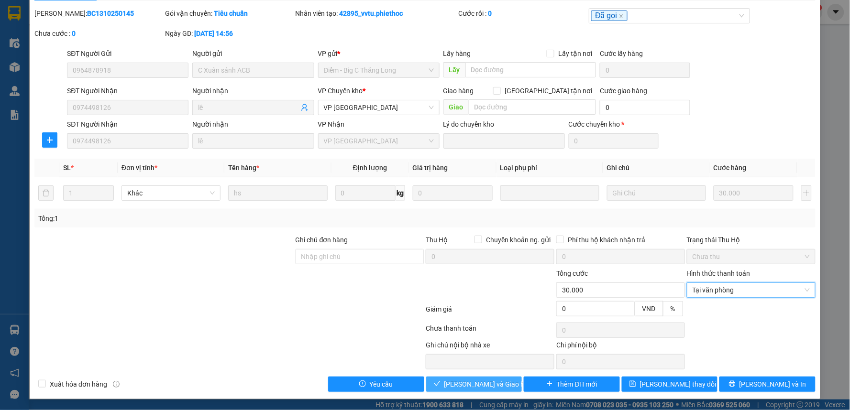
click at [478, 380] on span "[PERSON_NAME] và Giao hàng" at bounding box center [490, 384] width 92 height 11
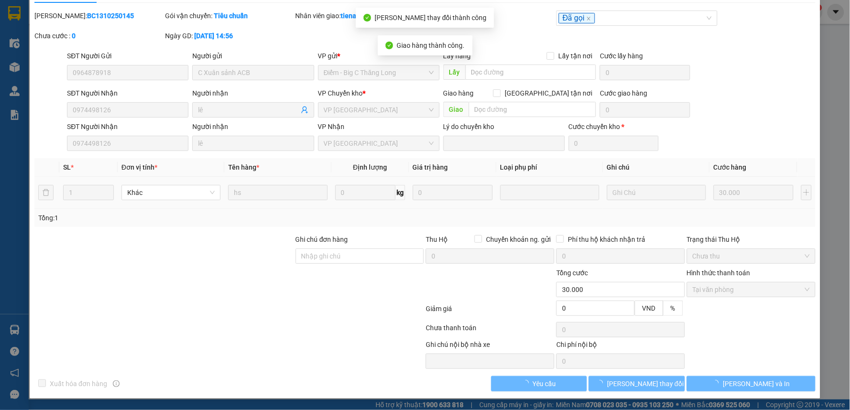
scroll to position [12, 0]
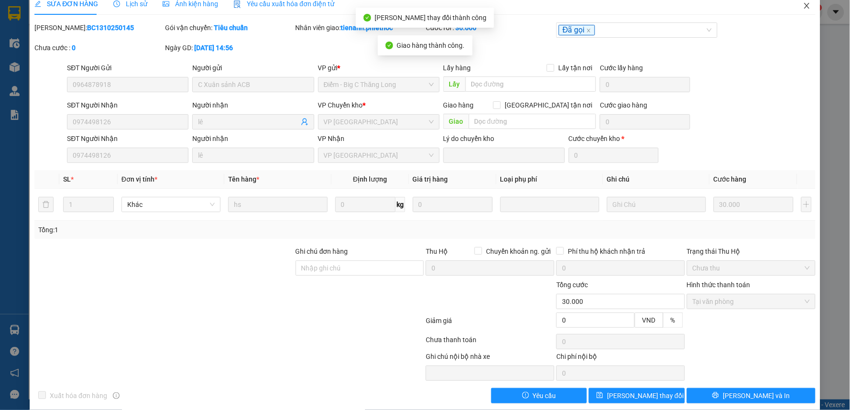
click at [804, 5] on icon "close" at bounding box center [806, 6] width 5 height 6
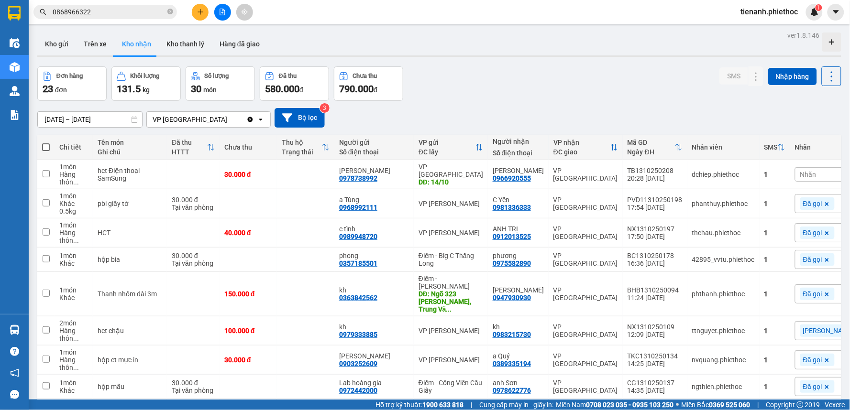
click at [658, 77] on div "Đơn hàng 23 đơn Khối lượng 131.5 kg Số lượng 30 món Đã thu 580.000 đ Chưa thu 7…" at bounding box center [439, 83] width 804 height 34
click at [98, 50] on button "Trên xe" at bounding box center [95, 44] width 38 height 23
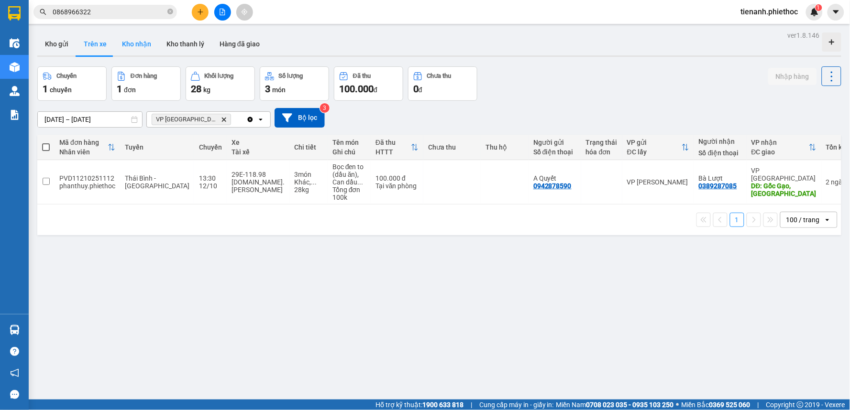
click at [144, 50] on button "Kho nhận" at bounding box center [136, 44] width 44 height 23
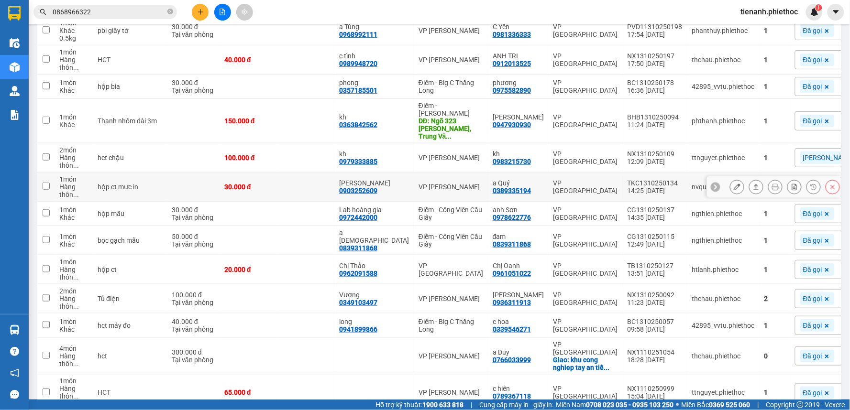
scroll to position [212, 0]
